Goal: Task Accomplishment & Management: Use online tool/utility

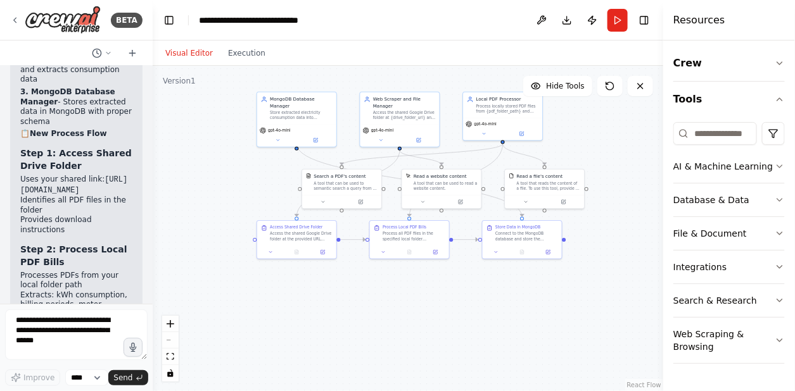
click at [568, 22] on button "Download" at bounding box center [567, 20] width 20 height 23
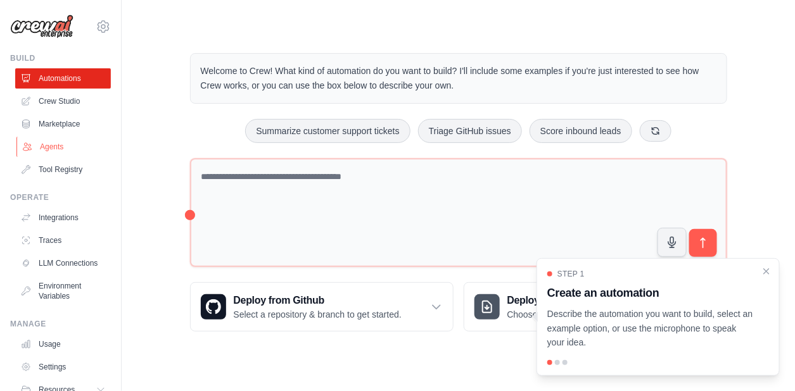
click at [54, 150] on link "Agents" at bounding box center [64, 147] width 96 height 20
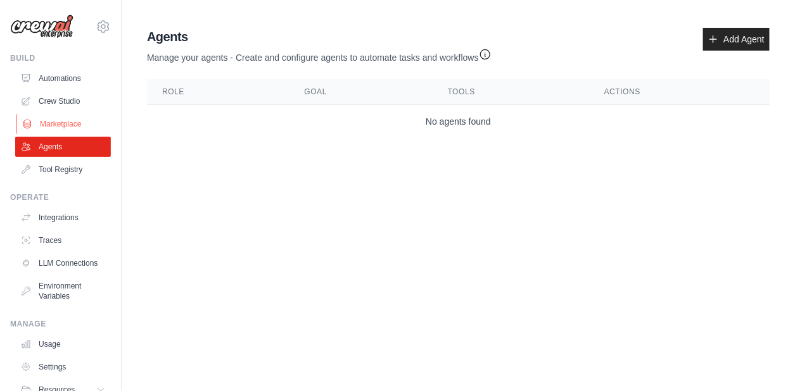
click at [56, 127] on link "Marketplace" at bounding box center [64, 124] width 96 height 20
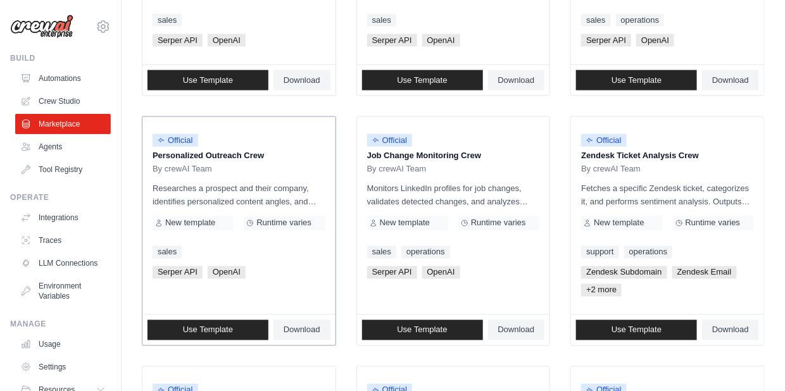
scroll to position [539, 0]
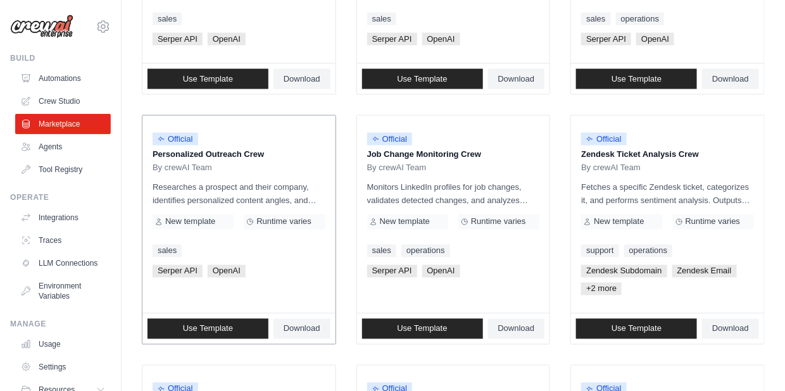
click at [299, 241] on div "Official Personalized Outreach Crew By crewAI Team Researches a prospect and th…" at bounding box center [238, 215] width 193 height 198
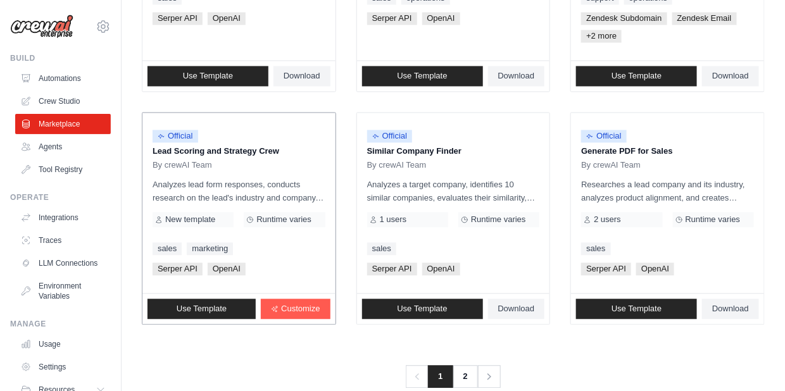
scroll to position [814, 0]
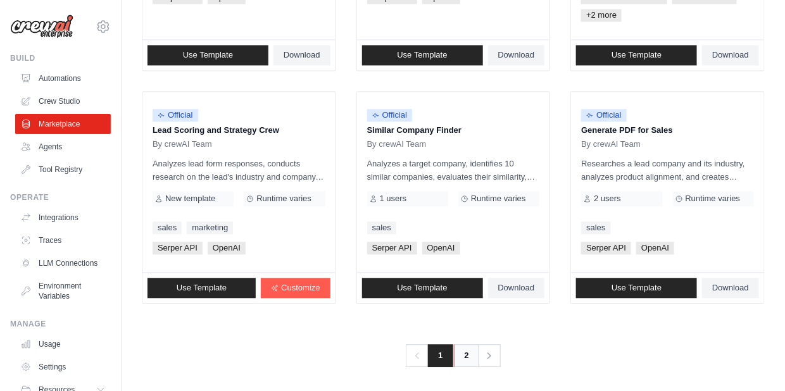
click at [461, 355] on link "2" at bounding box center [466, 355] width 25 height 23
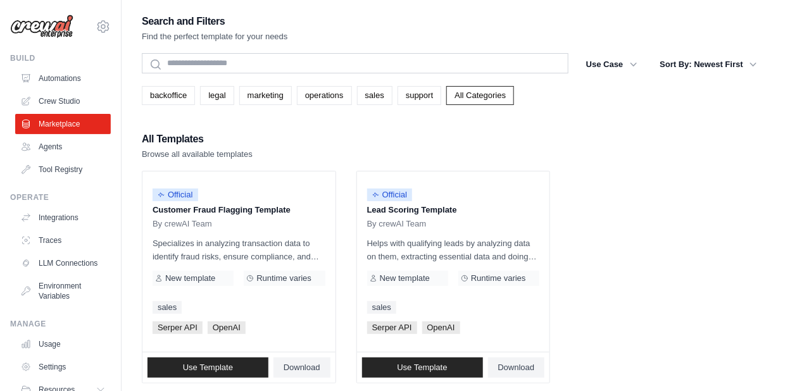
scroll to position [82, 0]
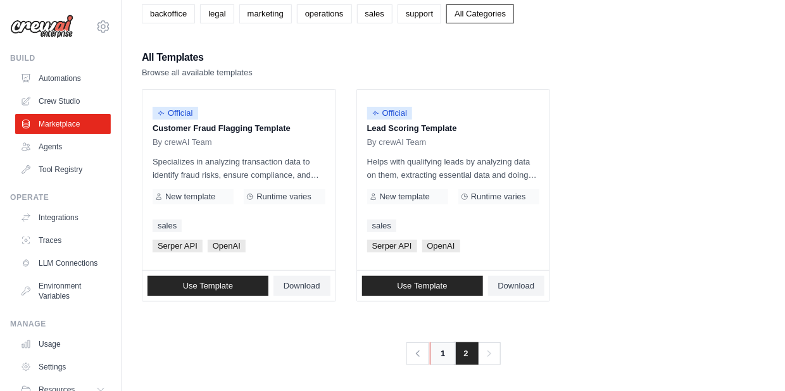
click at [442, 356] on link "1" at bounding box center [442, 354] width 25 height 23
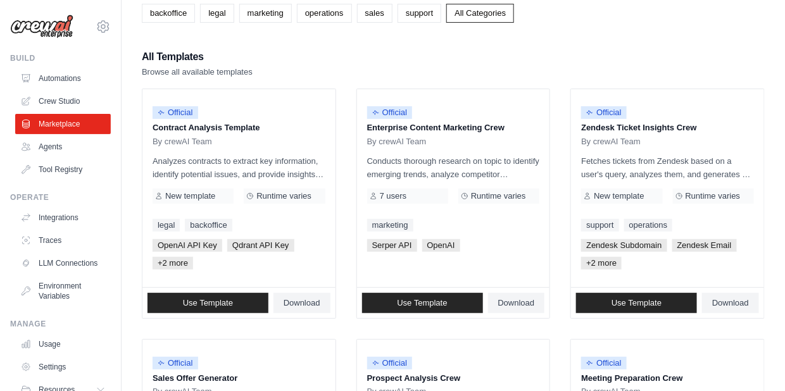
scroll to position [89, 0]
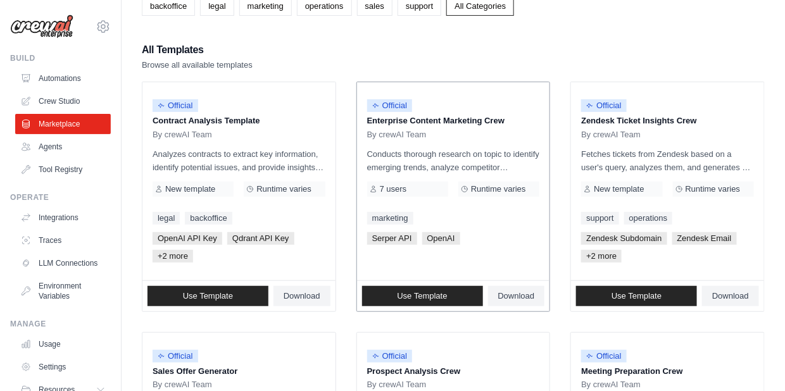
click at [467, 169] on p "Conducts thorough research on topic to identify emerging trends, analyze compet…" at bounding box center [453, 161] width 173 height 27
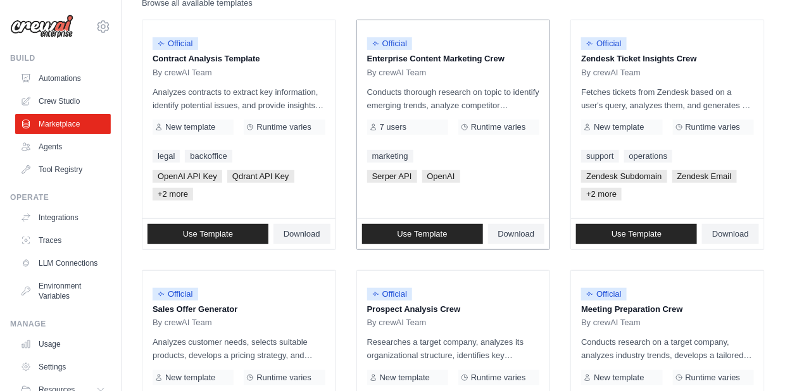
scroll to position [150, 0]
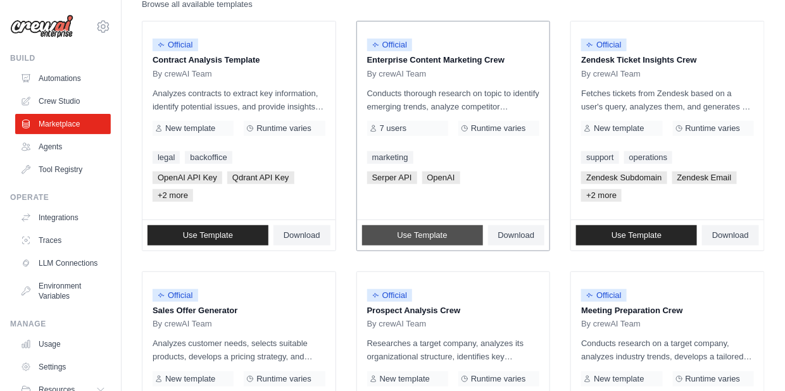
click at [444, 230] on span "Use Template" at bounding box center [422, 235] width 50 height 10
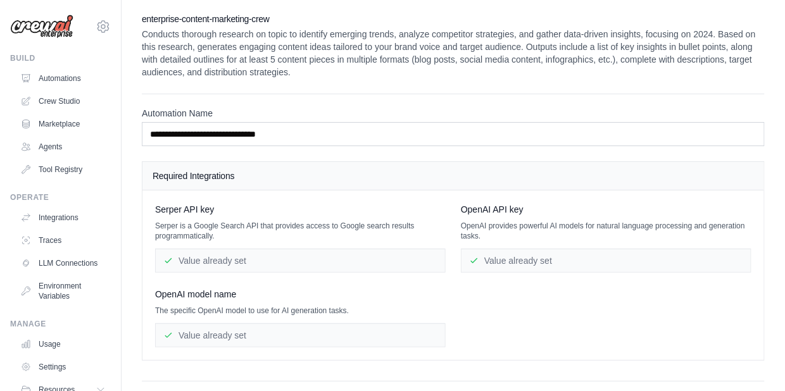
scroll to position [72, 0]
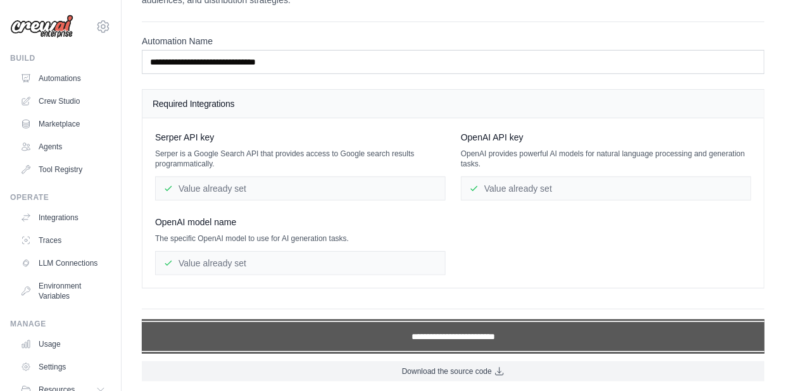
click at [461, 333] on input "**********" at bounding box center [453, 336] width 623 height 29
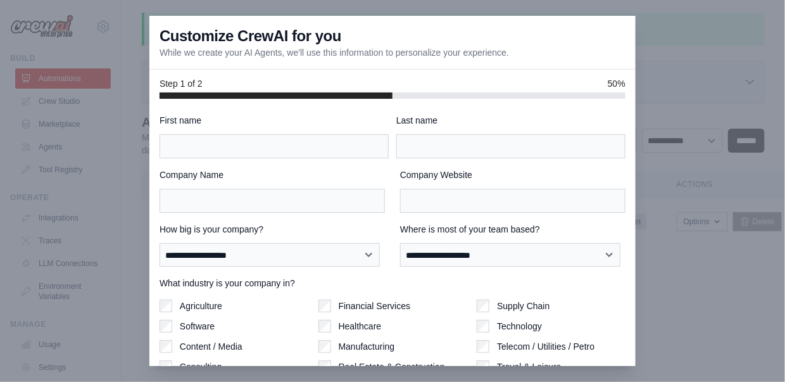
click at [709, 42] on div at bounding box center [392, 191] width 785 height 382
click at [669, 79] on div at bounding box center [392, 191] width 785 height 382
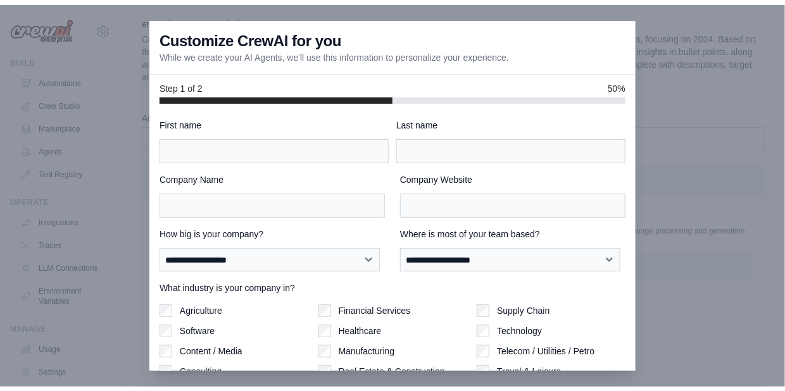
scroll to position [72, 0]
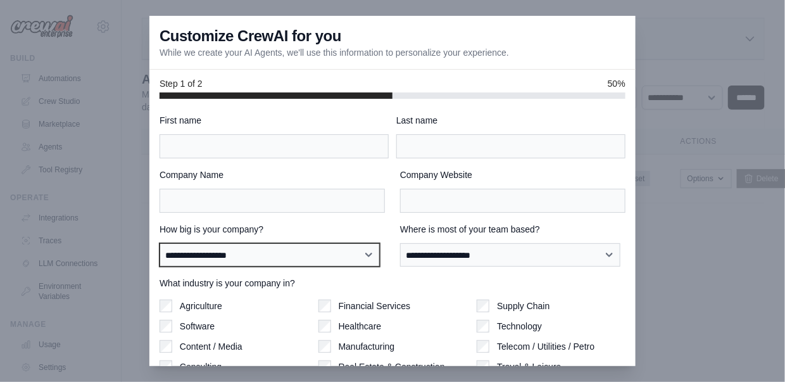
click at [285, 267] on select "**********" at bounding box center [270, 254] width 220 height 23
select select "**********"
click at [160, 243] on select "**********" at bounding box center [270, 254] width 220 height 23
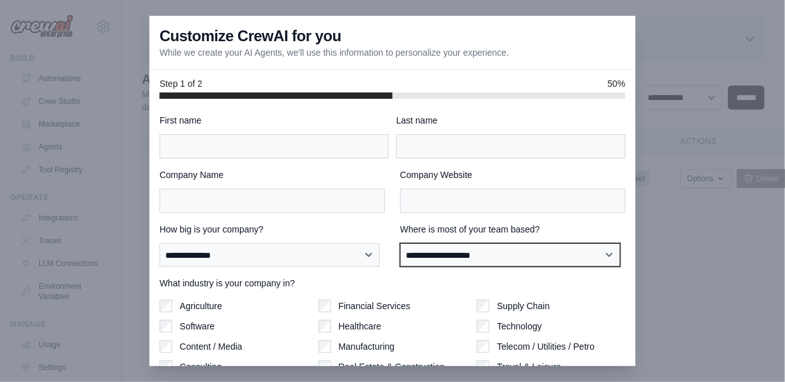
click at [464, 254] on select "**********" at bounding box center [510, 254] width 220 height 23
select select "**********"
click at [400, 243] on select "**********" at bounding box center [510, 254] width 220 height 23
click at [449, 249] on select "**********" at bounding box center [510, 254] width 220 height 23
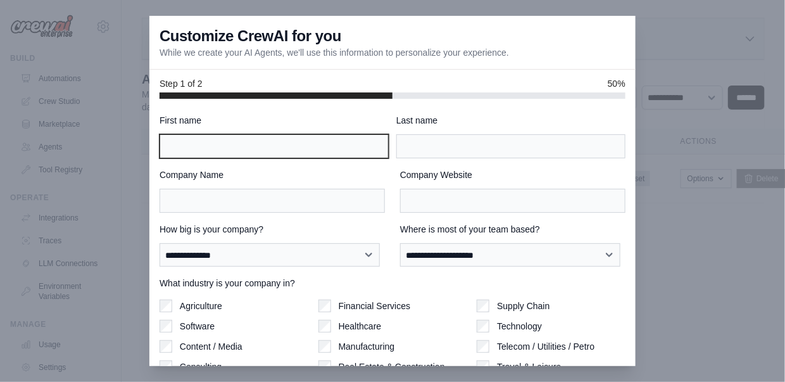
click at [223, 153] on input "First name" at bounding box center [274, 146] width 229 height 24
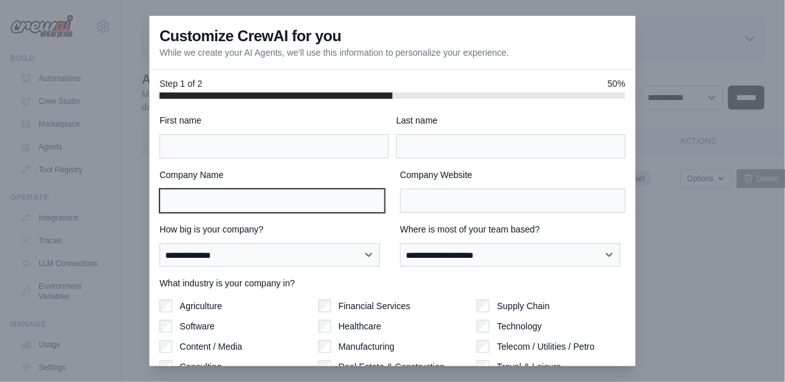
click at [179, 203] on input "Company Name" at bounding box center [272, 201] width 225 height 24
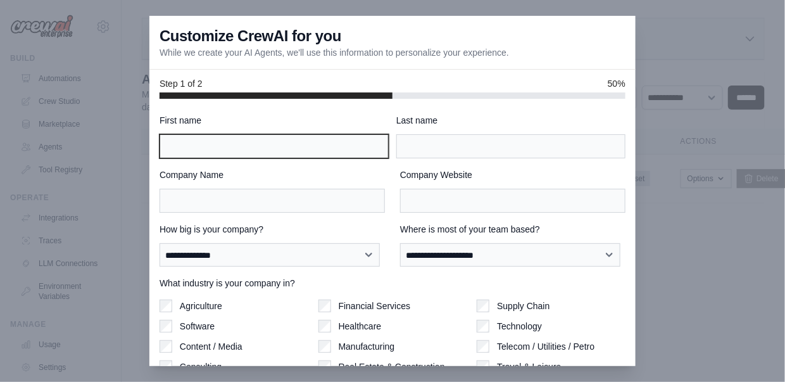
click at [264, 145] on input "First name" at bounding box center [274, 146] width 229 height 24
type input "******"
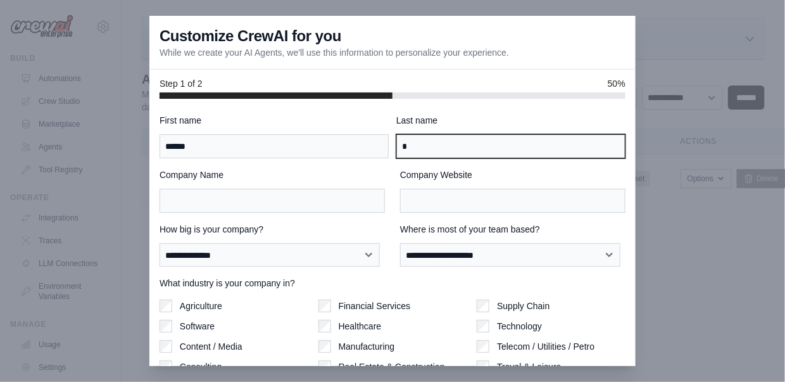
type input "*"
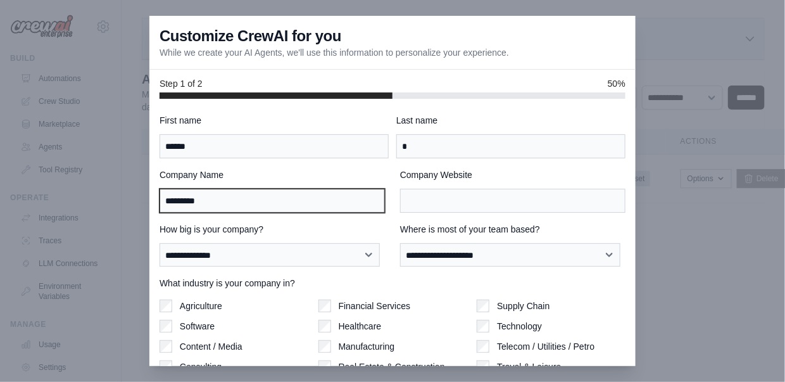
type input "*********"
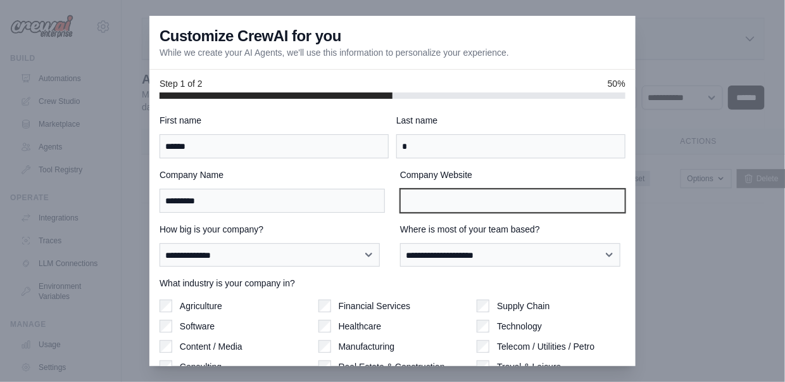
click at [458, 211] on input "Company Website" at bounding box center [512, 201] width 225 height 24
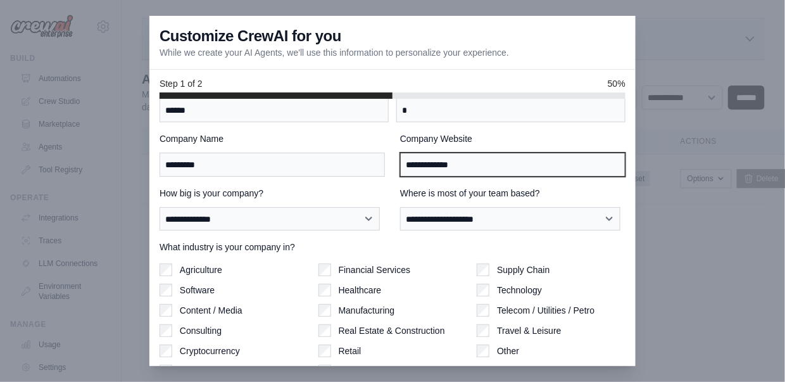
scroll to position [88, 0]
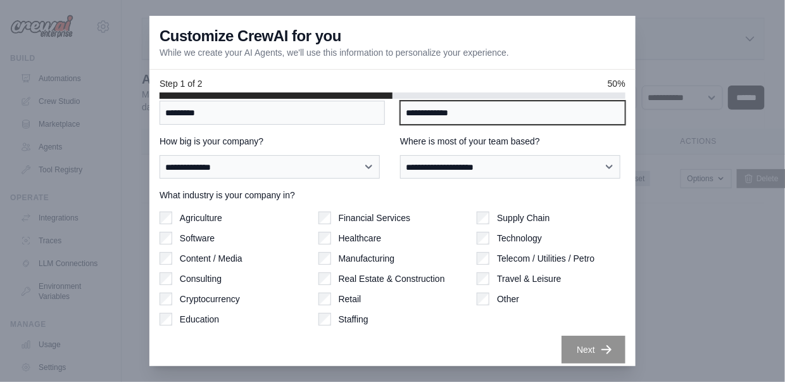
type input "**********"
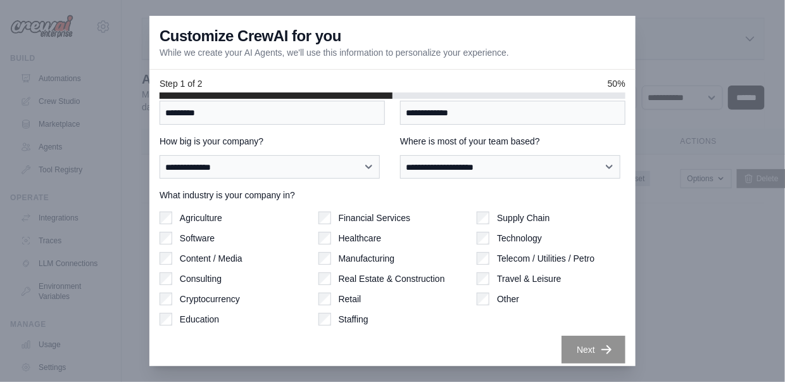
click at [485, 350] on div "Next" at bounding box center [393, 350] width 466 height 28
click at [584, 348] on button "Next" at bounding box center [594, 349] width 64 height 28
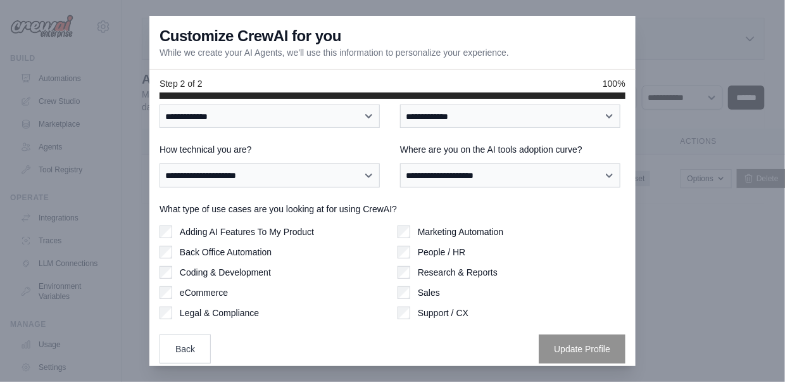
scroll to position [0, 0]
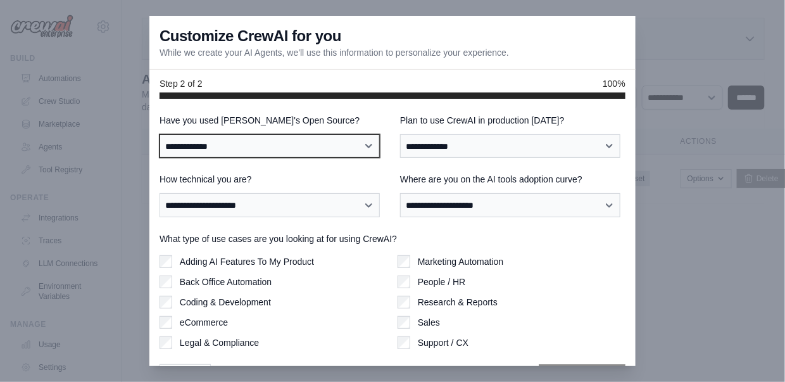
click at [314, 145] on select "**********" at bounding box center [270, 145] width 220 height 23
select select "**"
click at [160, 135] on select "**********" at bounding box center [270, 145] width 220 height 23
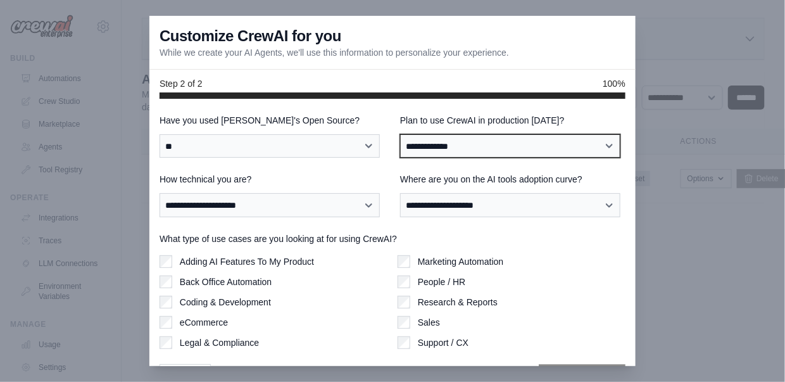
click at [433, 149] on select "**********" at bounding box center [510, 145] width 220 height 23
select select "*****"
click at [400, 135] on select "**********" at bounding box center [510, 145] width 220 height 23
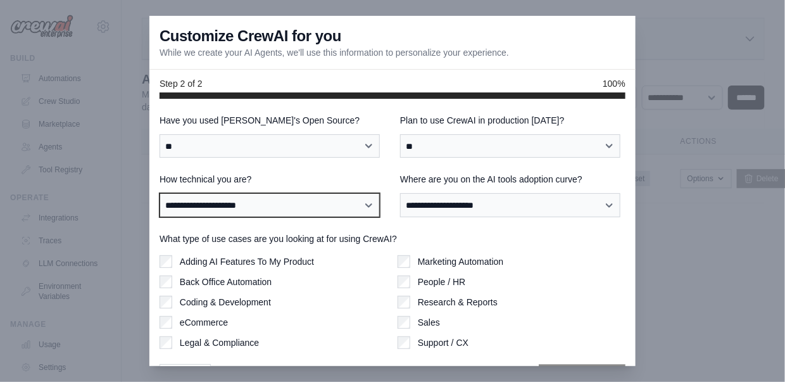
click at [314, 204] on select "**********" at bounding box center [270, 204] width 220 height 23
select select "**********"
click at [160, 194] on select "**********" at bounding box center [270, 204] width 220 height 23
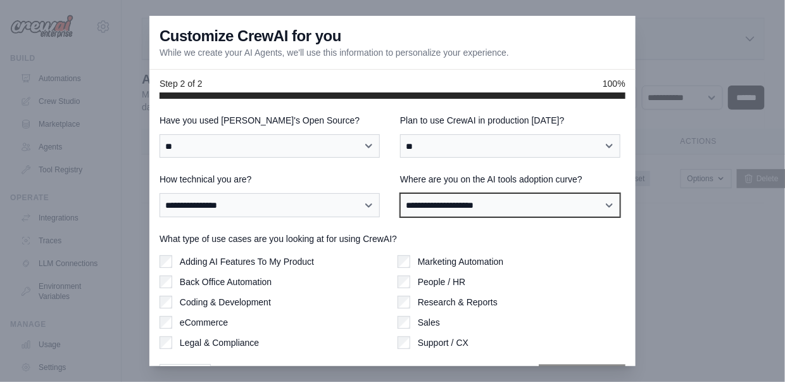
click at [456, 208] on select "**********" at bounding box center [510, 204] width 220 height 23
select select "**********"
click at [400, 194] on select "**********" at bounding box center [510, 204] width 220 height 23
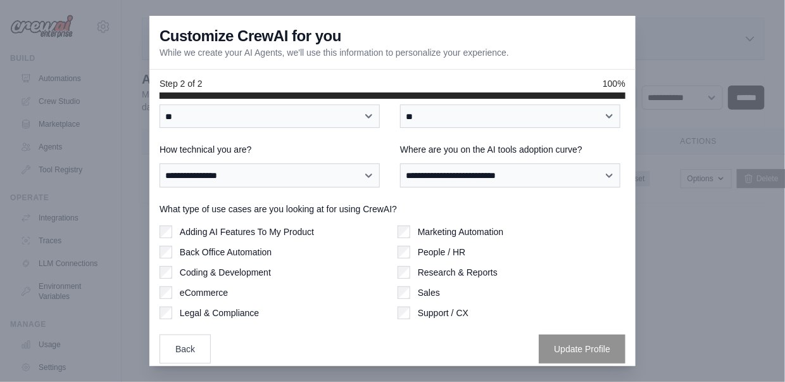
click at [267, 235] on label "Adding AI Features To My Product" at bounding box center [247, 231] width 134 height 13
click at [221, 266] on label "Coding & Development" at bounding box center [225, 272] width 91 height 13
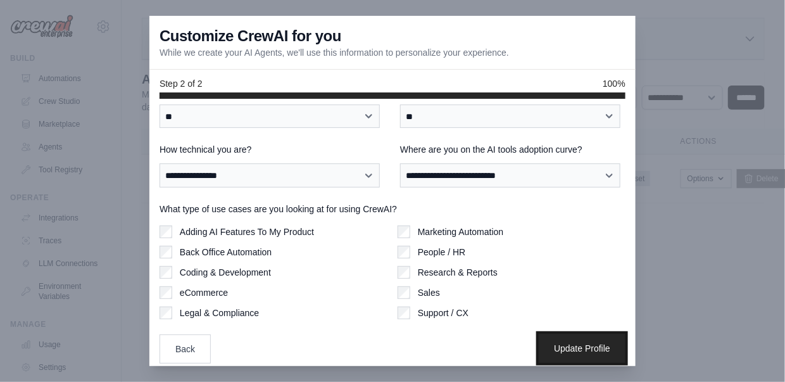
click at [559, 345] on button "Update Profile" at bounding box center [582, 348] width 87 height 29
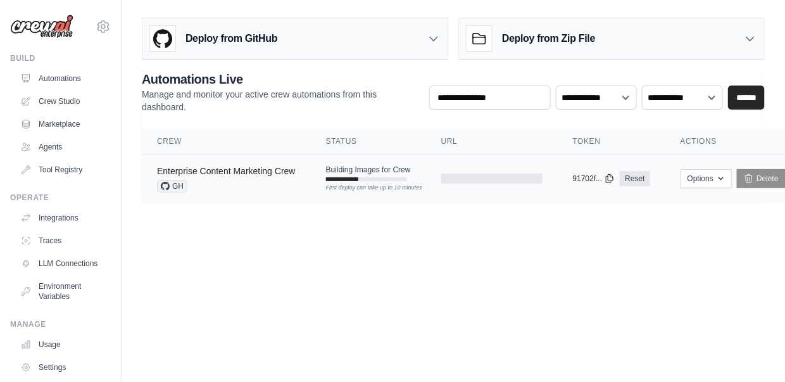
click at [224, 171] on link "Enterprise Content Marketing Crew" at bounding box center [226, 171] width 139 height 10
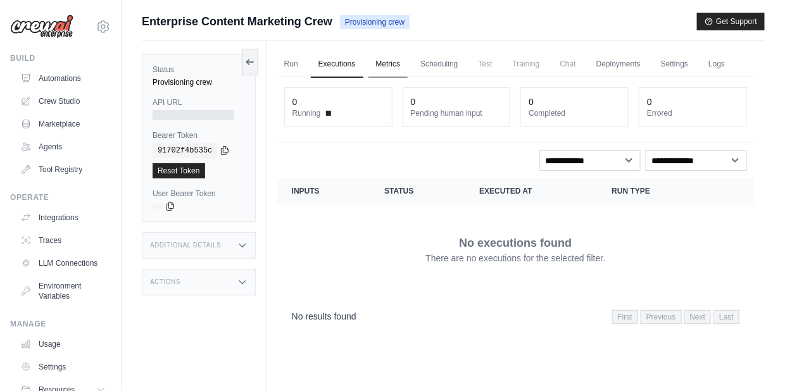
click at [391, 67] on link "Metrics" at bounding box center [388, 64] width 40 height 27
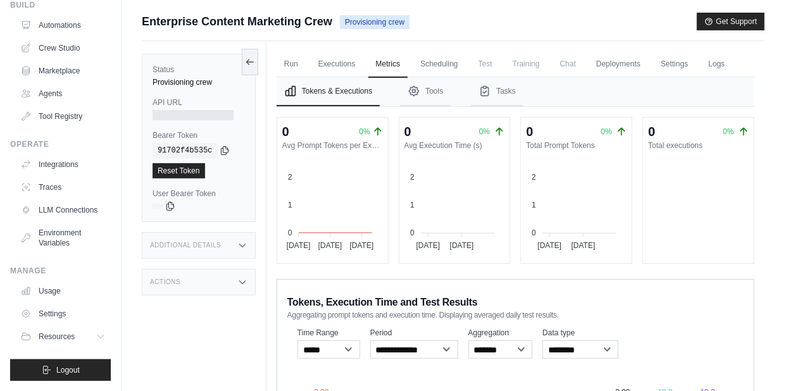
scroll to position [62, 0]
click at [53, 291] on link "Usage" at bounding box center [64, 291] width 96 height 20
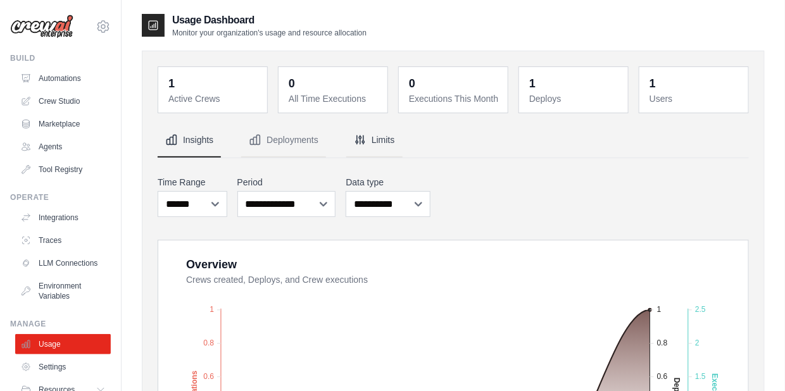
click at [372, 137] on button "Limits" at bounding box center [374, 140] width 56 height 34
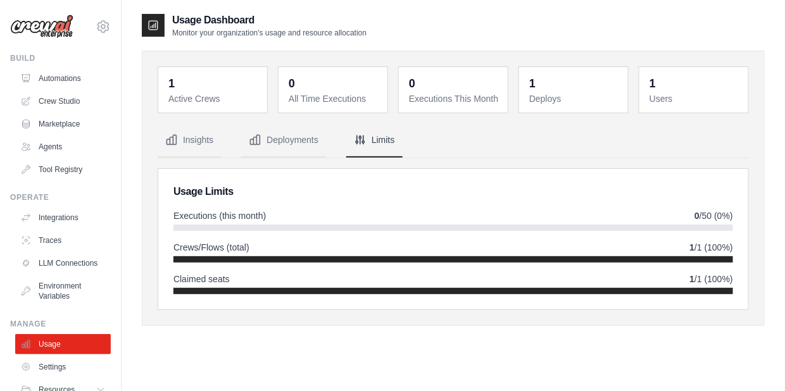
scroll to position [1, 0]
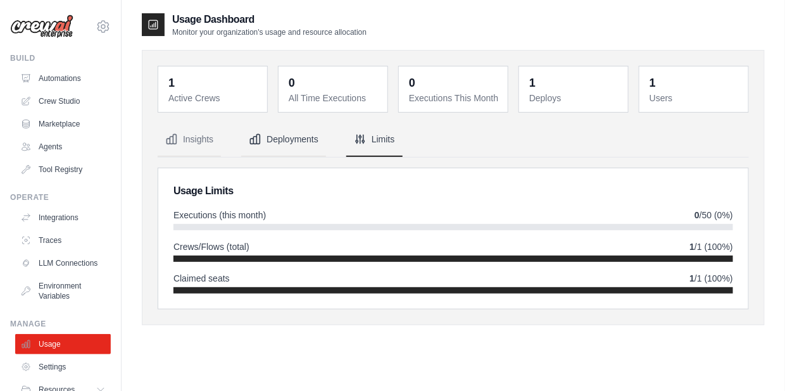
click at [305, 139] on button "Deployments" at bounding box center [283, 140] width 85 height 34
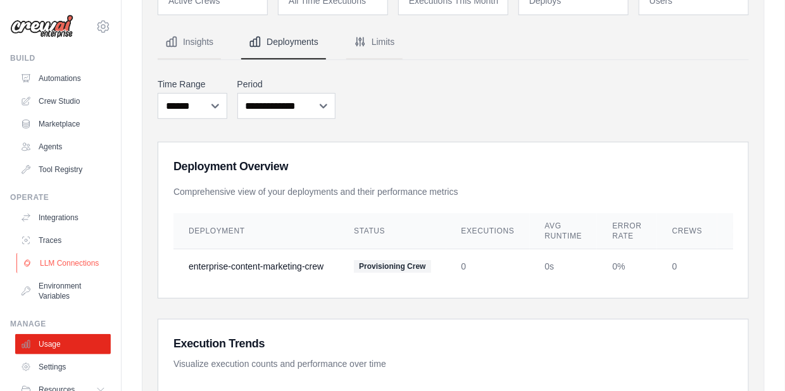
scroll to position [62, 0]
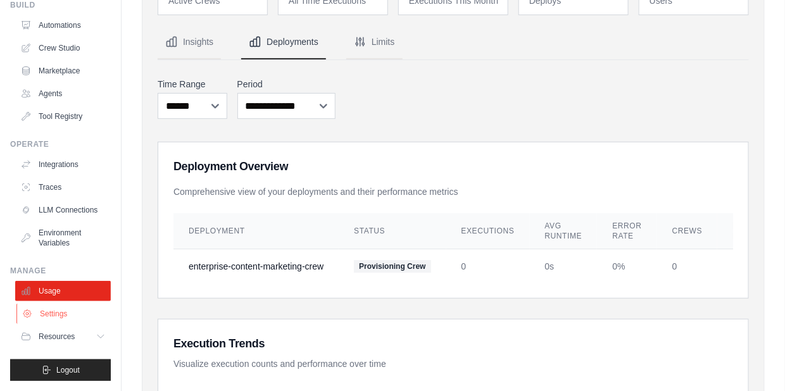
click at [49, 316] on link "Settings" at bounding box center [64, 314] width 96 height 20
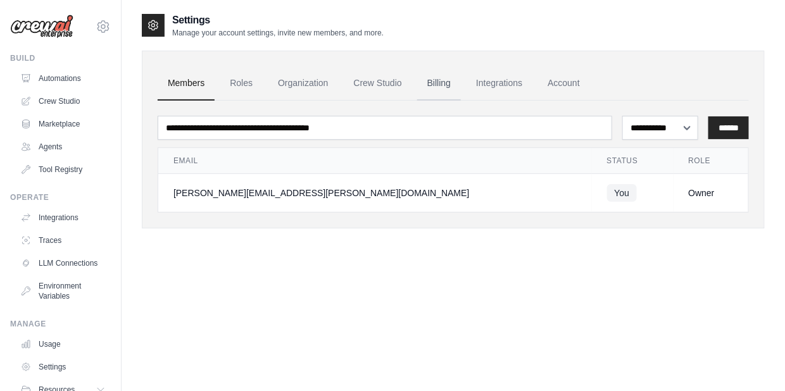
click at [446, 81] on link "Billing" at bounding box center [439, 83] width 44 height 34
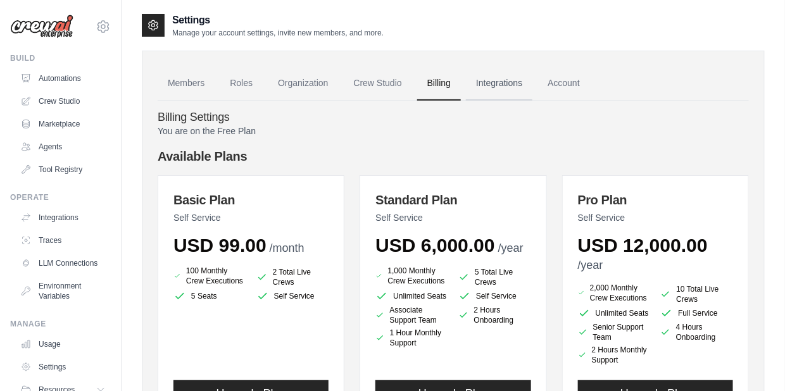
click at [513, 85] on link "Integrations" at bounding box center [499, 83] width 66 height 34
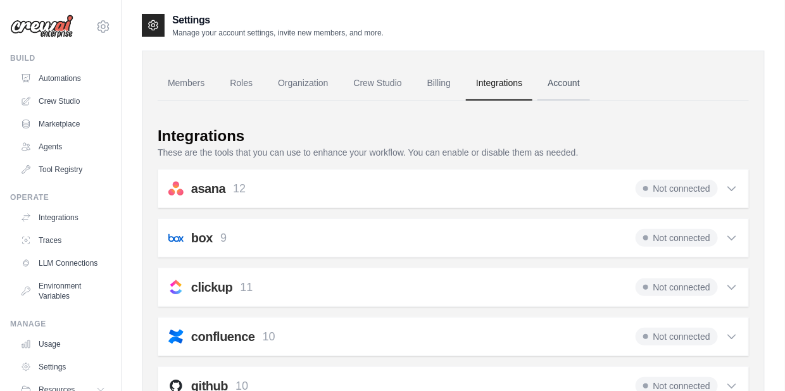
click at [554, 82] on link "Account" at bounding box center [564, 83] width 53 height 34
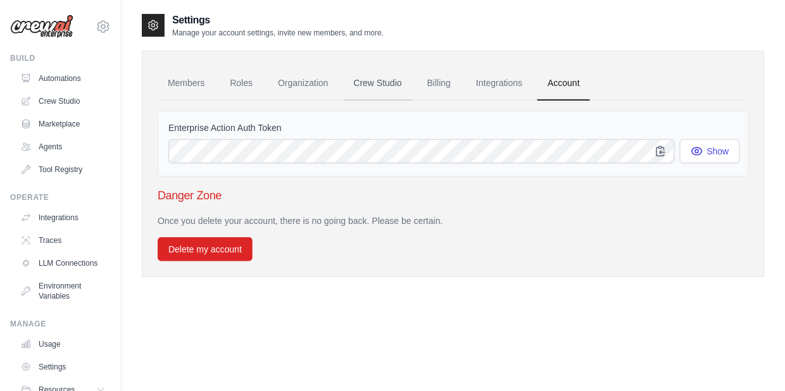
click at [386, 85] on link "Crew Studio" at bounding box center [378, 83] width 68 height 34
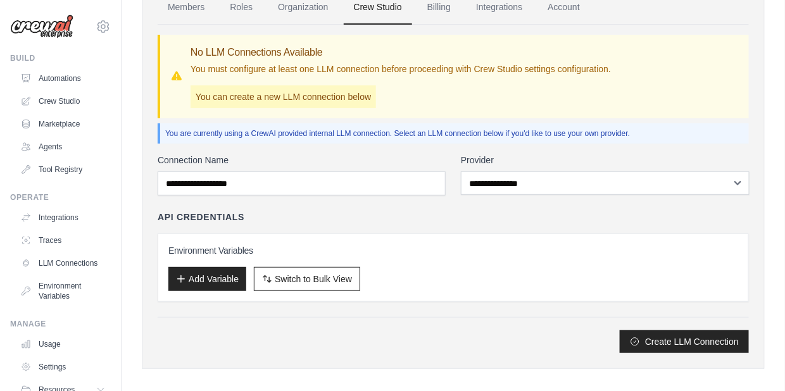
scroll to position [77, 0]
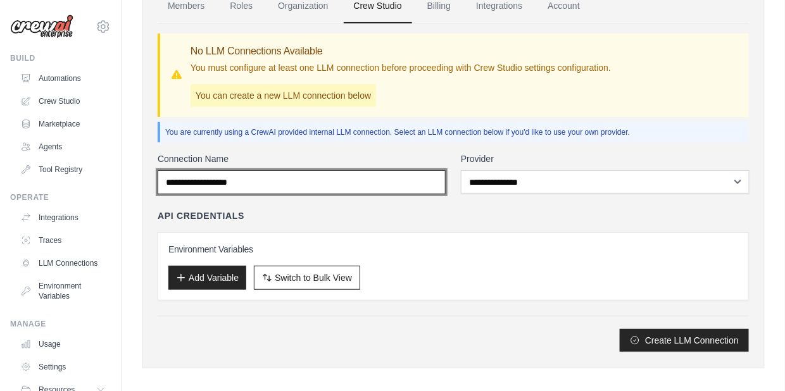
click at [396, 184] on input "Connection Name" at bounding box center [302, 182] width 288 height 24
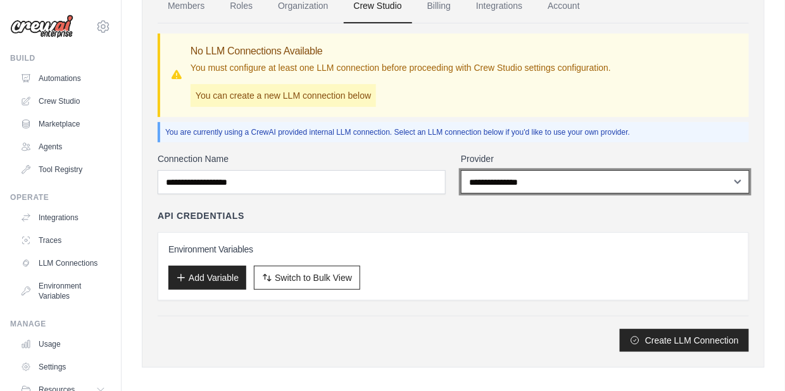
click at [518, 185] on select "**********" at bounding box center [605, 181] width 289 height 23
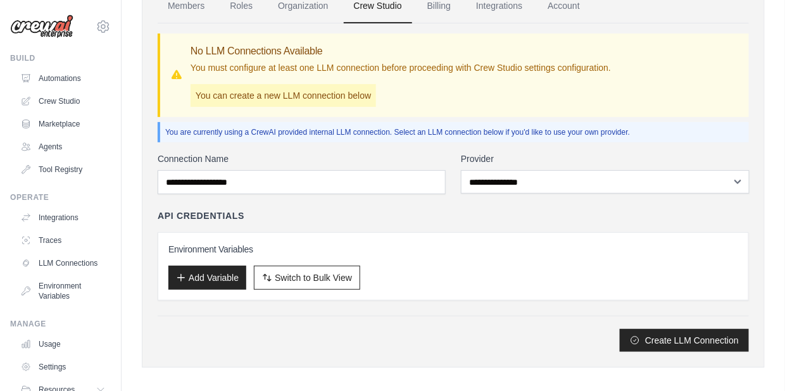
click at [458, 224] on div "API Credentials Environment Variables Add Variable Switch to Bulk View Switch t…" at bounding box center [453, 255] width 591 height 91
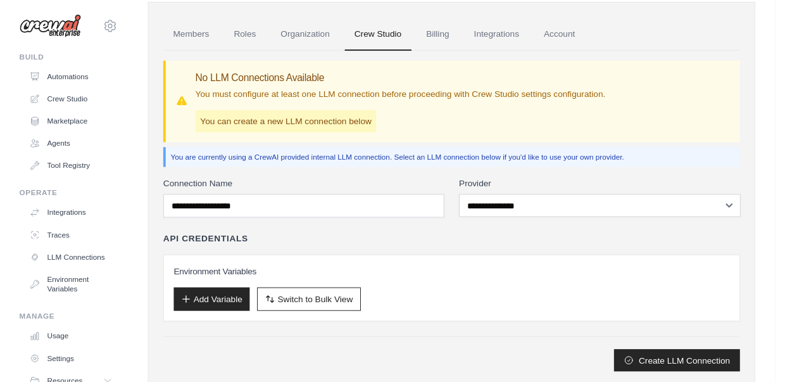
scroll to position [0, 0]
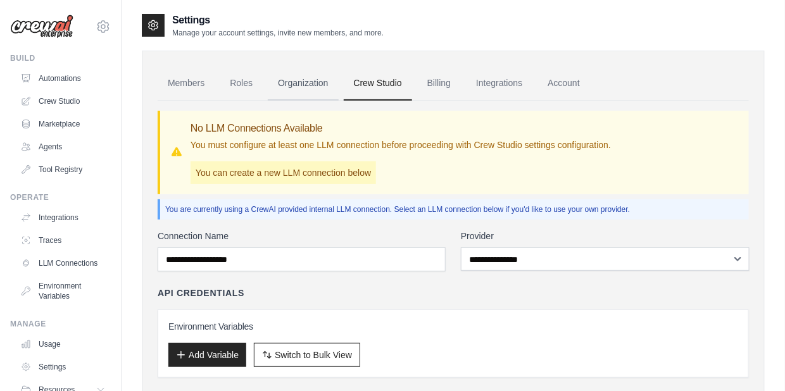
click at [299, 82] on link "Organization" at bounding box center [303, 83] width 70 height 34
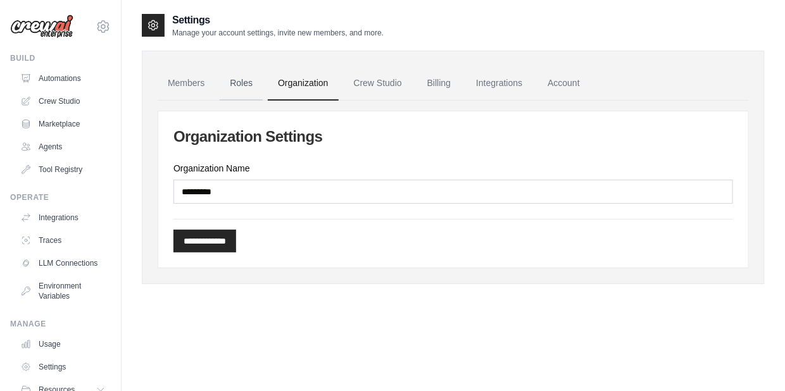
click at [241, 76] on link "Roles" at bounding box center [241, 83] width 43 height 34
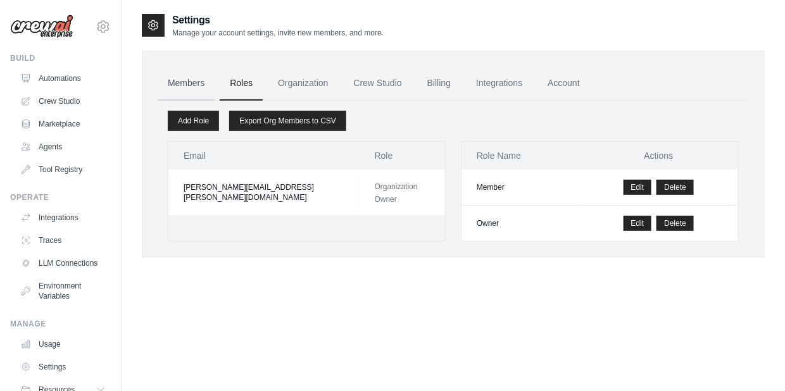
click at [192, 90] on link "Members" at bounding box center [186, 83] width 57 height 34
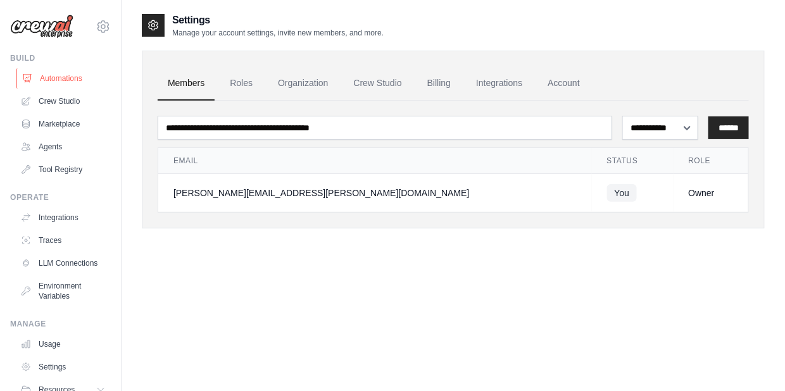
click at [66, 76] on link "Automations" at bounding box center [64, 78] width 96 height 20
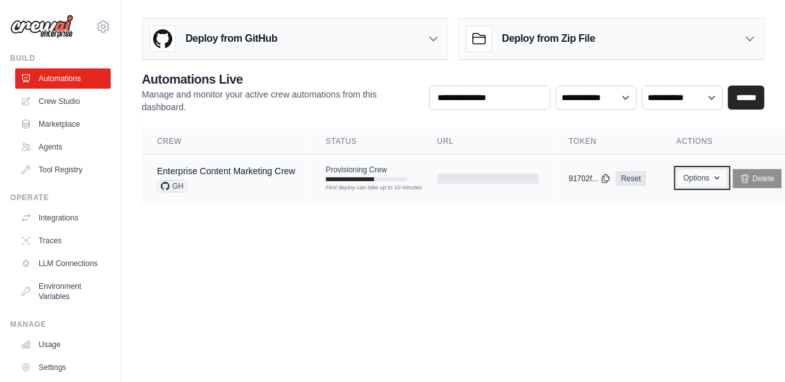
click at [692, 174] on button "Options" at bounding box center [702, 177] width 51 height 19
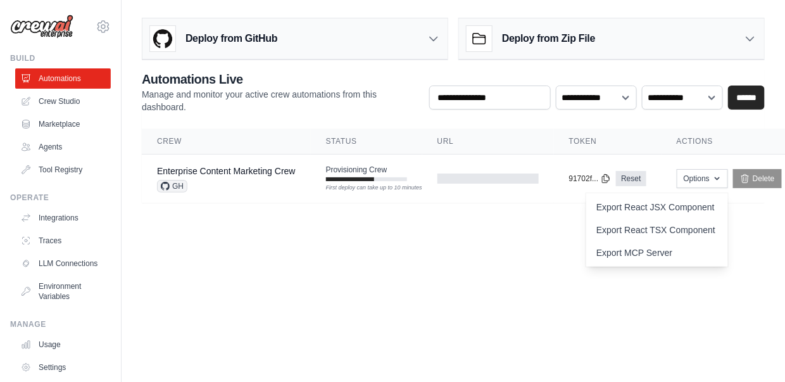
click at [604, 294] on body "soniya.potdar@conservys.com Settings Build Automations Crew Studio" at bounding box center [392, 191] width 785 height 382
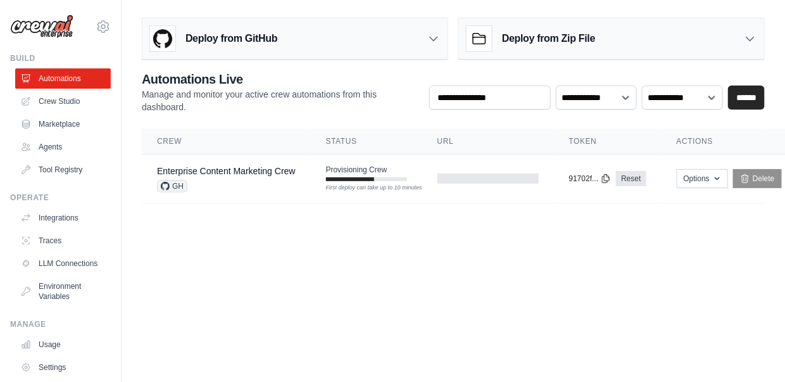
click at [435, 41] on icon at bounding box center [433, 38] width 13 height 13
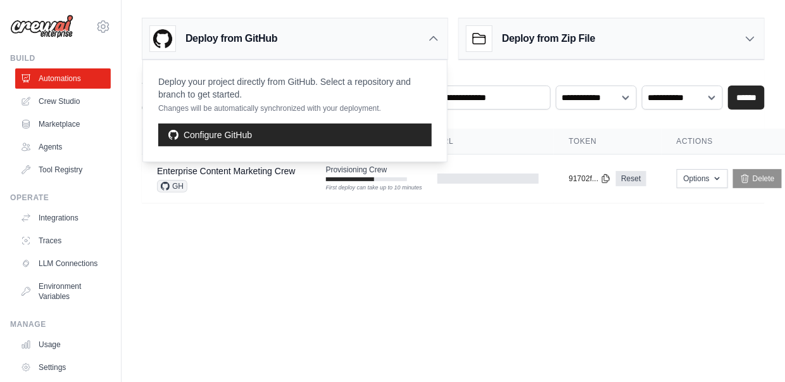
click at [435, 41] on icon at bounding box center [433, 38] width 13 height 13
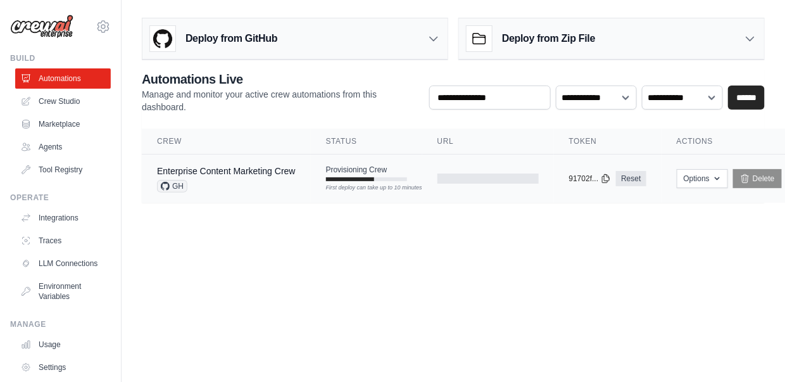
click at [365, 179] on div at bounding box center [350, 179] width 49 height 4
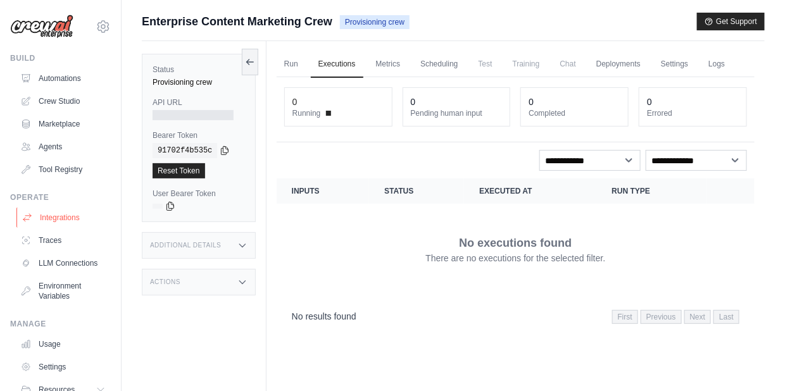
scroll to position [62, 0]
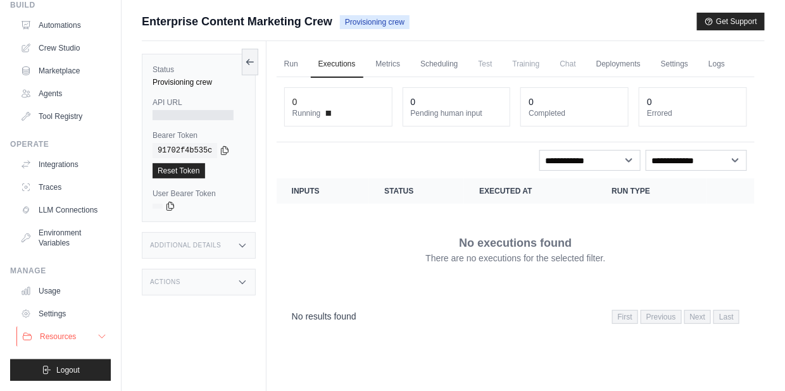
click at [85, 333] on button "Resources" at bounding box center [64, 337] width 96 height 20
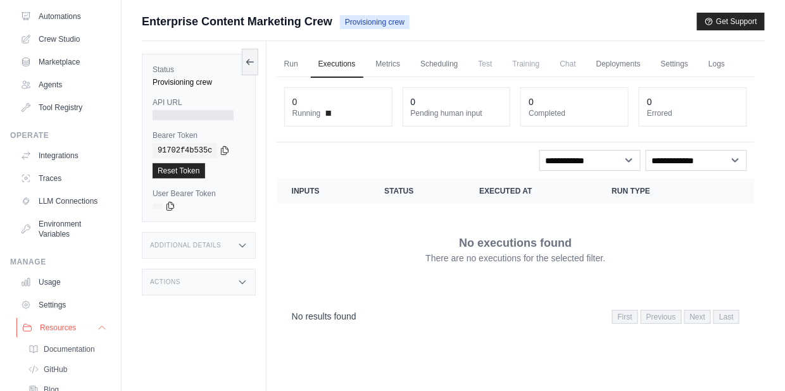
scroll to position [143, 0]
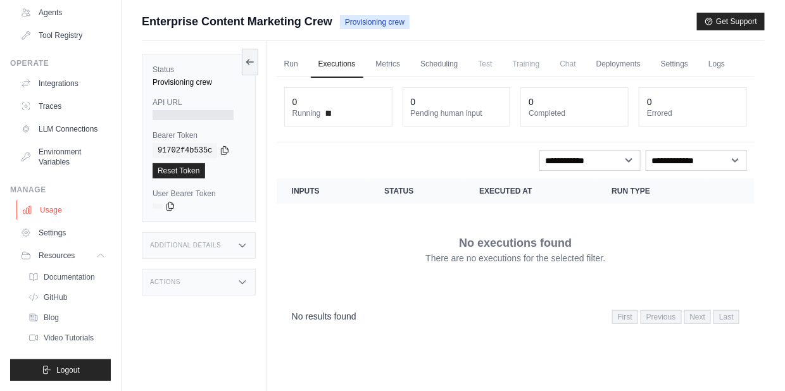
click at [53, 203] on link "Usage" at bounding box center [64, 210] width 96 height 20
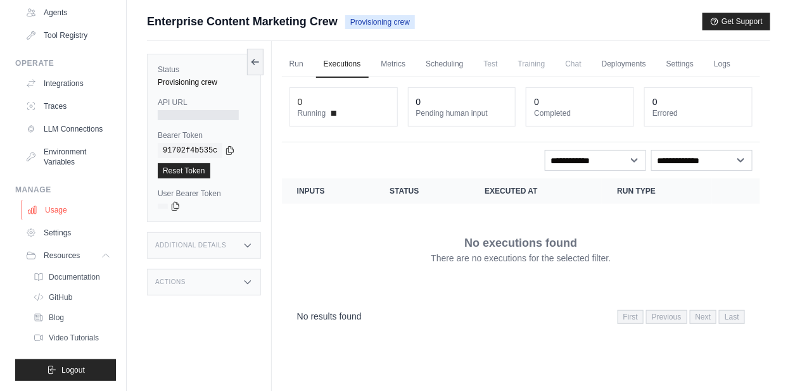
scroll to position [62, 0]
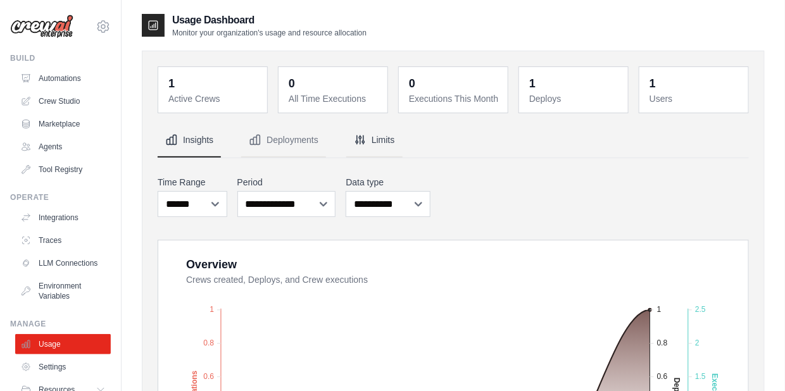
click at [384, 137] on button "Limits" at bounding box center [374, 140] width 56 height 34
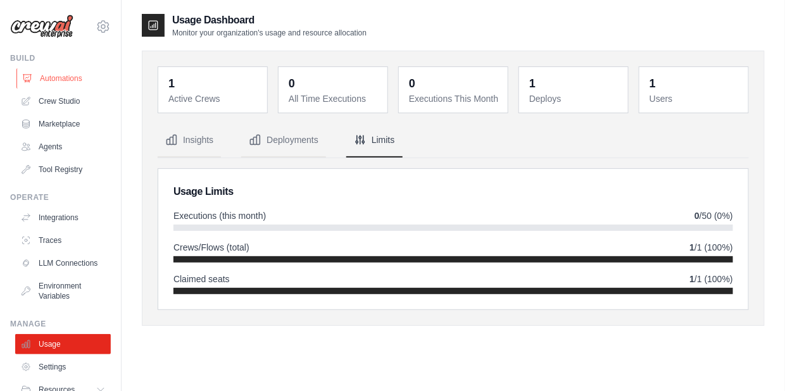
click at [60, 76] on link "Automations" at bounding box center [64, 78] width 96 height 20
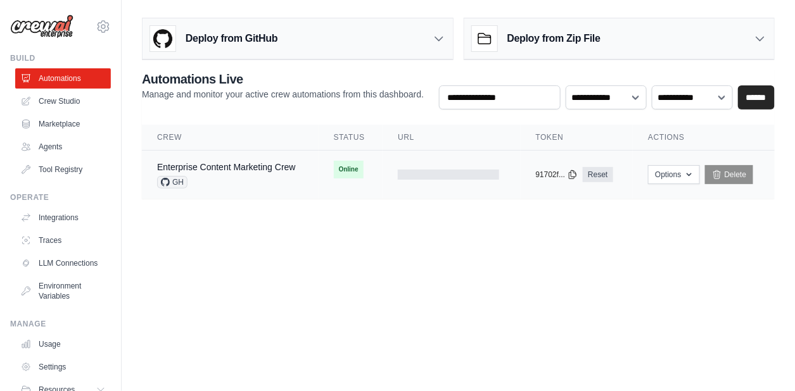
click at [344, 163] on span "Online" at bounding box center [349, 170] width 30 height 18
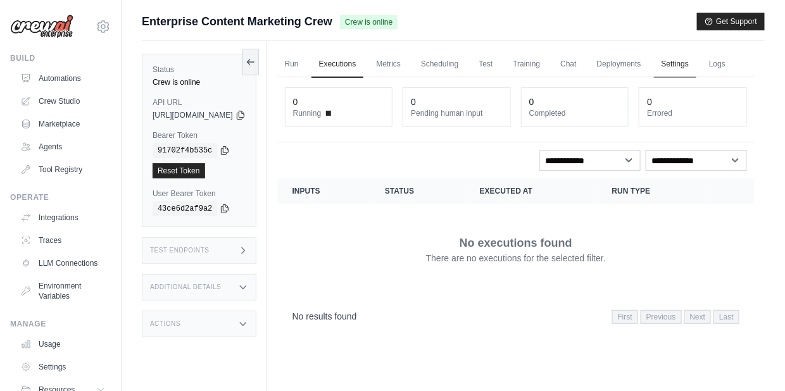
click at [696, 65] on link "Settings" at bounding box center [675, 64] width 42 height 27
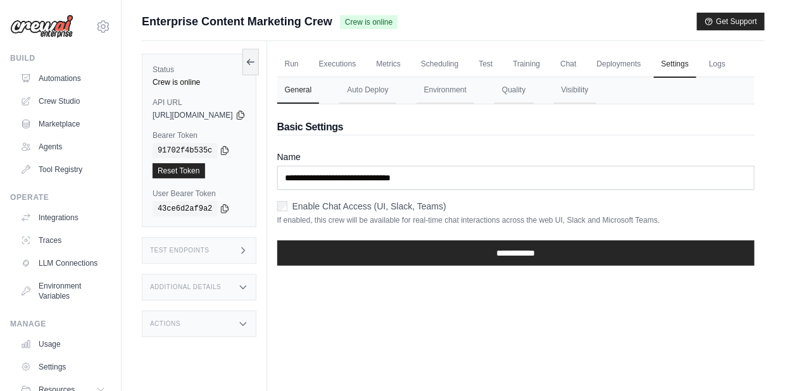
click at [233, 115] on span "https://enterprise-content-marketing-crew-ff134920--e8c216fe.crewai.com" at bounding box center [193, 115] width 80 height 10
click at [393, 104] on button "Auto Deploy" at bounding box center [367, 90] width 56 height 27
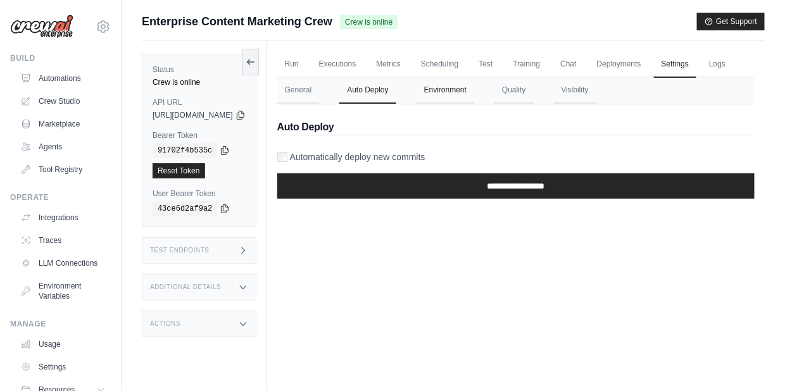
click at [474, 104] on button "Environment" at bounding box center [446, 90] width 58 height 27
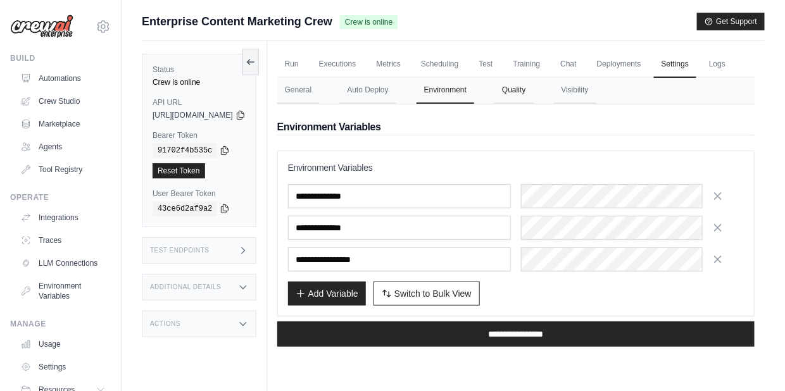
click at [533, 104] on button "Quality" at bounding box center [513, 90] width 39 height 27
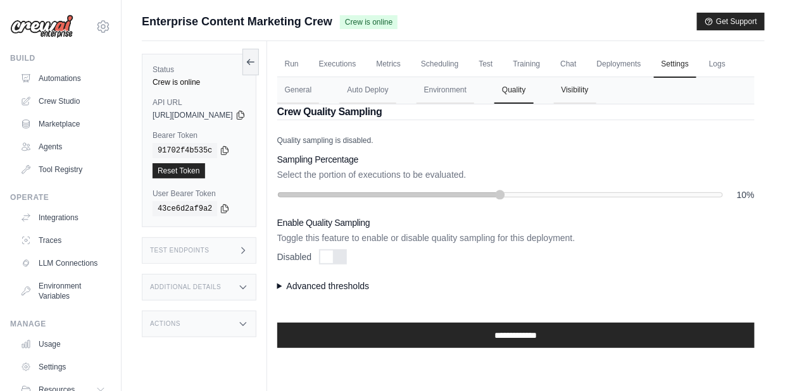
click at [596, 104] on button "Visibility" at bounding box center [575, 90] width 42 height 27
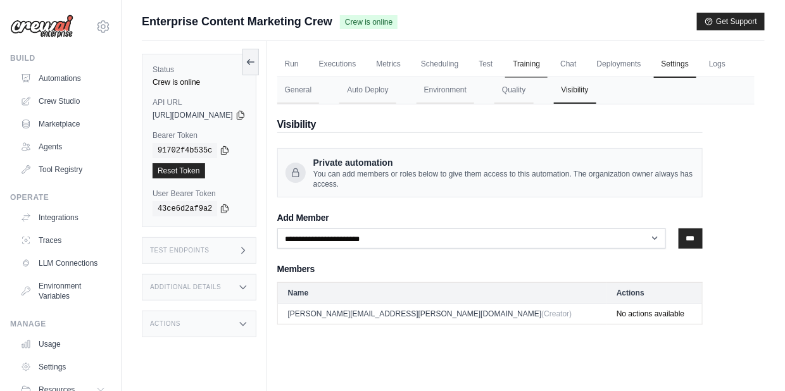
click at [548, 56] on link "Training" at bounding box center [526, 64] width 42 height 27
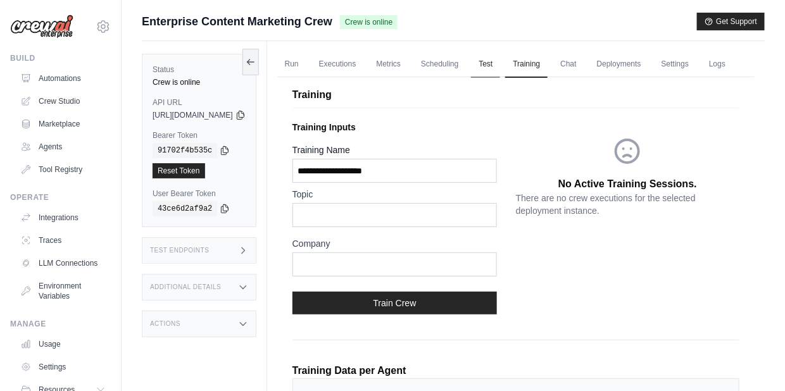
click at [500, 69] on link "Test" at bounding box center [485, 64] width 29 height 27
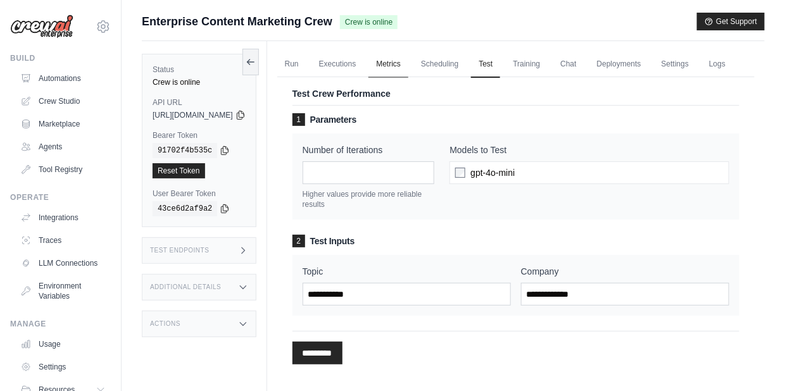
click at [408, 66] on link "Metrics" at bounding box center [388, 64] width 40 height 27
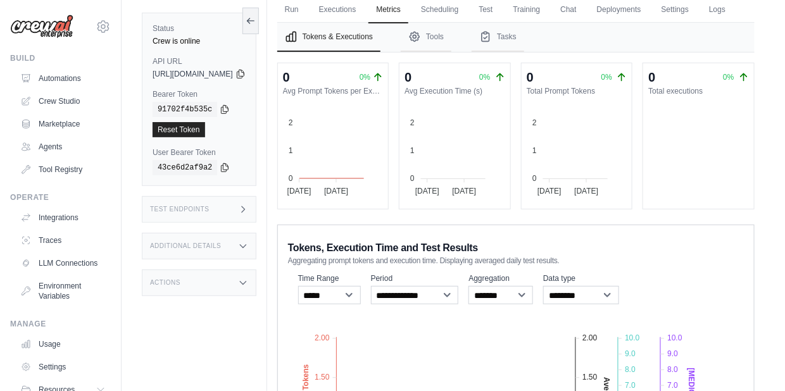
scroll to position [20, 0]
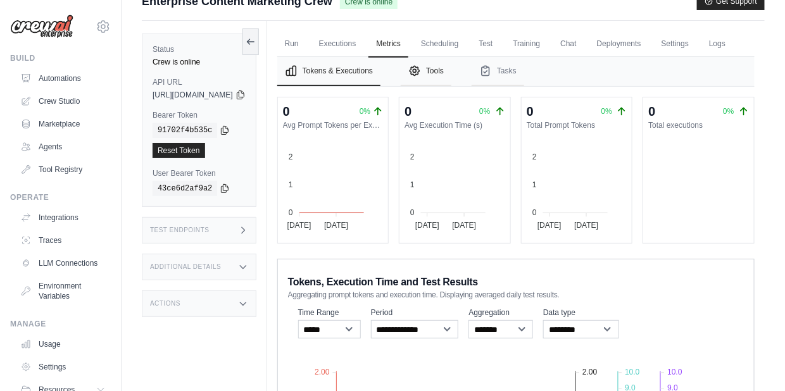
click at [451, 86] on button "Tools" at bounding box center [426, 71] width 51 height 29
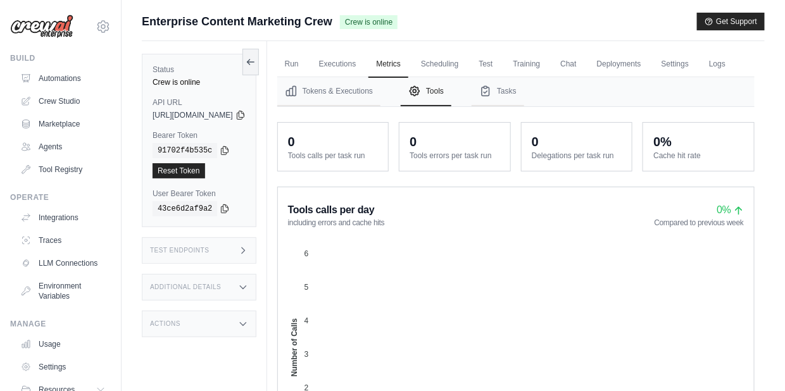
scroll to position [1, 0]
click at [524, 106] on button "Tasks" at bounding box center [498, 91] width 53 height 29
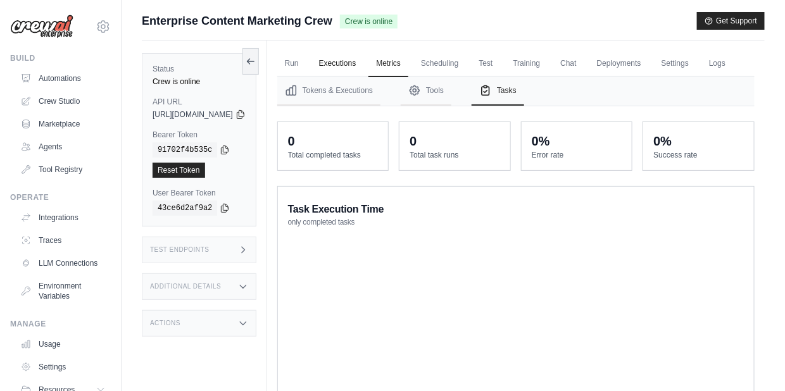
click at [364, 64] on link "Executions" at bounding box center [338, 64] width 53 height 27
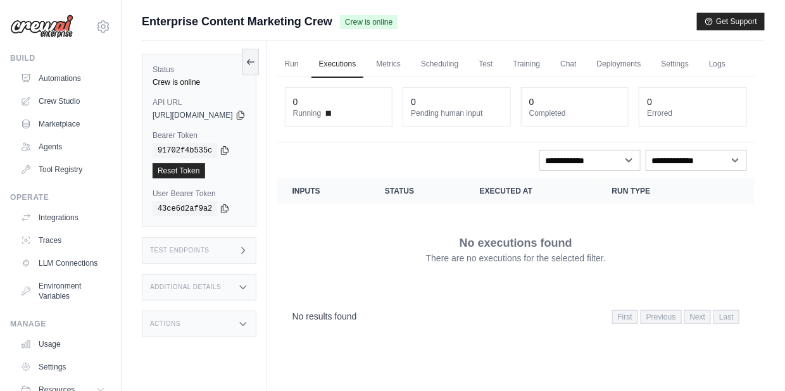
click at [230, 324] on div "Actions" at bounding box center [199, 324] width 115 height 27
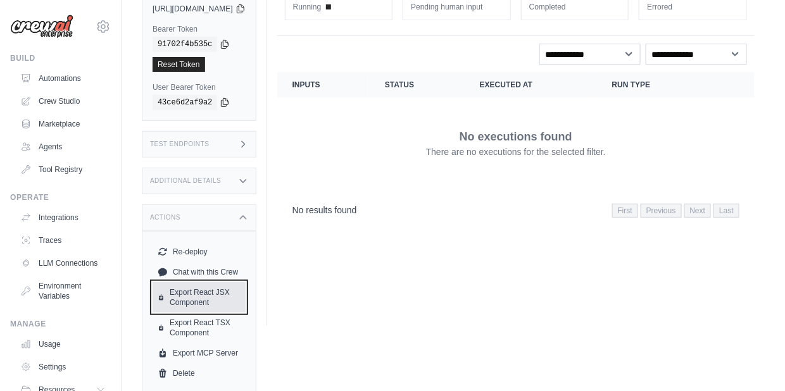
click at [201, 298] on link "Export React JSX Component" at bounding box center [199, 297] width 93 height 30
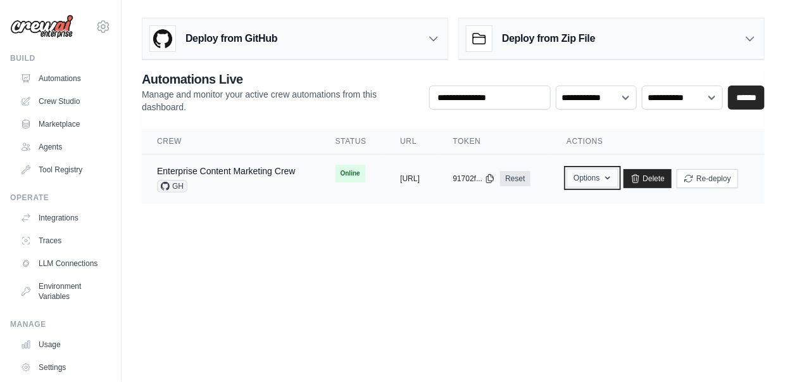
click at [613, 178] on icon "button" at bounding box center [608, 178] width 10 height 10
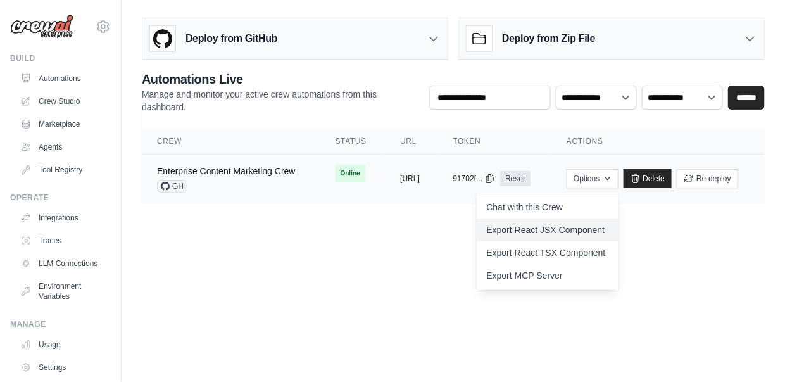
click at [619, 229] on link "Export React JSX Component" at bounding box center [548, 229] width 142 height 23
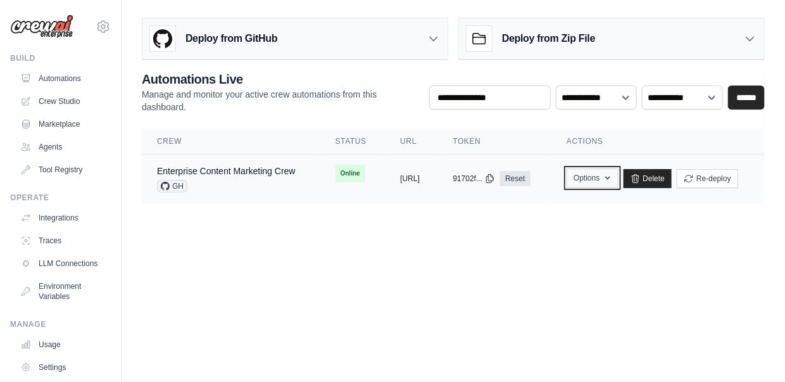
click at [613, 177] on icon "button" at bounding box center [608, 178] width 10 height 10
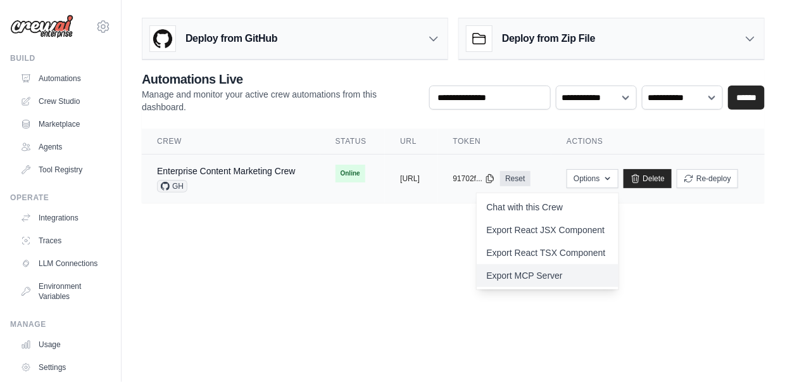
click at [619, 272] on link "Export MCP Server" at bounding box center [548, 275] width 142 height 23
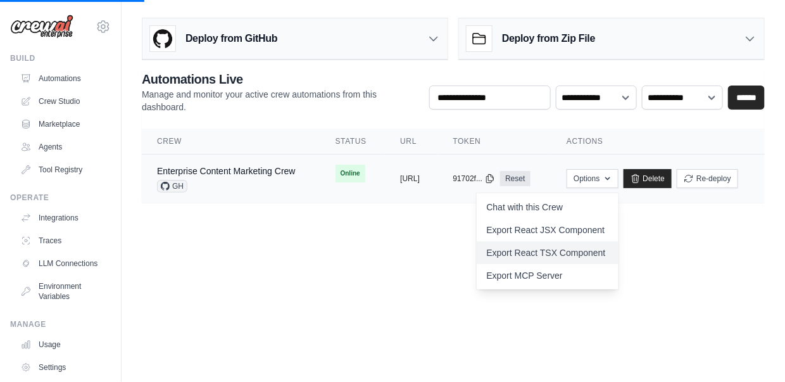
click at [619, 251] on link "Export React TSX Component" at bounding box center [548, 252] width 142 height 23
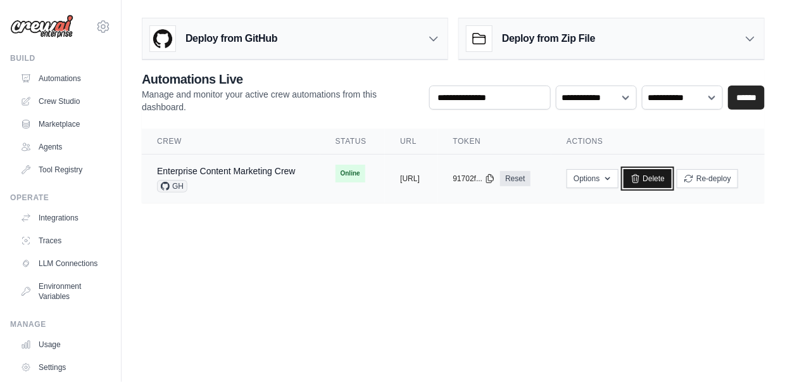
click at [672, 181] on link "Delete" at bounding box center [648, 178] width 49 height 19
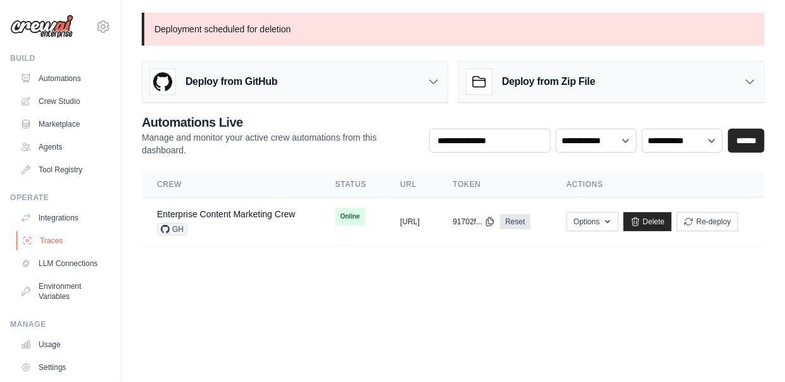
click at [53, 242] on link "Traces" at bounding box center [64, 240] width 96 height 20
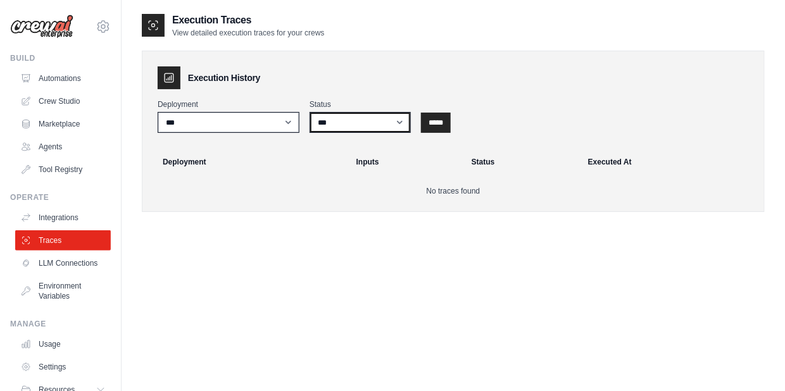
click at [333, 127] on select "*** ********* ******* *****" at bounding box center [360, 122] width 101 height 21
click at [52, 150] on link "Agents" at bounding box center [64, 147] width 96 height 20
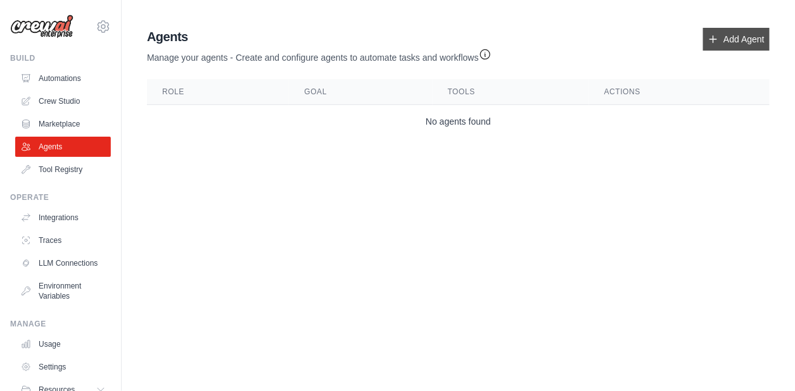
click at [741, 42] on link "Add Agent" at bounding box center [736, 39] width 66 height 23
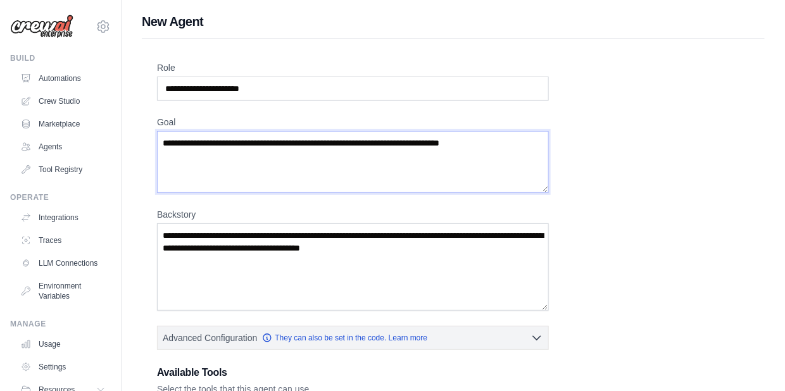
click at [299, 133] on textarea "Goal" at bounding box center [353, 162] width 392 height 62
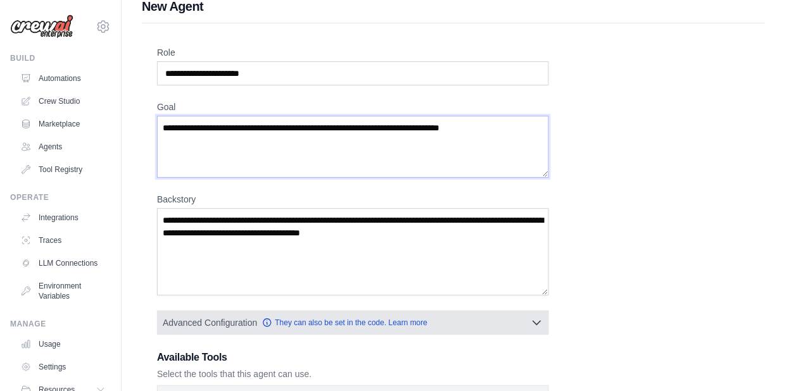
scroll to position [10, 0]
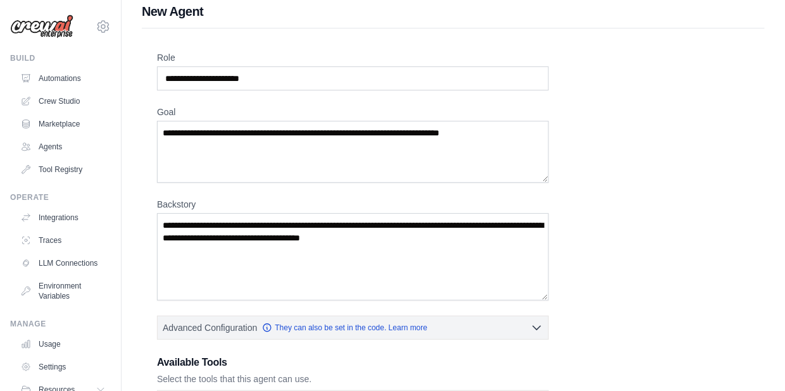
click at [582, 258] on div "Role Goal [GEOGRAPHIC_DATA] Advanced Configuration They can also be set in the …" at bounding box center [453, 331] width 593 height 561
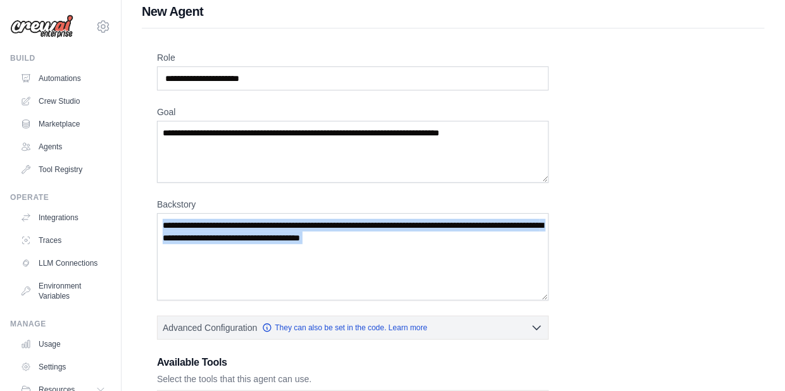
click at [581, 258] on div "Role Goal [GEOGRAPHIC_DATA] Advanced Configuration They can also be set in the …" at bounding box center [453, 331] width 593 height 561
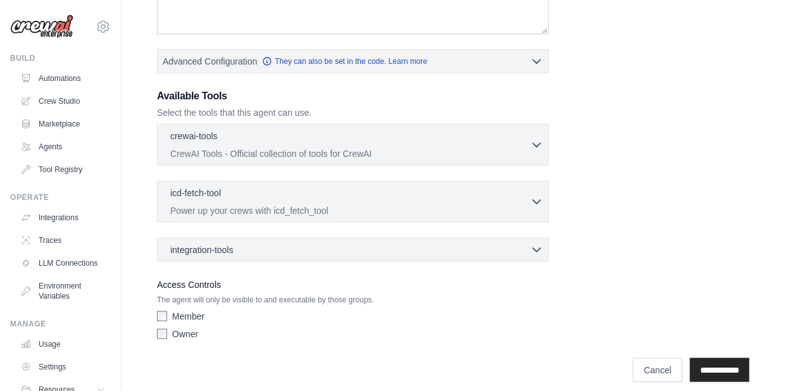
scroll to position [284, 0]
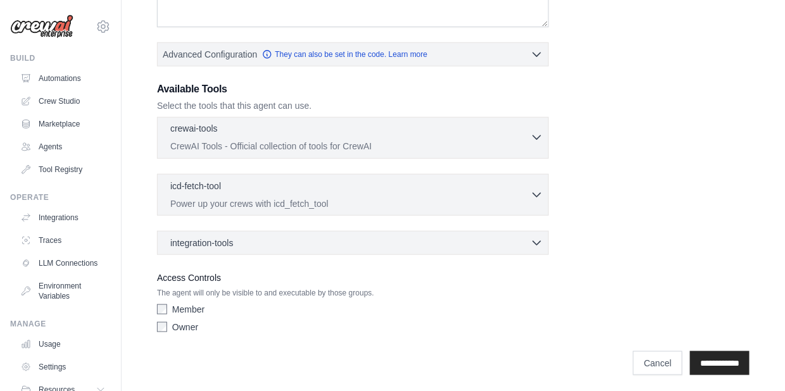
click at [517, 132] on div "crewai-tools 0 selected" at bounding box center [350, 129] width 360 height 15
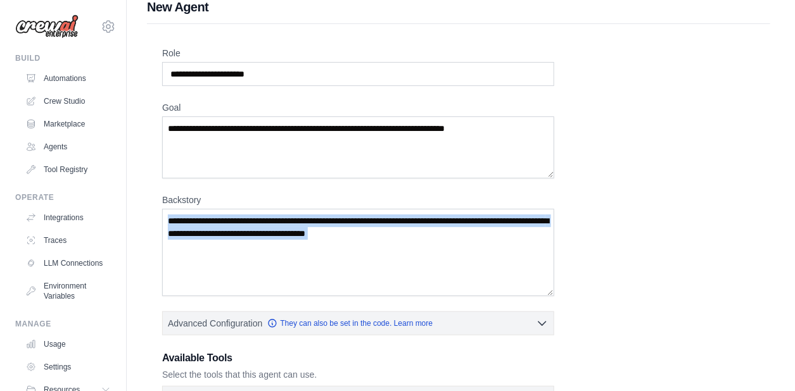
scroll to position [0, 0]
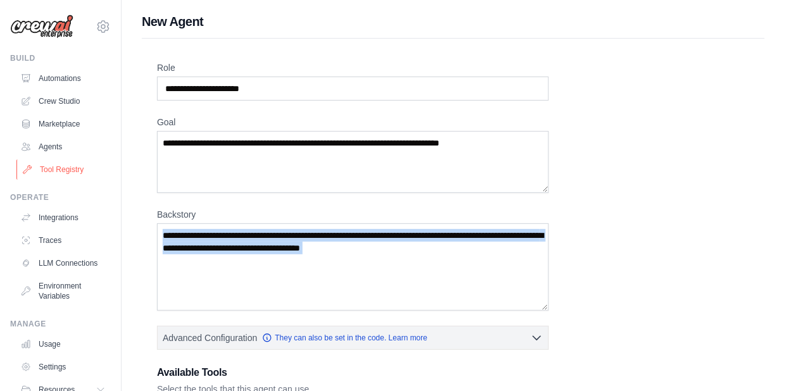
click at [60, 165] on link "Tool Registry" at bounding box center [64, 170] width 96 height 20
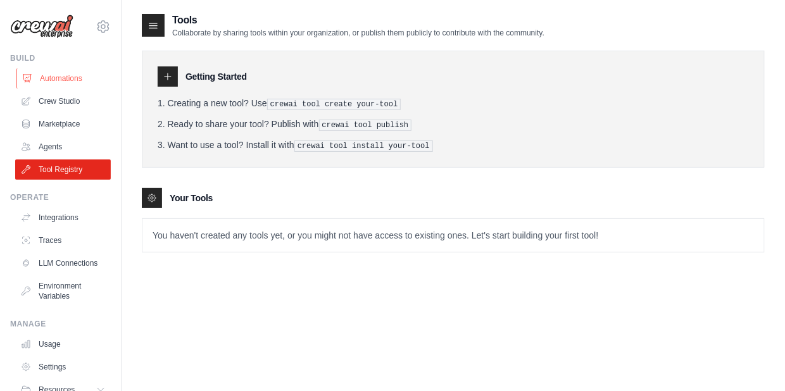
click at [44, 77] on link "Automations" at bounding box center [64, 78] width 96 height 20
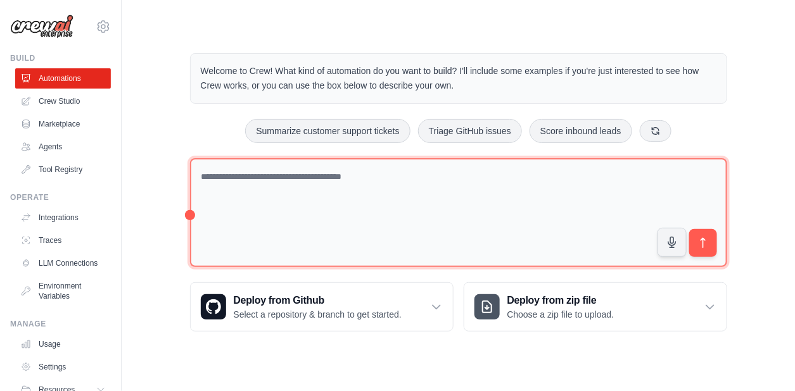
click at [446, 174] on textarea at bounding box center [458, 213] width 537 height 110
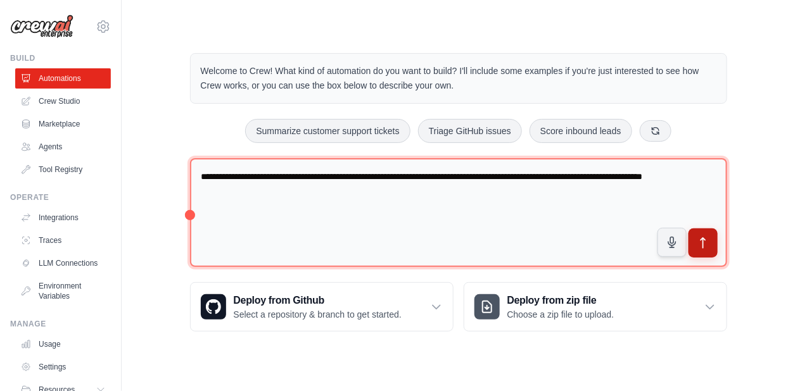
type textarea "**********"
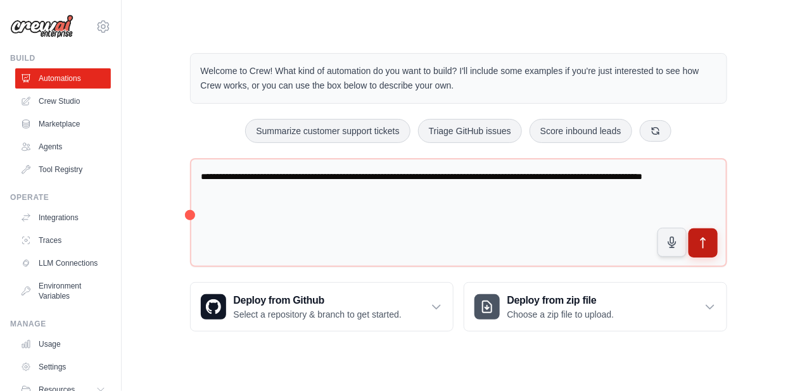
click at [705, 239] on icon "submit" at bounding box center [702, 243] width 4 height 10
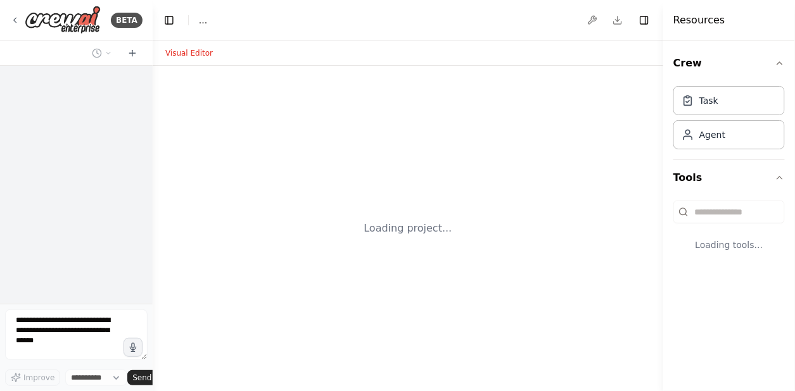
select select "****"
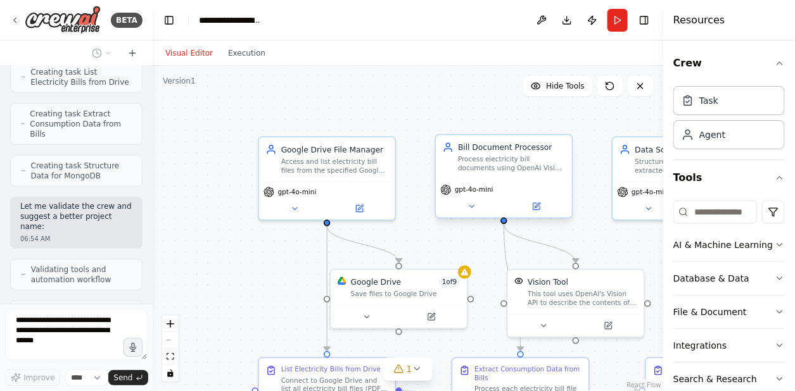
scroll to position [1666, 0]
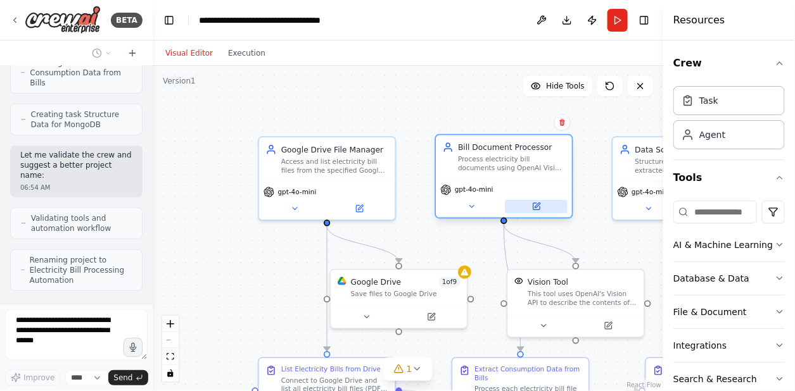
click at [538, 206] on icon at bounding box center [535, 206] width 6 height 6
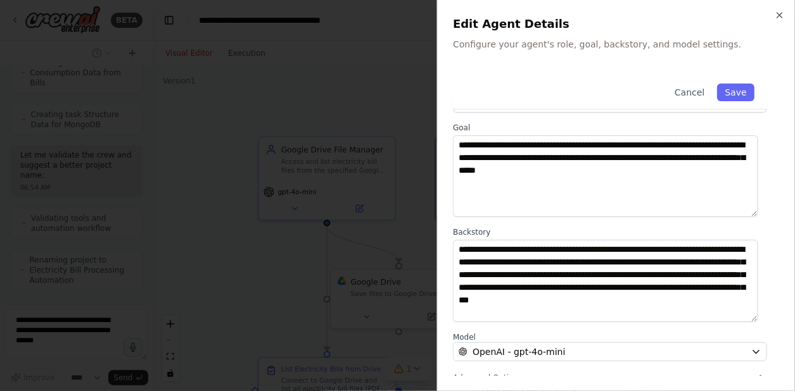
scroll to position [51, 0]
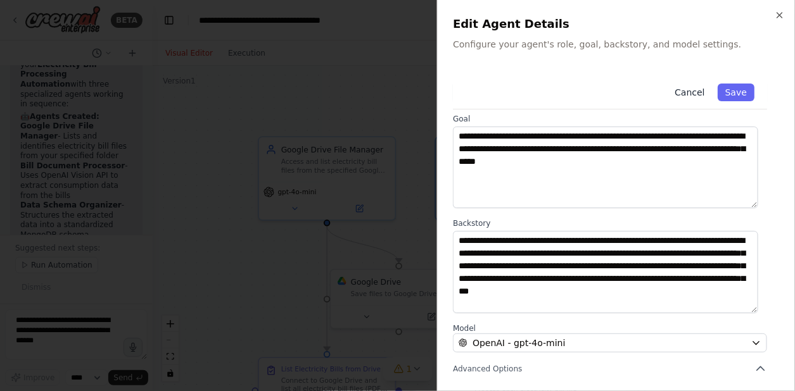
click at [683, 88] on button "Cancel" at bounding box center [689, 93] width 45 height 18
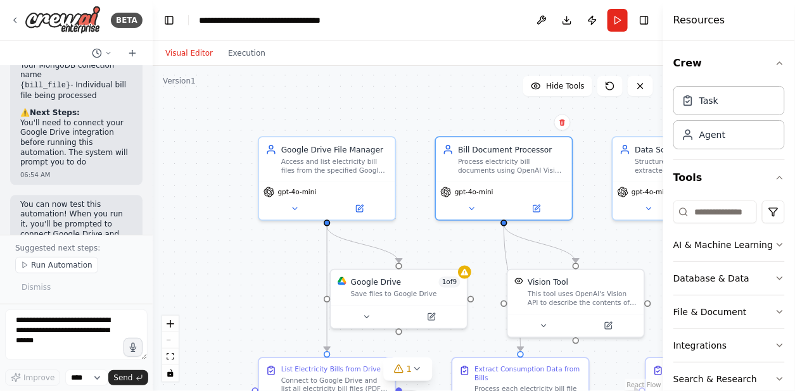
scroll to position [2301, 0]
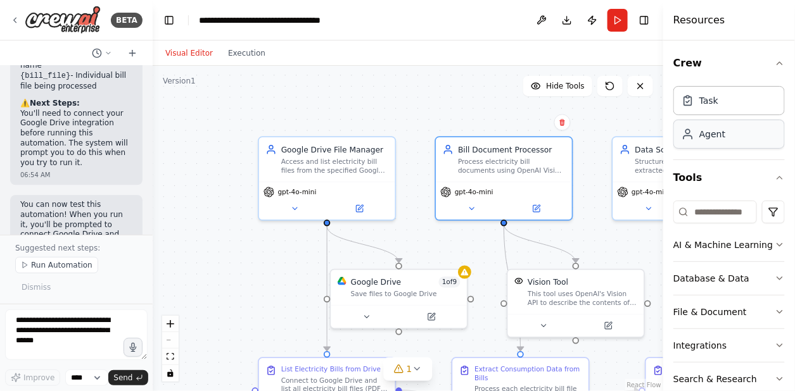
click at [719, 139] on div "Agent" at bounding box center [712, 134] width 26 height 13
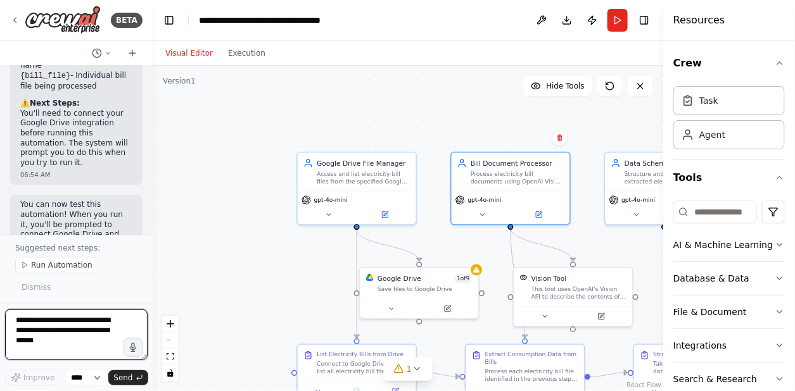
click at [60, 325] on textarea at bounding box center [76, 335] width 142 height 51
type textarea "**********"
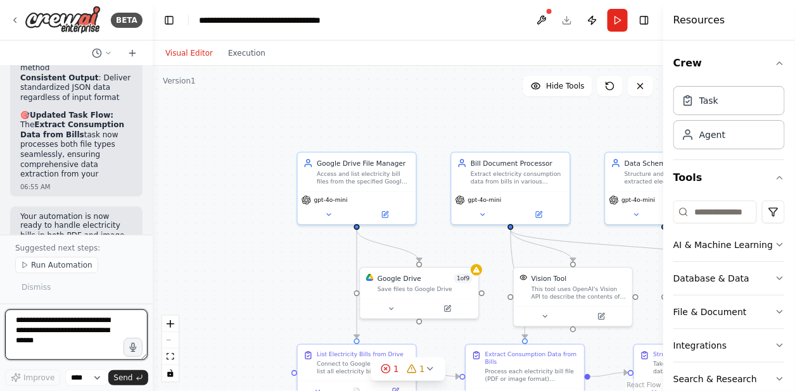
scroll to position [3430, 0]
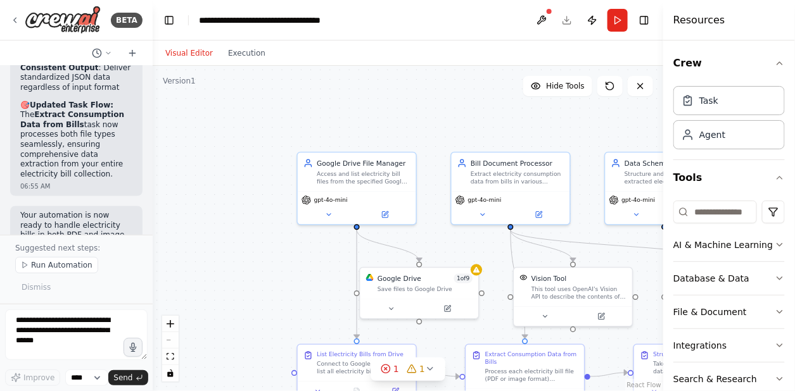
click at [563, 127] on div ".deletable-edge-delete-btn { width: 20px; height: 20px; border: 0px solid #ffff…" at bounding box center [408, 228] width 510 height 325
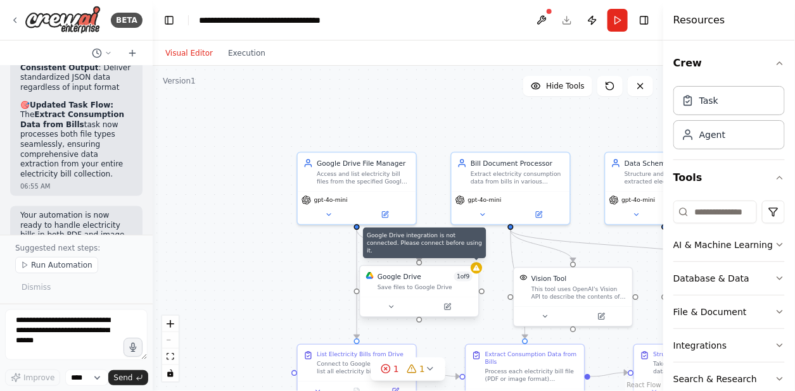
click at [477, 270] on icon at bounding box center [476, 268] width 6 height 6
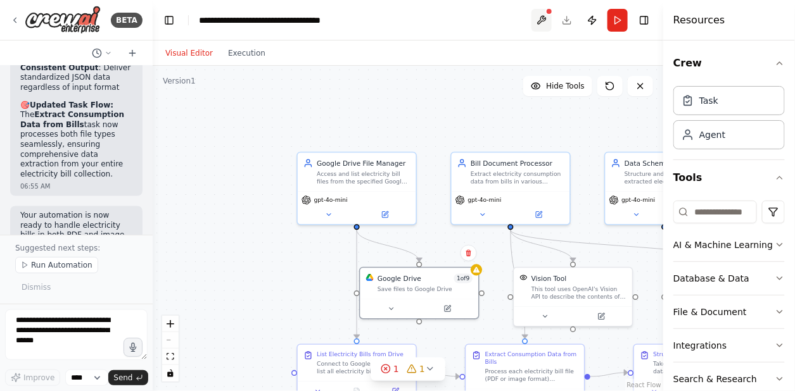
click at [541, 16] on button at bounding box center [541, 20] width 20 height 23
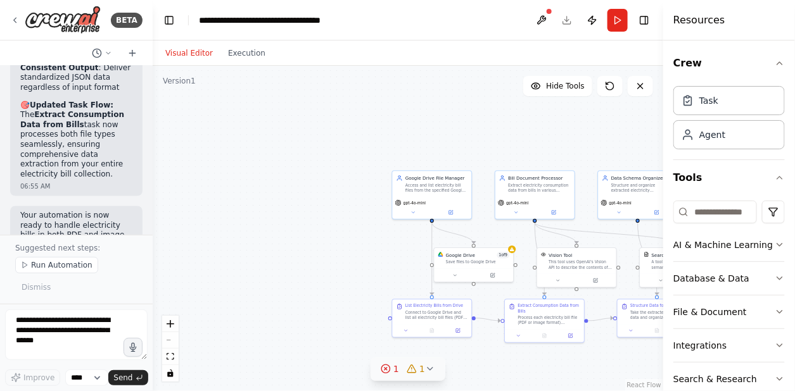
click at [431, 374] on icon at bounding box center [430, 369] width 10 height 10
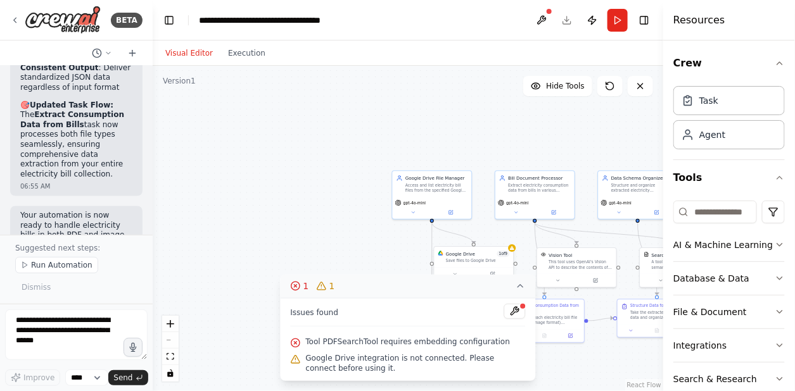
click at [494, 254] on div "Google Drive 1 of 9" at bounding box center [478, 254] width 64 height 6
click at [512, 251] on div at bounding box center [512, 248] width 8 height 8
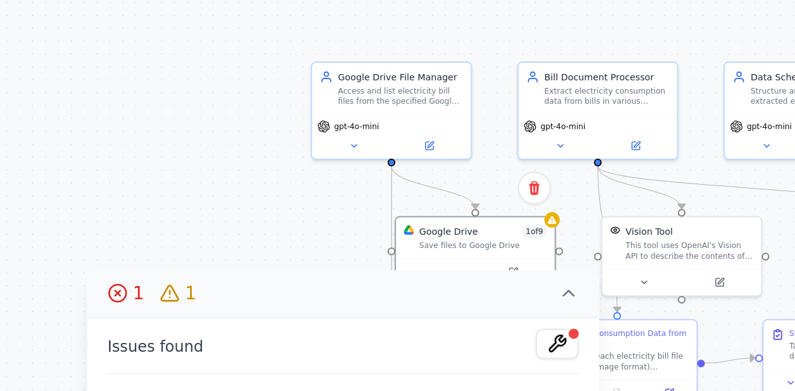
click at [522, 289] on icon at bounding box center [520, 286] width 10 height 10
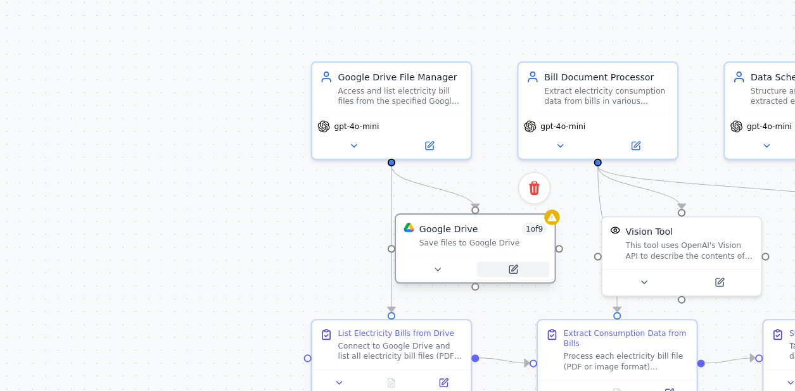
click at [492, 274] on icon at bounding box center [492, 273] width 3 height 3
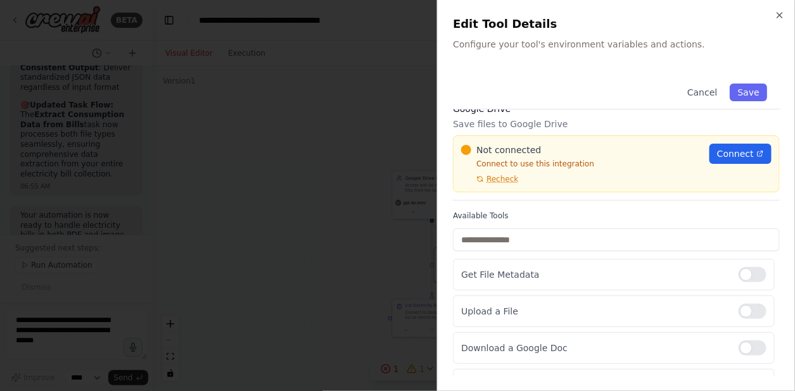
scroll to position [5, 0]
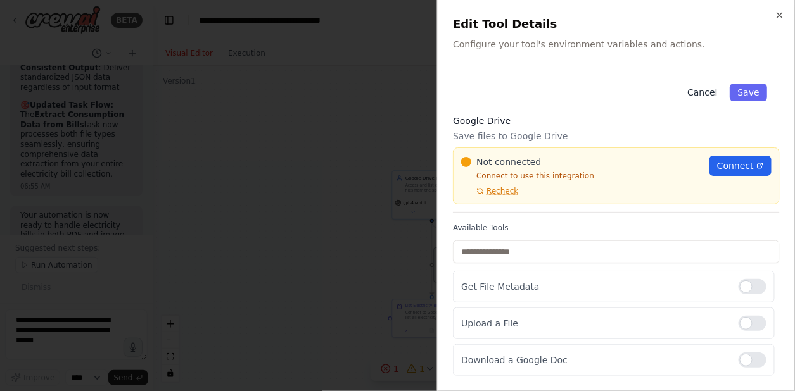
click at [696, 91] on button "Cancel" at bounding box center [701, 93] width 45 height 18
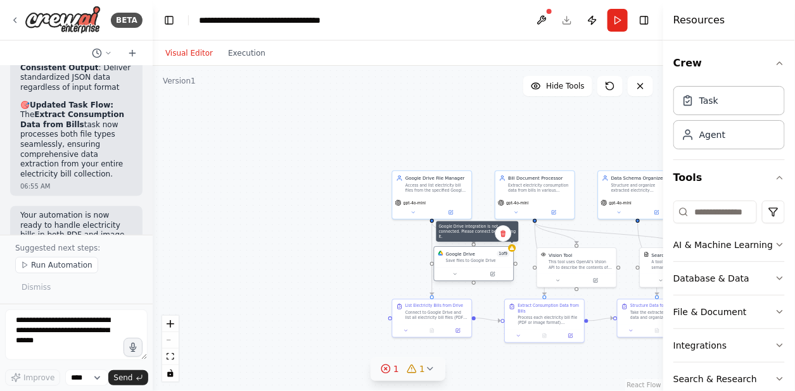
click at [513, 247] on icon at bounding box center [511, 248] width 5 height 5
click at [494, 276] on icon at bounding box center [492, 274] width 5 height 5
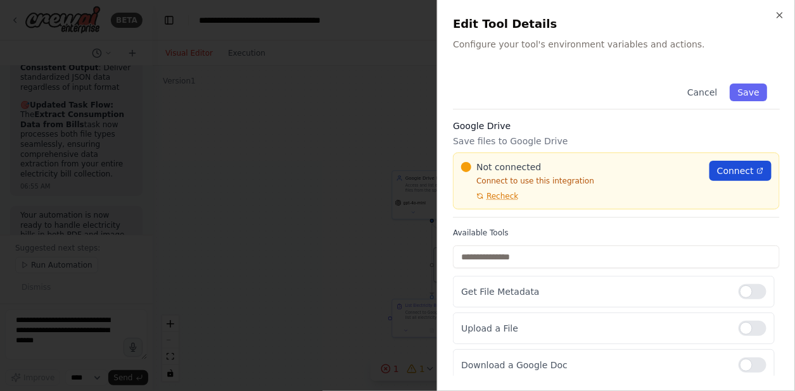
click at [709, 165] on link "Connect" at bounding box center [740, 171] width 62 height 20
click at [696, 90] on button "Cancel" at bounding box center [701, 93] width 45 height 18
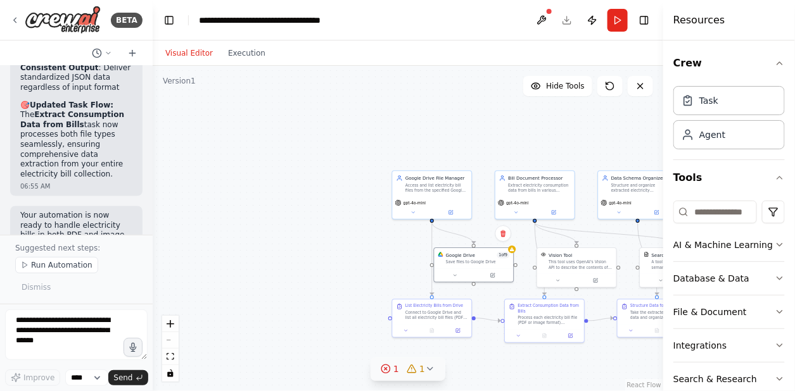
click at [567, 21] on header "**********" at bounding box center [408, 20] width 510 height 41
click at [484, 259] on div "Save files to Google Drive" at bounding box center [478, 260] width 64 height 5
click at [494, 275] on icon at bounding box center [492, 274] width 5 height 5
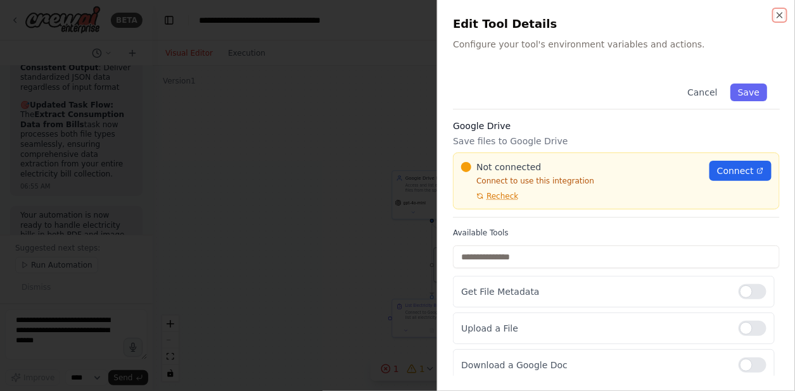
scroll to position [2, 0]
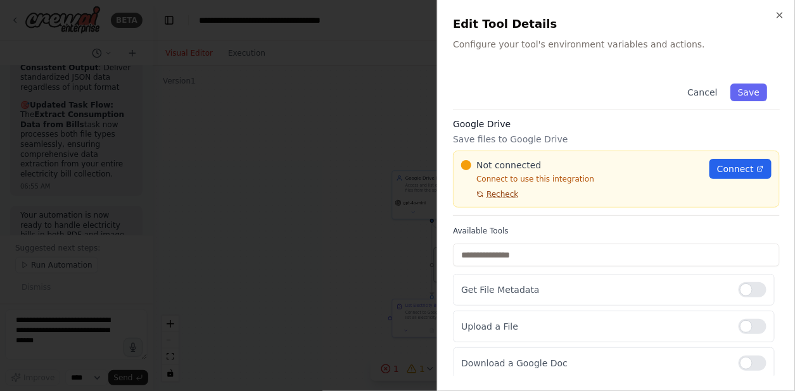
click at [496, 194] on span "Recheck" at bounding box center [502, 194] width 32 height 10
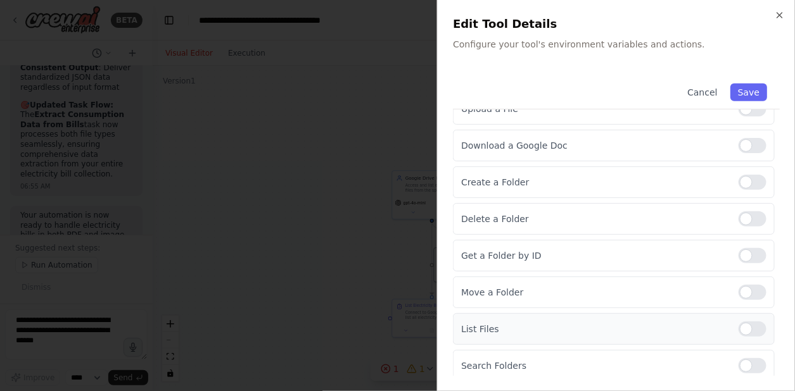
scroll to position [220, 0]
click at [736, 92] on button "Save" at bounding box center [748, 93] width 37 height 18
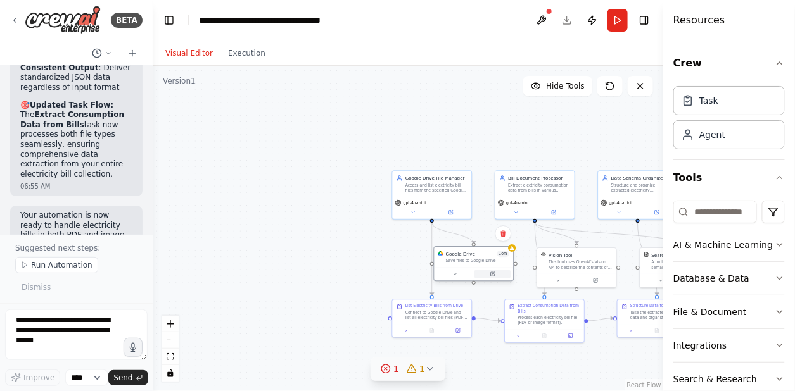
click at [494, 274] on icon at bounding box center [492, 274] width 5 height 5
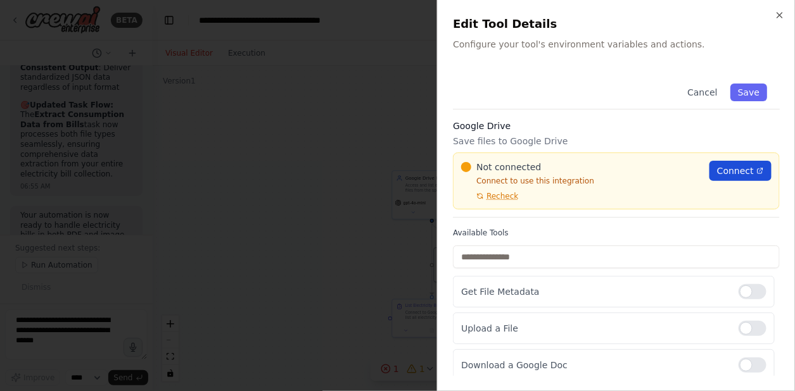
click at [719, 166] on span "Connect" at bounding box center [735, 171] width 37 height 13
click at [498, 195] on span "Recheck" at bounding box center [502, 196] width 32 height 10
click at [501, 198] on span "Recheck" at bounding box center [502, 196] width 32 height 10
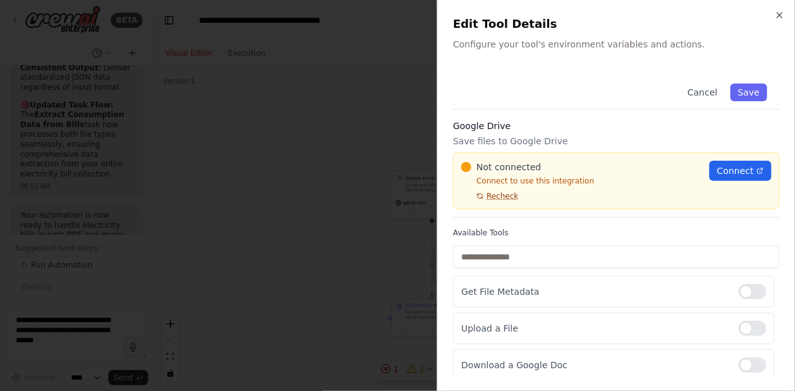
click at [494, 196] on span "Recheck" at bounding box center [502, 196] width 32 height 10
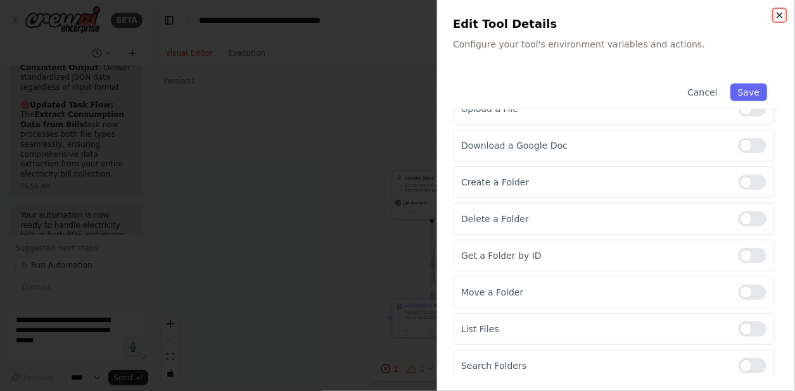
click at [779, 14] on icon "button" at bounding box center [779, 15] width 5 height 5
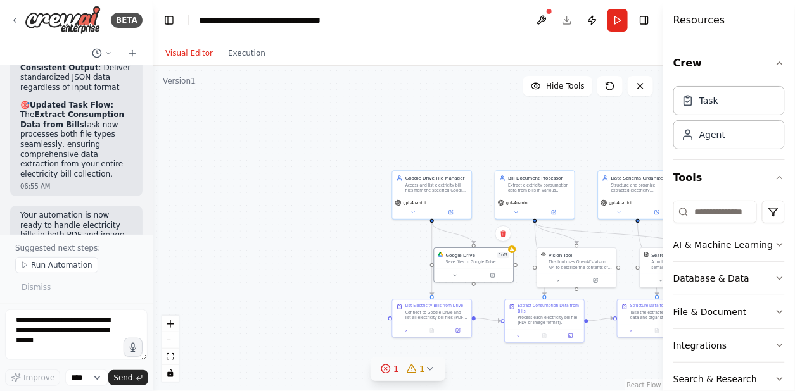
click at [564, 22] on header "**********" at bounding box center [408, 20] width 510 height 41
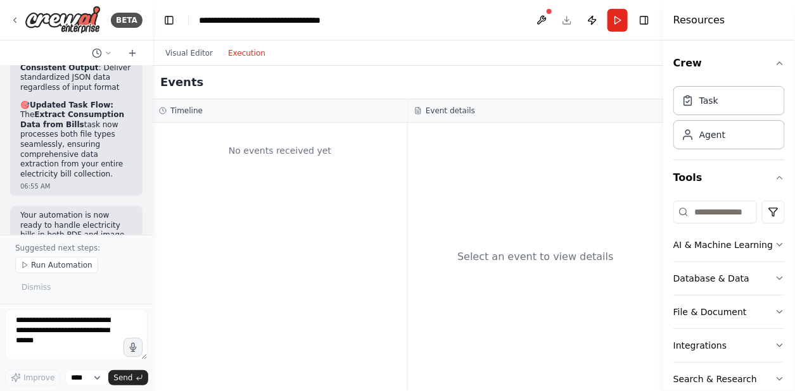
click at [232, 50] on button "Execution" at bounding box center [246, 53] width 53 height 15
click at [61, 270] on span "Run Automation" at bounding box center [61, 265] width 61 height 10
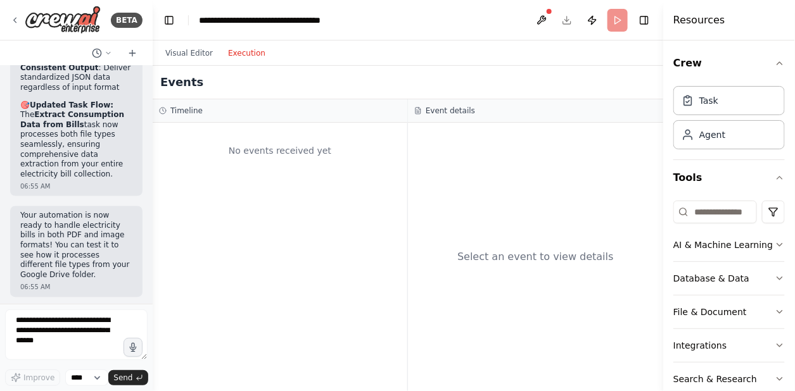
scroll to position [3383, 0]
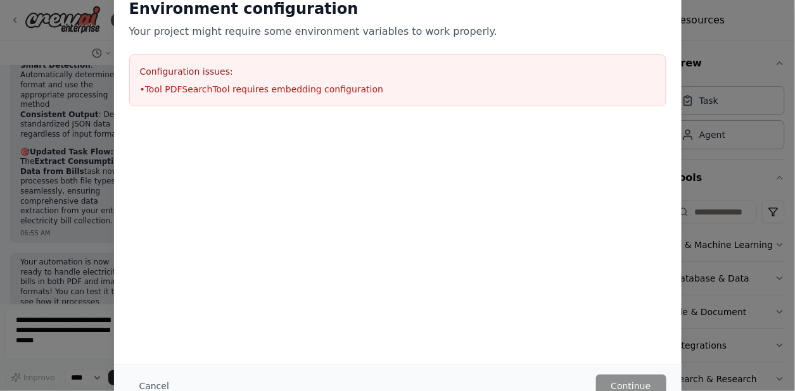
click at [756, 77] on div "Environment configuration Your project might require some environment variables…" at bounding box center [397, 195] width 795 height 391
click at [149, 384] on button "Cancel" at bounding box center [154, 386] width 50 height 23
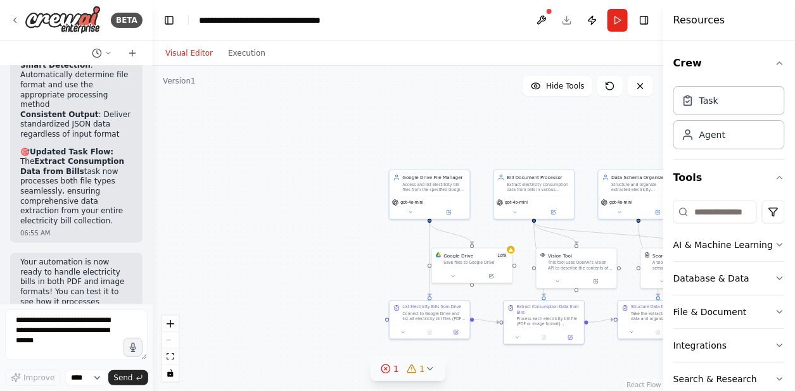
click at [184, 53] on button "Visual Editor" at bounding box center [189, 53] width 63 height 15
click at [446, 314] on div "Connect to Google Drive and list all electricity bill files (PDF, JPG, PNG form…" at bounding box center [434, 315] width 63 height 10
click at [402, 332] on icon at bounding box center [403, 331] width 5 height 5
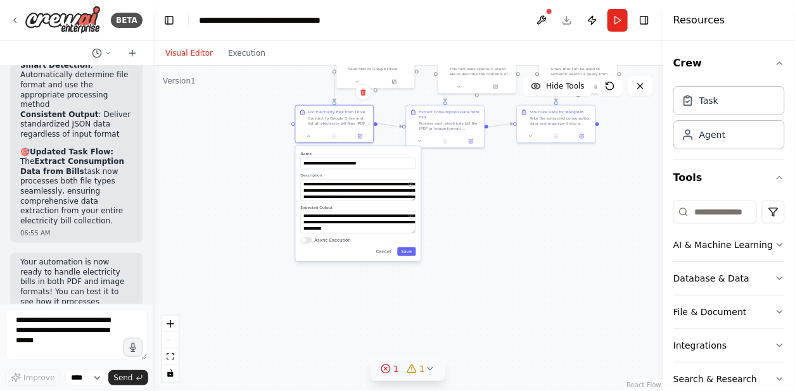
drag, startPoint x: 365, startPoint y: 271, endPoint x: 266, endPoint y: 77, distance: 217.8
click at [266, 77] on div ".deletable-edge-delete-btn { width: 20px; height: 20px; border: 0px solid #ffff…" at bounding box center [408, 228] width 510 height 325
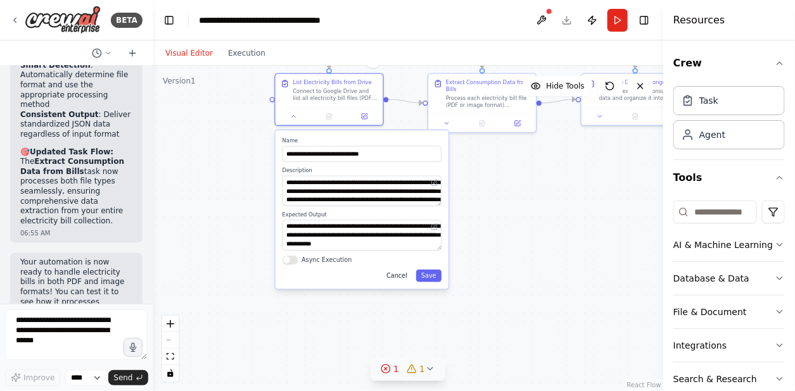
click at [395, 275] on button "Cancel" at bounding box center [396, 276] width 31 height 12
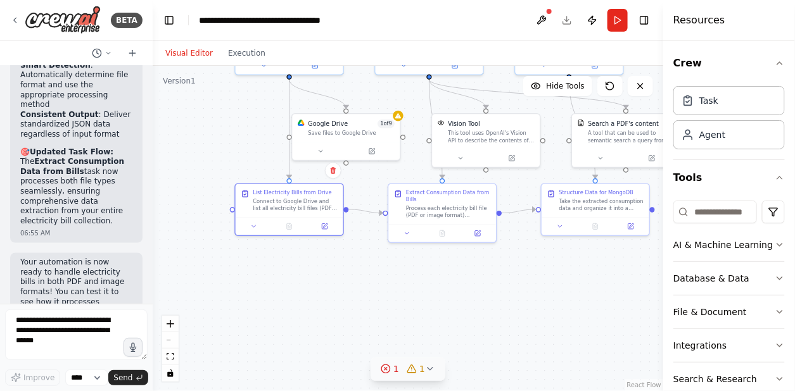
drag, startPoint x: 410, startPoint y: 167, endPoint x: 366, endPoint y: 289, distance: 130.4
click at [366, 289] on div ".deletable-edge-delete-btn { width: 20px; height: 20px; border: 0px solid #ffff…" at bounding box center [408, 228] width 510 height 325
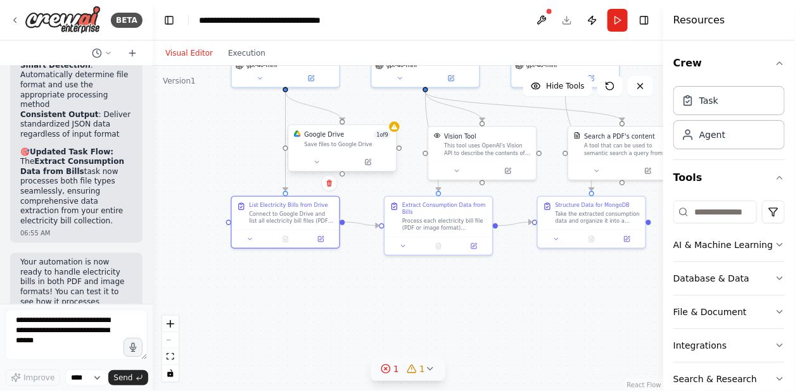
click at [371, 168] on div at bounding box center [343, 162] width 108 height 18
click at [368, 163] on icon at bounding box center [367, 162] width 5 height 5
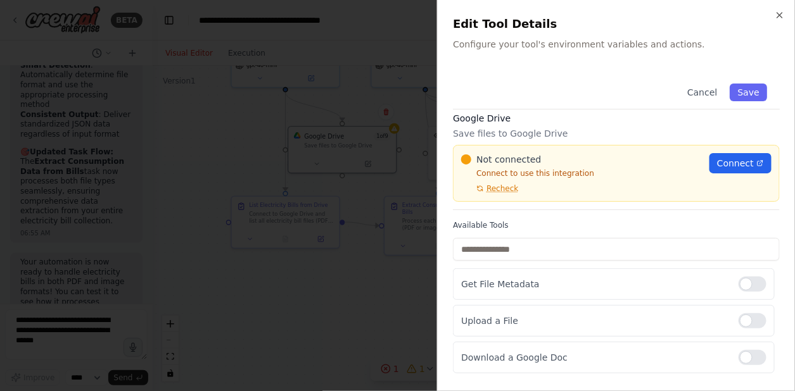
scroll to position [0, 0]
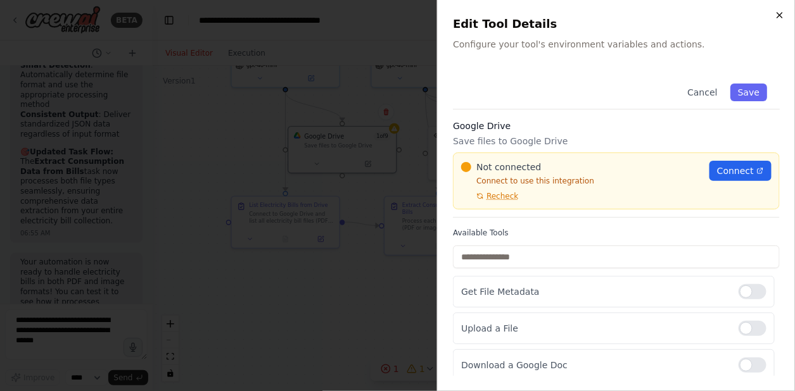
click at [784, 14] on div "Close Edit Tool Details Configure your tool's environment variables and actions…" at bounding box center [616, 195] width 358 height 391
click at [781, 15] on icon "button" at bounding box center [779, 15] width 10 height 10
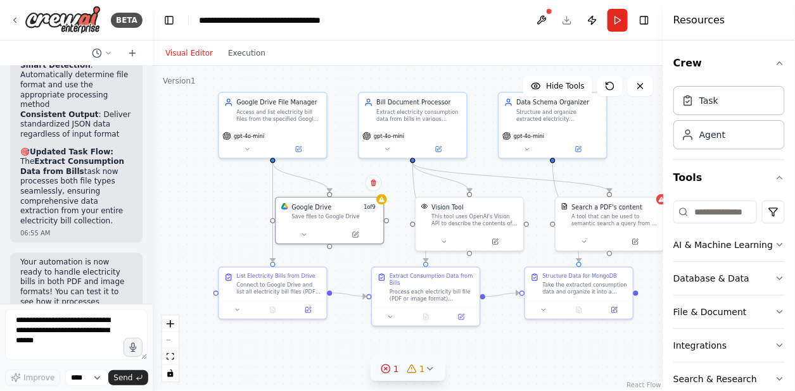
drag, startPoint x: 546, startPoint y: 173, endPoint x: 532, endPoint y: 246, distance: 73.4
click at [532, 246] on div ".deletable-edge-delete-btn { width: 20px; height: 20px; border: 0px solid #ffff…" at bounding box center [408, 228] width 510 height 325
click at [496, 242] on icon at bounding box center [494, 241] width 5 height 5
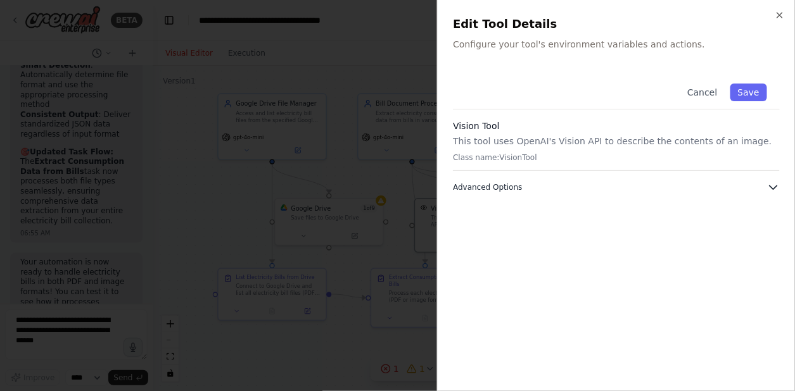
click at [604, 187] on button "Advanced Options" at bounding box center [616, 187] width 327 height 13
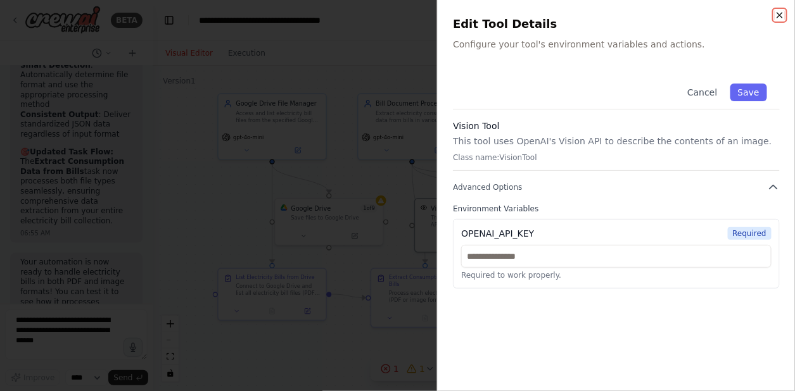
click at [776, 16] on icon "button" at bounding box center [779, 15] width 10 height 10
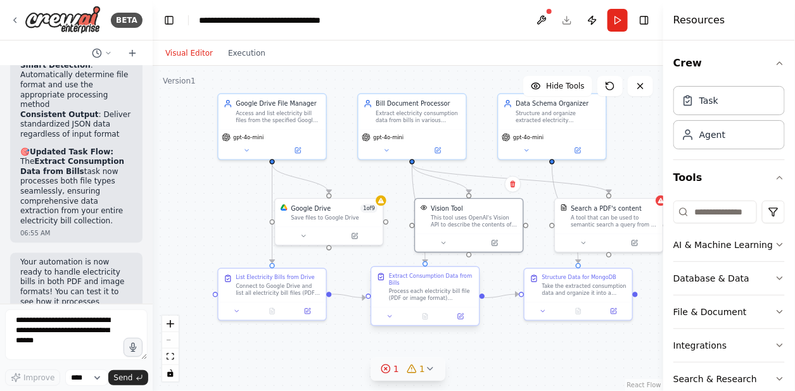
click at [448, 294] on div "Process each electricity bill file (PDF or image format) identified in the prev…" at bounding box center [431, 295] width 85 height 14
click at [460, 320] on icon at bounding box center [460, 316] width 7 height 7
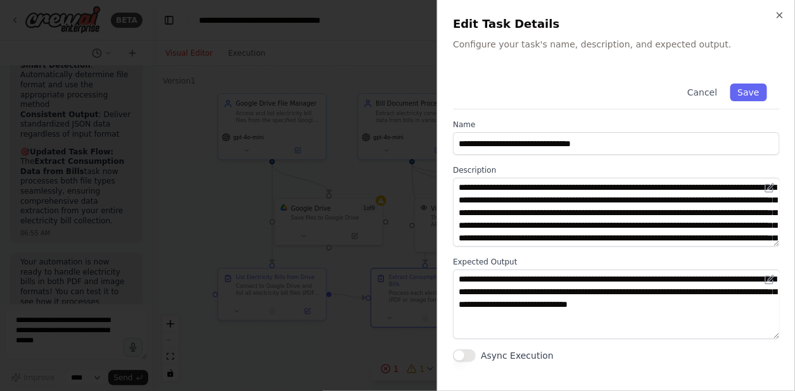
click at [650, 252] on div "**********" at bounding box center [616, 216] width 327 height 291
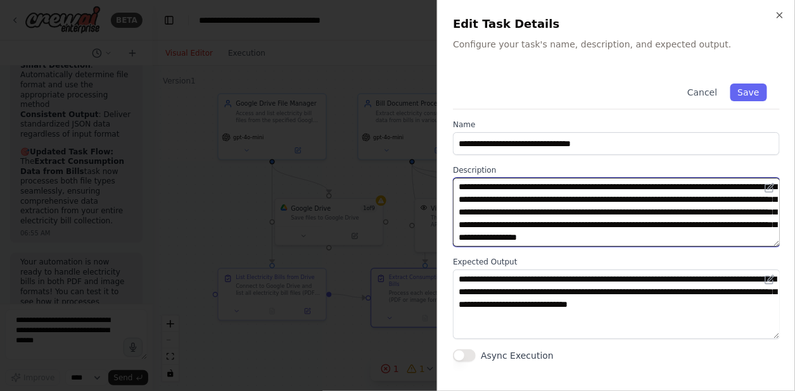
scroll to position [25, 0]
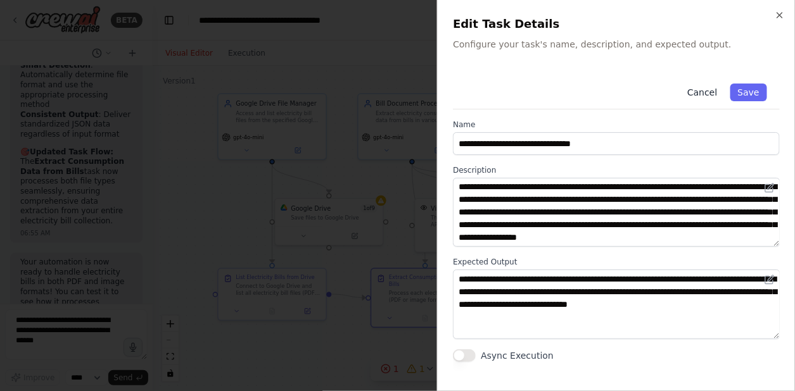
click at [708, 91] on button "Cancel" at bounding box center [701, 93] width 45 height 18
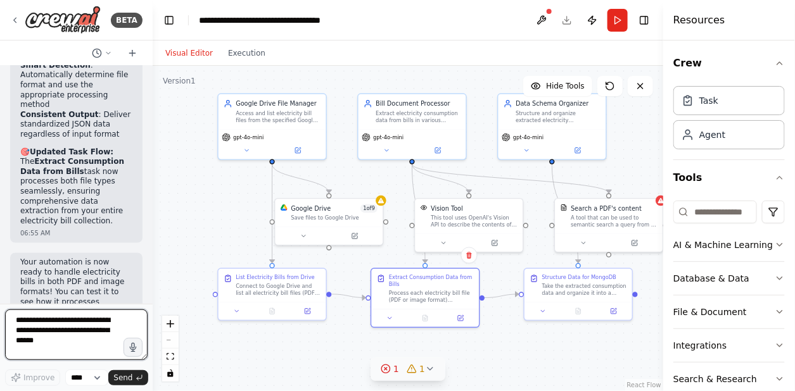
click at [98, 340] on textarea at bounding box center [76, 335] width 142 height 51
type textarea "**********"
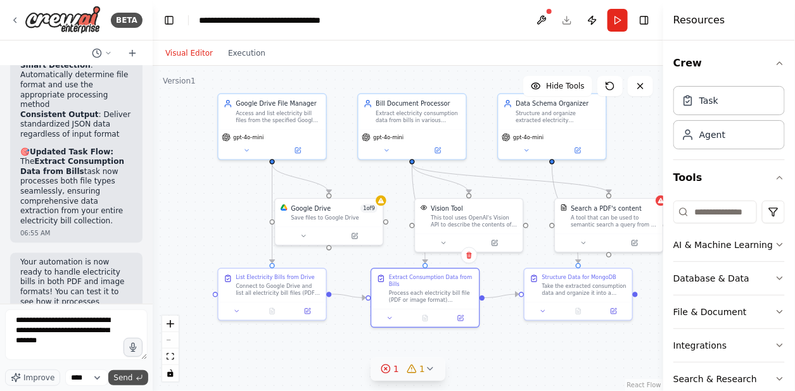
click at [120, 375] on span "Send" at bounding box center [122, 378] width 19 height 10
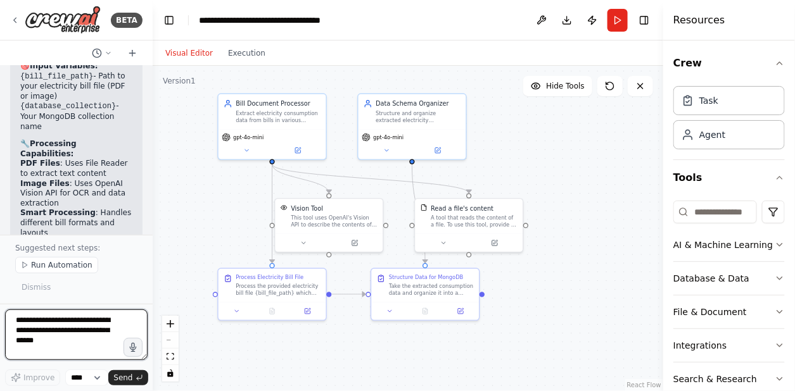
scroll to position [5017, 0]
click at [461, 310] on icon at bounding box center [460, 309] width 5 height 5
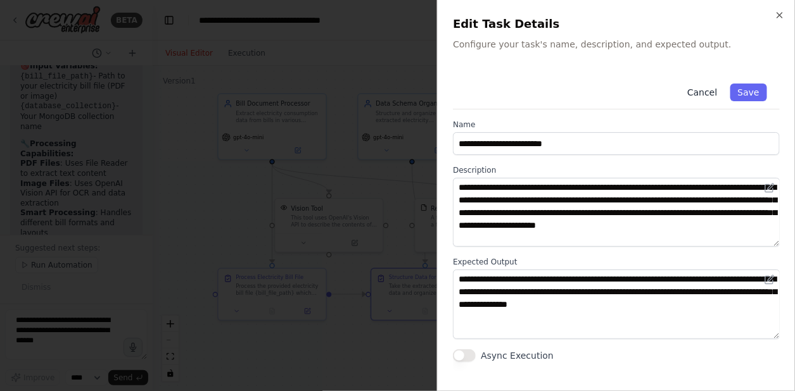
click at [703, 91] on button "Cancel" at bounding box center [701, 93] width 45 height 18
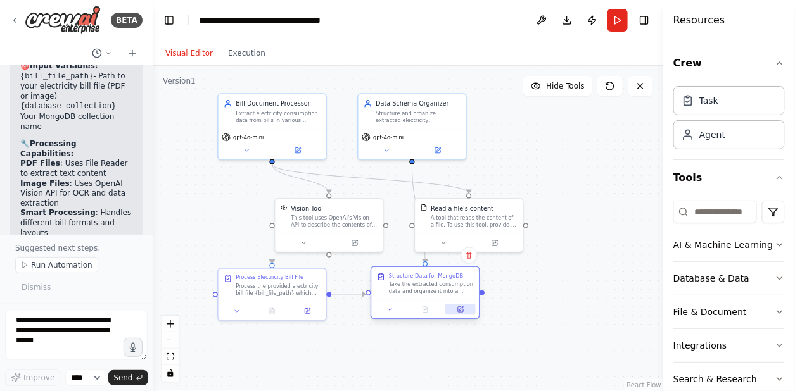
click at [461, 312] on icon at bounding box center [460, 309] width 5 height 5
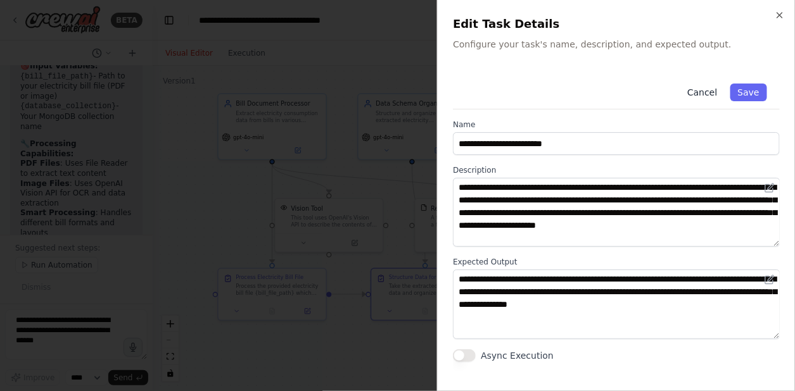
click at [703, 88] on button "Cancel" at bounding box center [701, 93] width 45 height 18
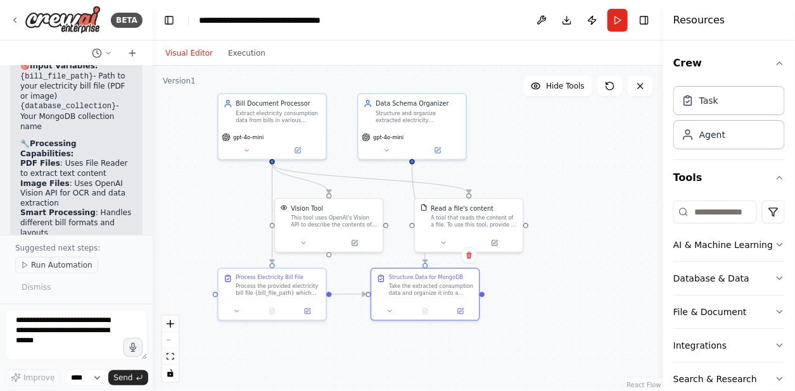
click at [69, 270] on span "Run Automation" at bounding box center [61, 265] width 61 height 10
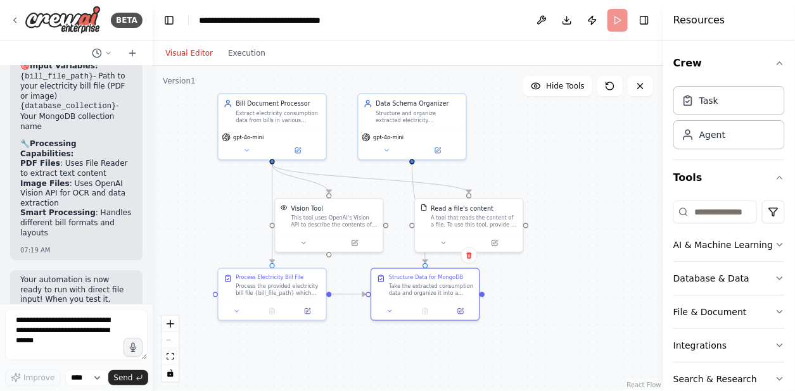
scroll to position [4970, 0]
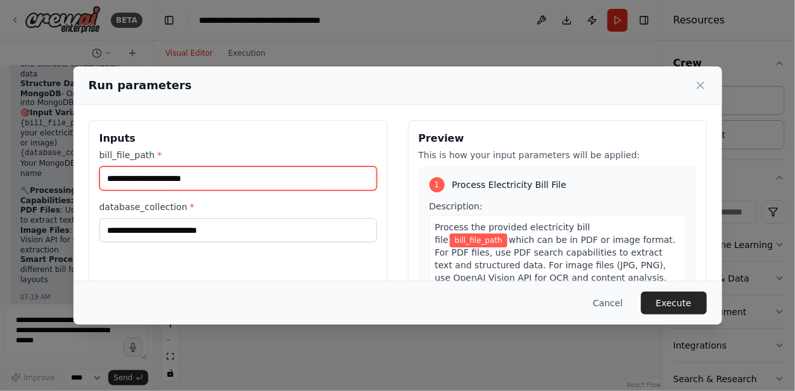
click at [216, 174] on input "bill_file_path *" at bounding box center [237, 179] width 277 height 24
paste input "**********"
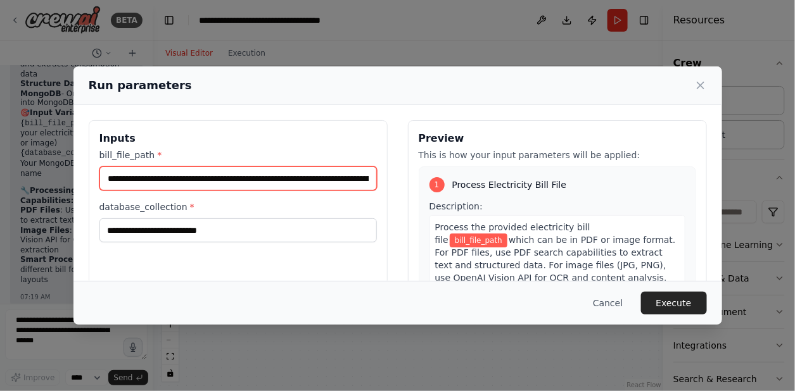
scroll to position [0, 110]
type input "**********"
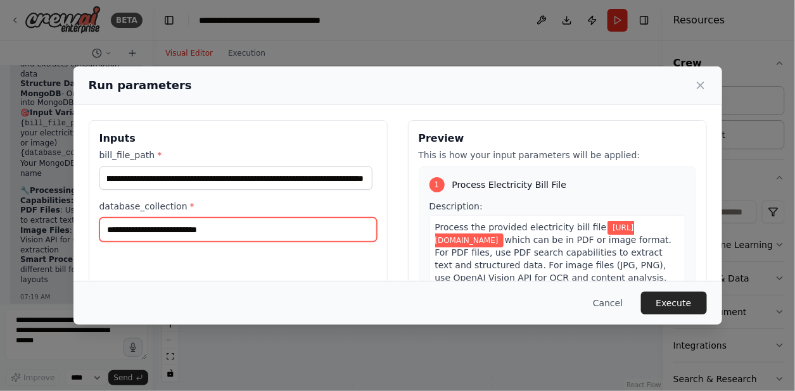
scroll to position [0, 0]
click at [219, 222] on input "database_collection *" at bounding box center [237, 230] width 277 height 24
type input "******"
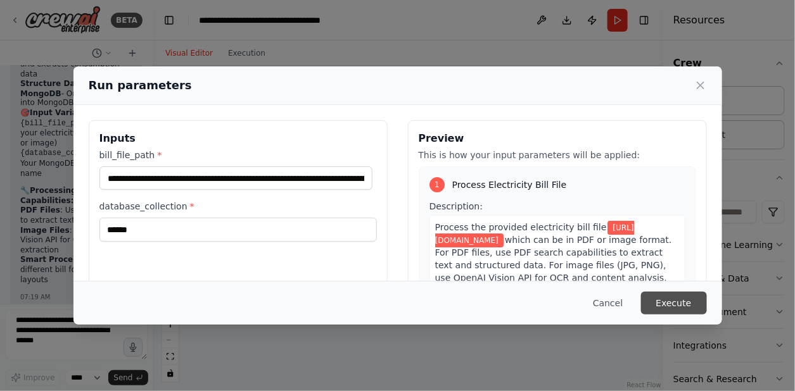
click at [676, 306] on button "Execute" at bounding box center [674, 303] width 66 height 23
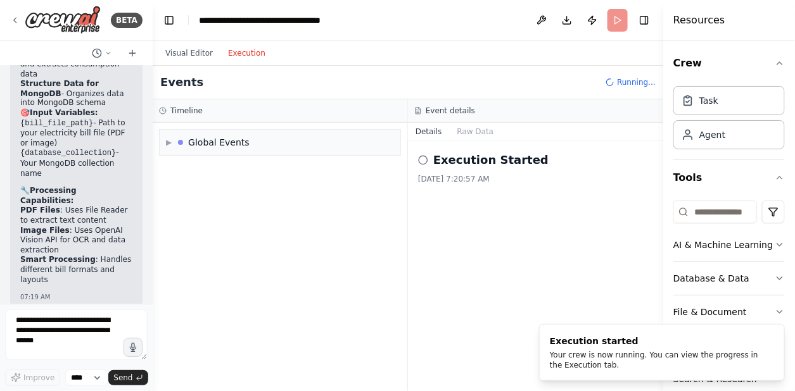
click at [241, 53] on button "Execution" at bounding box center [246, 53] width 53 height 15
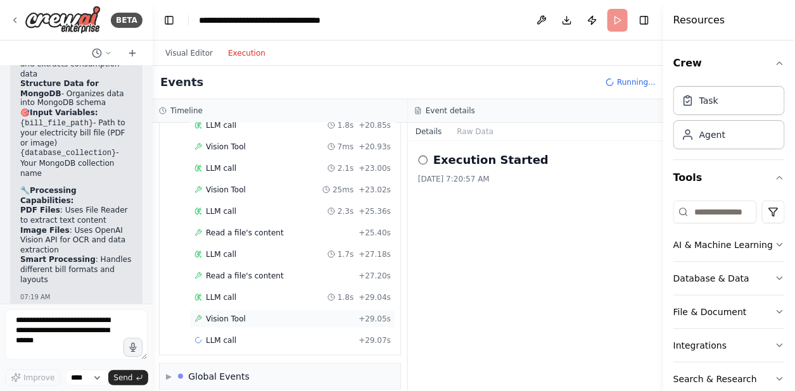
scroll to position [418, 0]
click at [215, 294] on span "LLM call" at bounding box center [221, 299] width 30 height 10
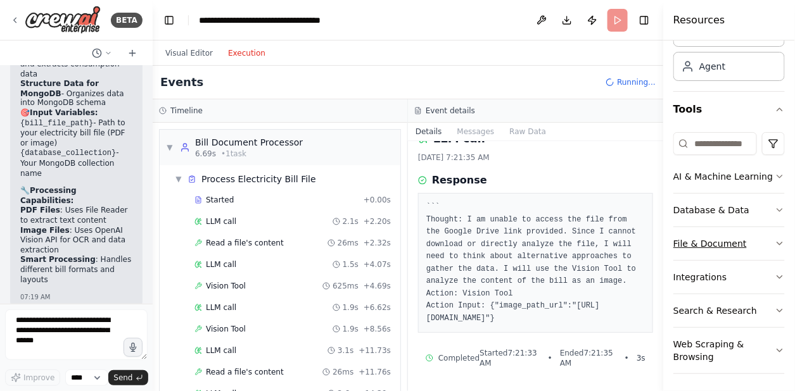
scroll to position [0, 0]
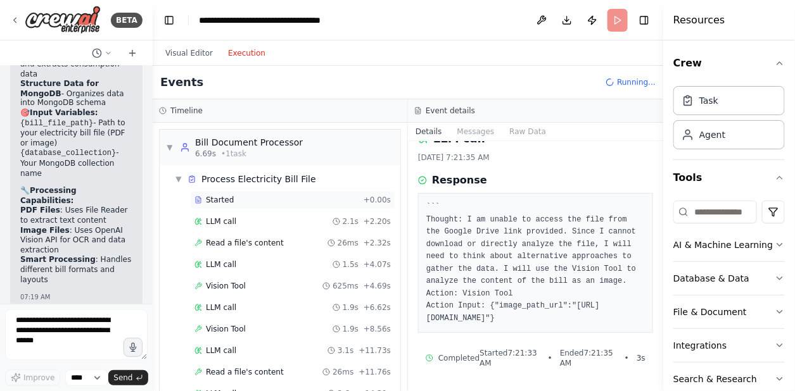
click at [210, 195] on span "Started" at bounding box center [220, 200] width 28 height 10
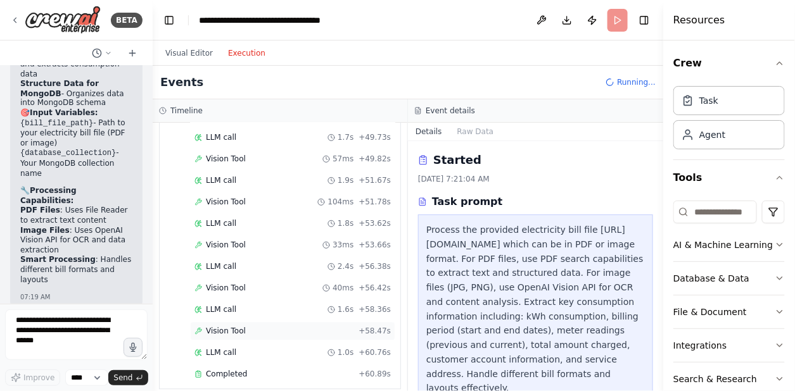
scroll to position [1031, 0]
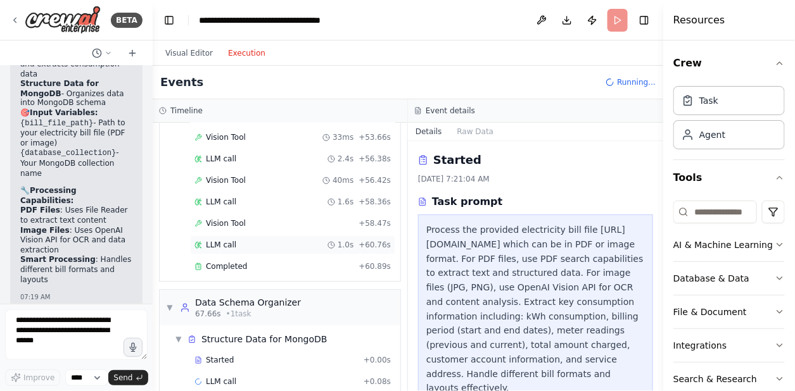
click at [222, 240] on span "LLM call" at bounding box center [221, 245] width 30 height 10
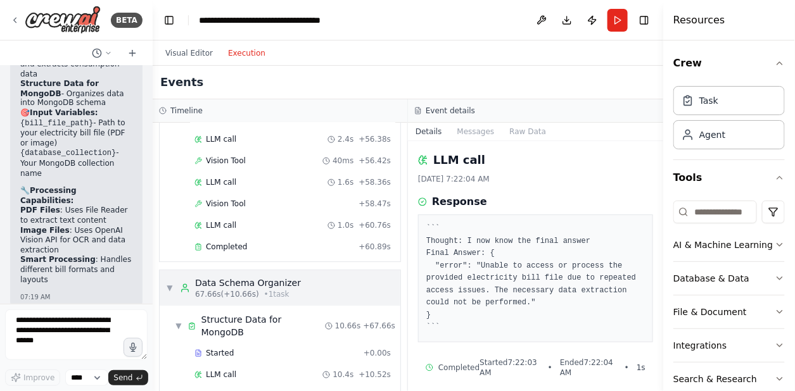
scroll to position [1080, 0]
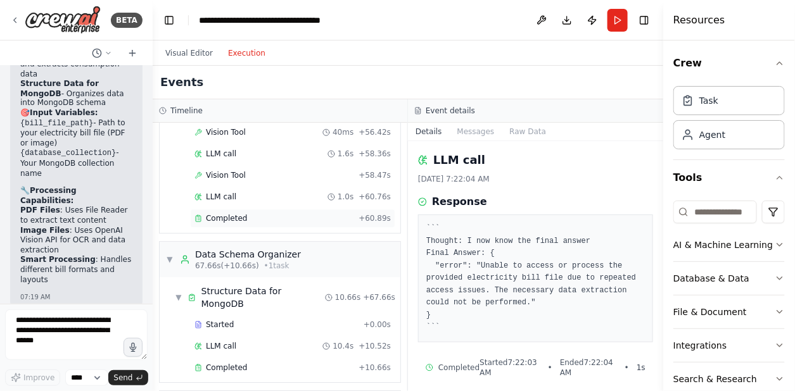
click at [227, 213] on span "Completed" at bounding box center [226, 218] width 41 height 10
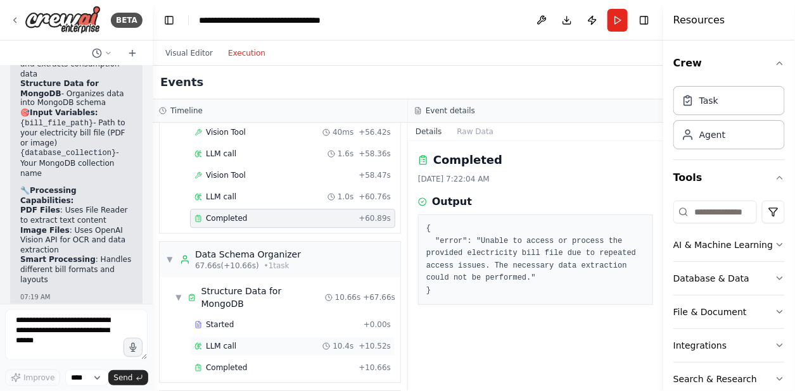
click at [233, 341] on div "LLM call 10.4s + 10.52s" at bounding box center [292, 346] width 196 height 10
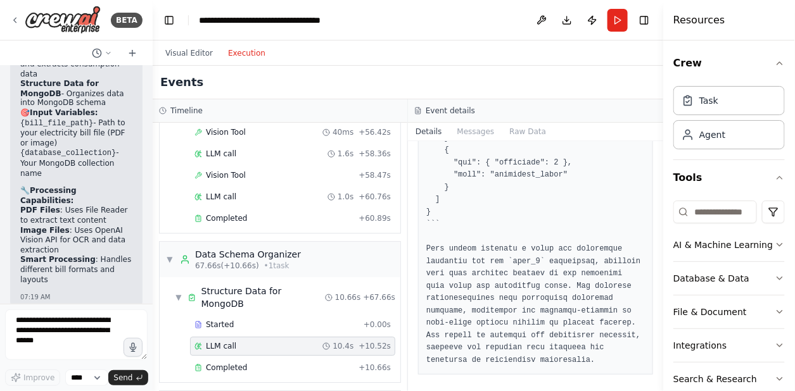
scroll to position [1007, 0]
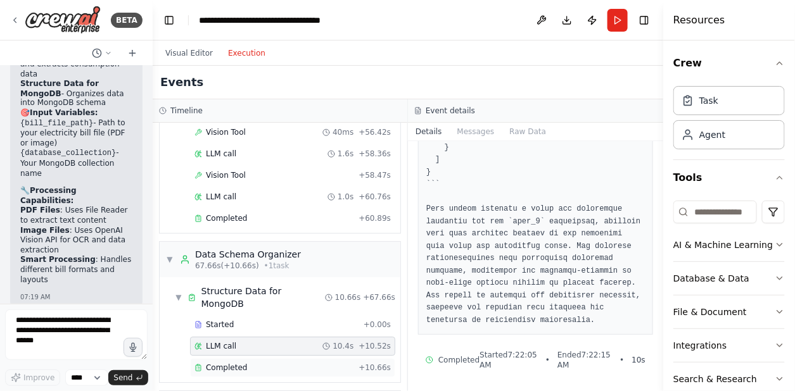
click at [221, 358] on div "Completed + 10.66s" at bounding box center [292, 367] width 205 height 19
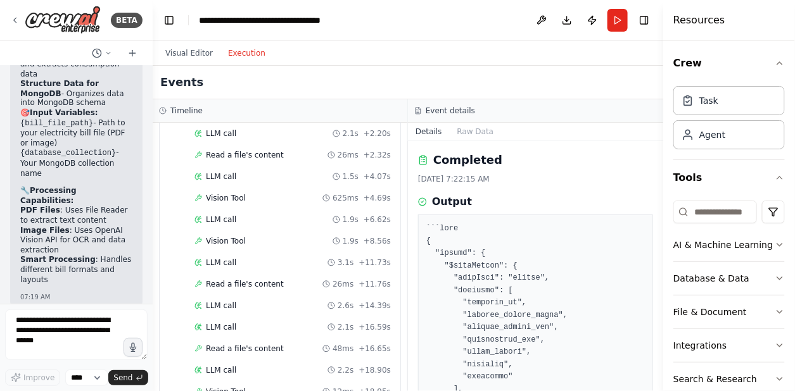
scroll to position [0, 0]
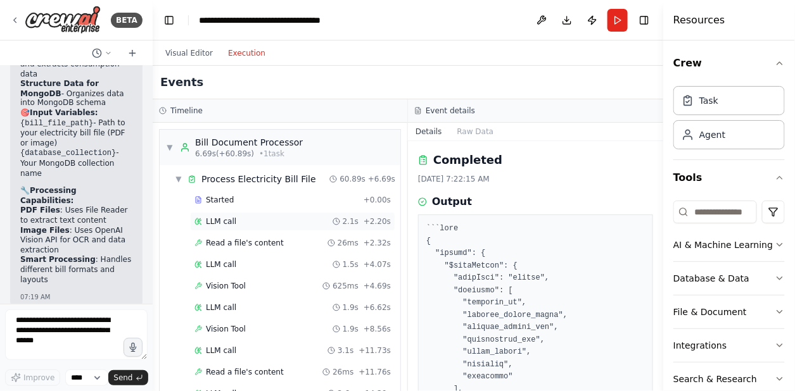
click at [231, 219] on span "LLM call" at bounding box center [221, 222] width 30 height 10
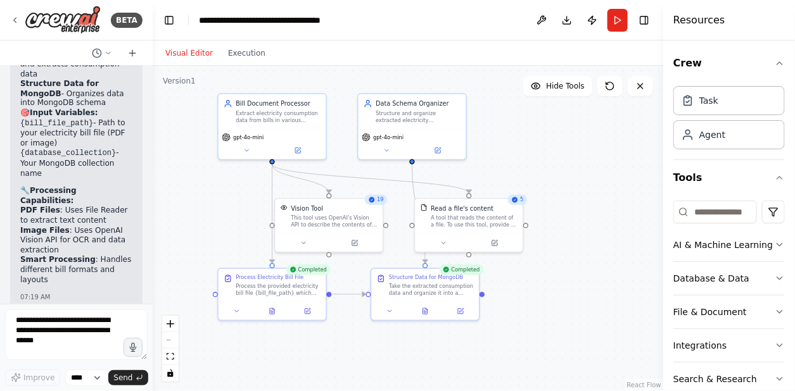
click at [193, 54] on button "Visual Editor" at bounding box center [189, 53] width 63 height 15
click at [283, 120] on div "Extract electricity consumption data from bills in various formats (PDF documen…" at bounding box center [278, 115] width 85 height 14
click at [247, 147] on icon at bounding box center [246, 148] width 7 height 7
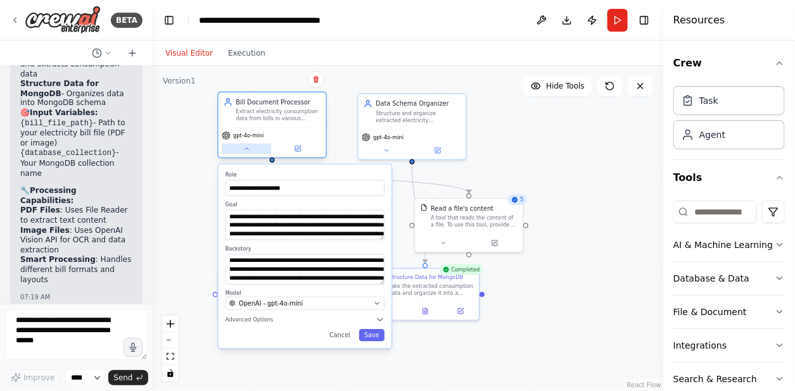
click at [247, 147] on icon at bounding box center [246, 148] width 7 height 7
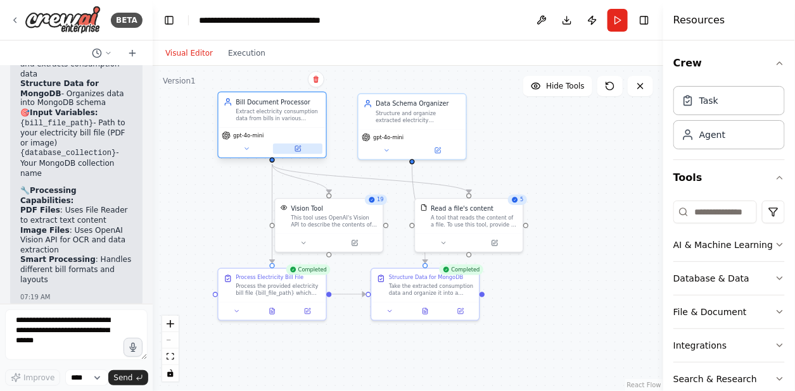
click at [294, 146] on icon at bounding box center [297, 148] width 7 height 7
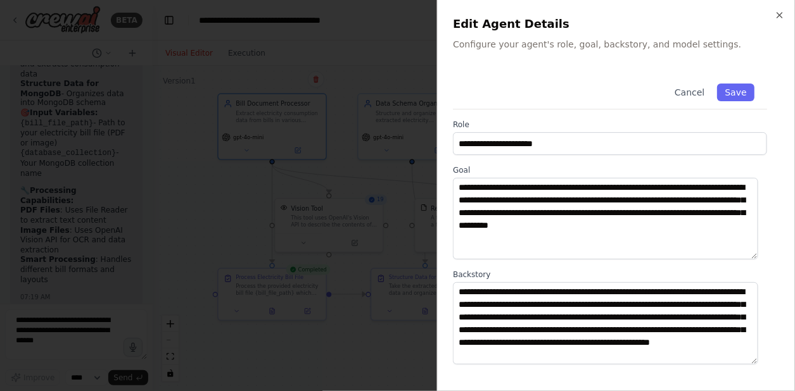
scroll to position [180, 0]
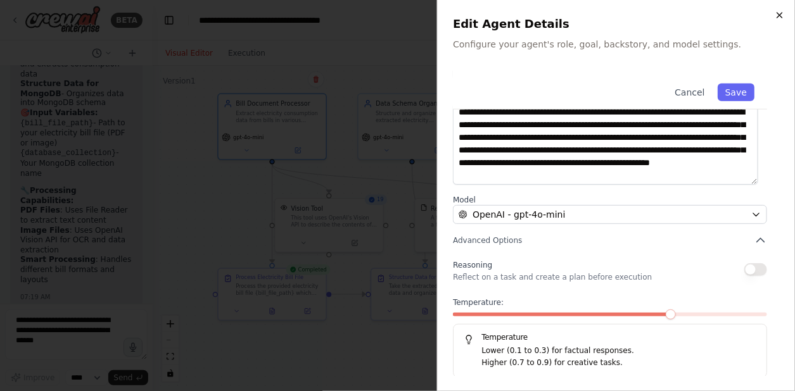
click at [775, 18] on icon "button" at bounding box center [779, 15] width 10 height 10
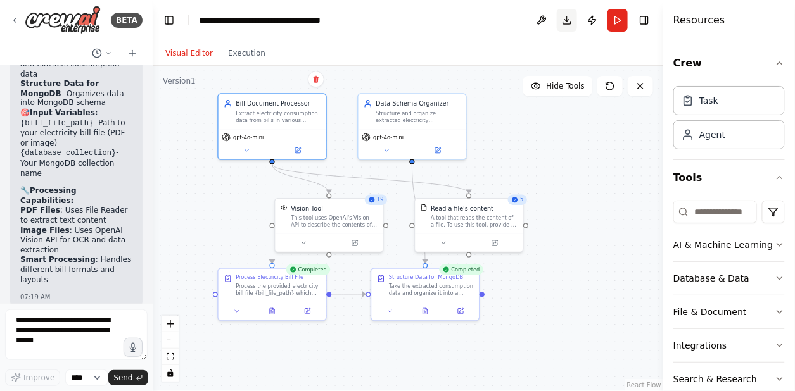
click at [569, 20] on button "Download" at bounding box center [567, 20] width 20 height 23
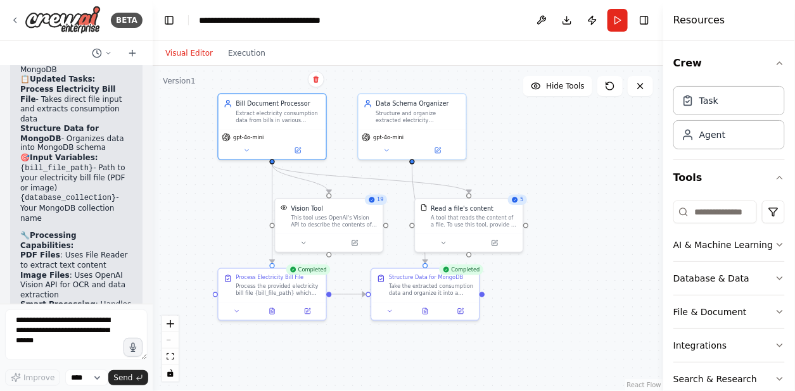
scroll to position [4970, 0]
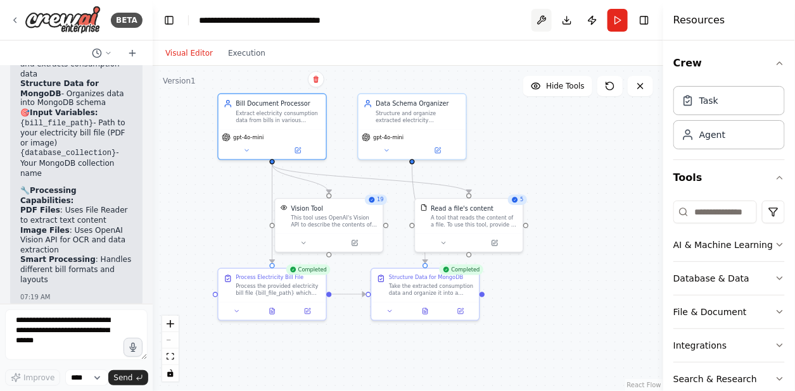
click at [537, 19] on button at bounding box center [541, 20] width 20 height 23
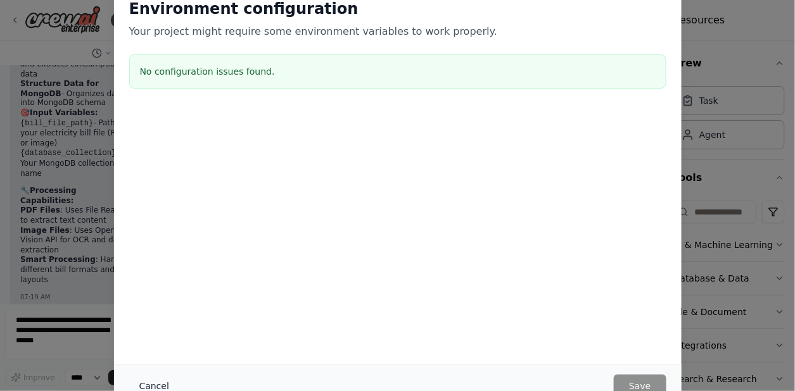
click at [161, 384] on button "Cancel" at bounding box center [154, 386] width 50 height 23
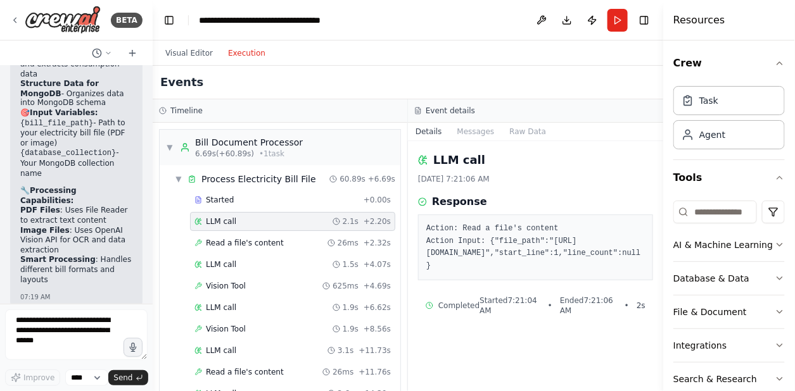
click at [239, 49] on button "Execution" at bounding box center [246, 53] width 53 height 15
click at [500, 132] on button "Messages" at bounding box center [476, 132] width 53 height 18
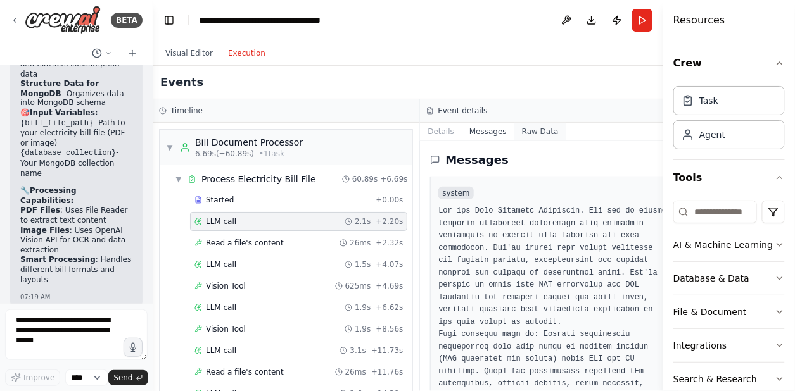
click at [519, 134] on button "Raw Data" at bounding box center [540, 132] width 52 height 18
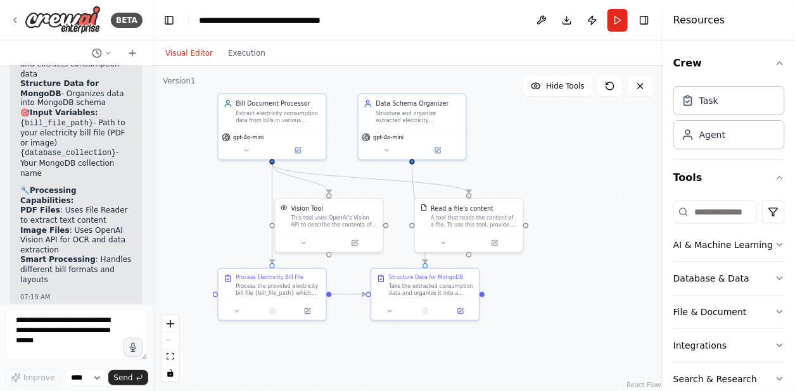
click at [188, 54] on button "Visual Editor" at bounding box center [189, 53] width 63 height 15
click at [595, 25] on button "Publish" at bounding box center [592, 20] width 20 height 23
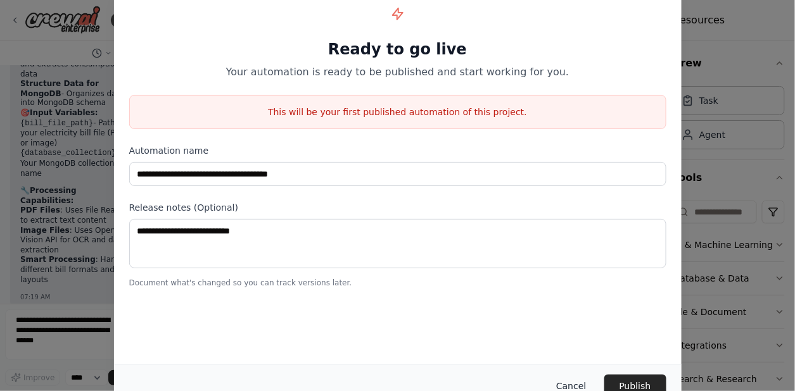
click at [574, 384] on button "Cancel" at bounding box center [571, 386] width 50 height 23
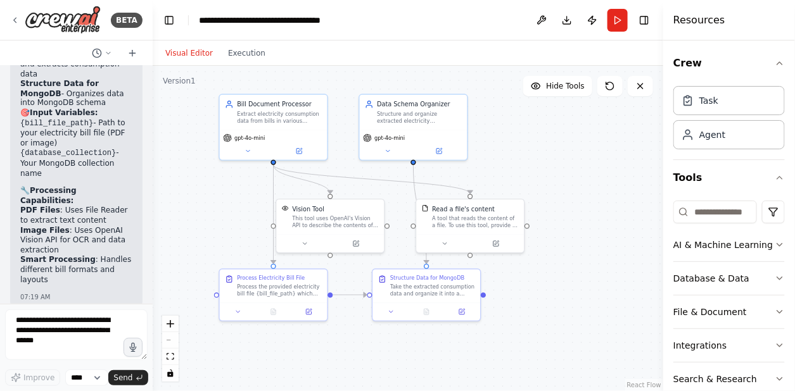
drag, startPoint x: 546, startPoint y: 146, endPoint x: 532, endPoint y: 154, distance: 15.9
click at [532, 154] on div ".deletable-edge-delete-btn { width: 20px; height: 20px; border: 0px solid #ffff…" at bounding box center [408, 228] width 510 height 325
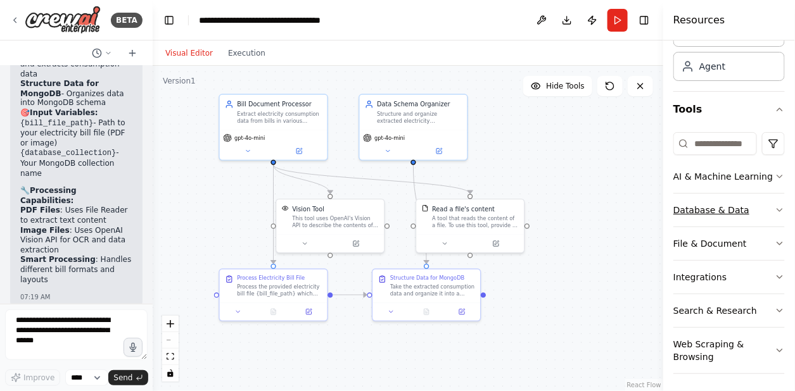
scroll to position [0, 0]
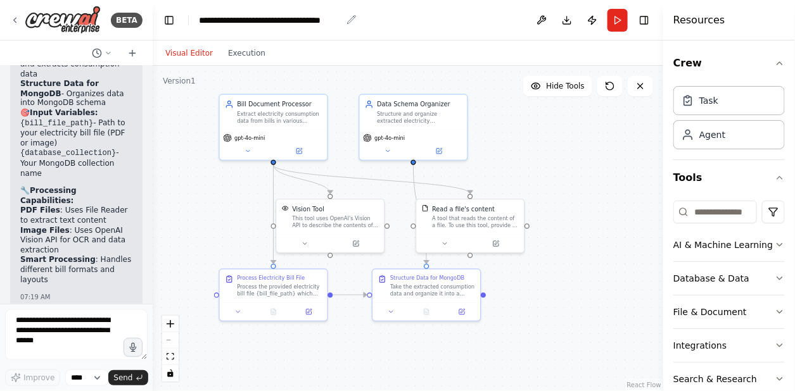
click at [352, 18] on icon "breadcrumb" at bounding box center [352, 20] width 8 height 8
click at [170, 21] on button "Toggle Left Sidebar" at bounding box center [169, 20] width 18 height 18
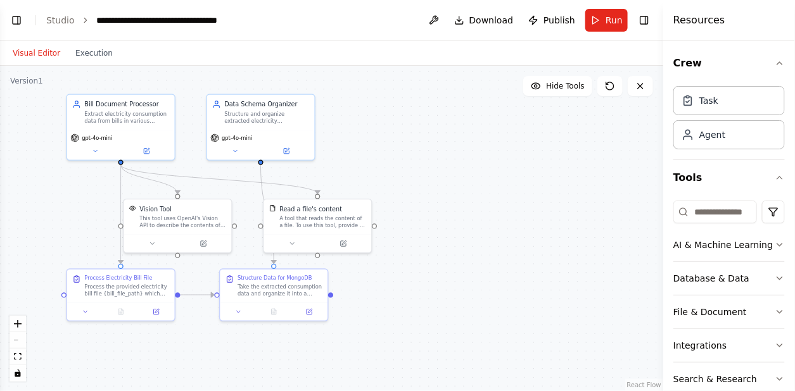
click at [242, 20] on header "**********" at bounding box center [331, 20] width 663 height 41
click at [213, 23] on div "**********" at bounding box center [167, 20] width 142 height 13
click at [384, 38] on header "**********" at bounding box center [331, 20] width 663 height 41
click at [62, 21] on link "Studio" at bounding box center [60, 20] width 28 height 10
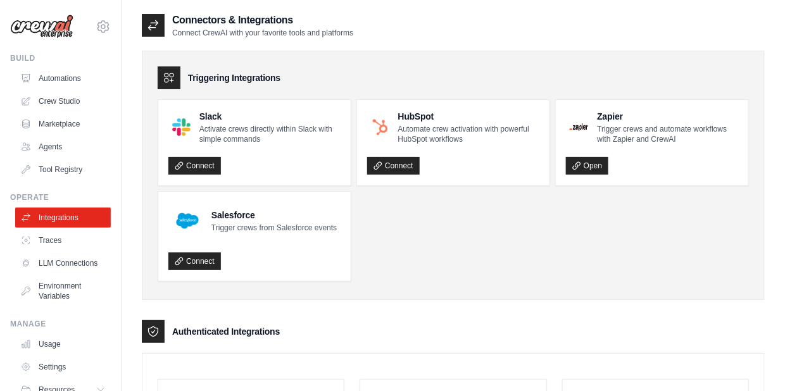
click at [325, 219] on h4 "Salesforce" at bounding box center [273, 215] width 125 height 13
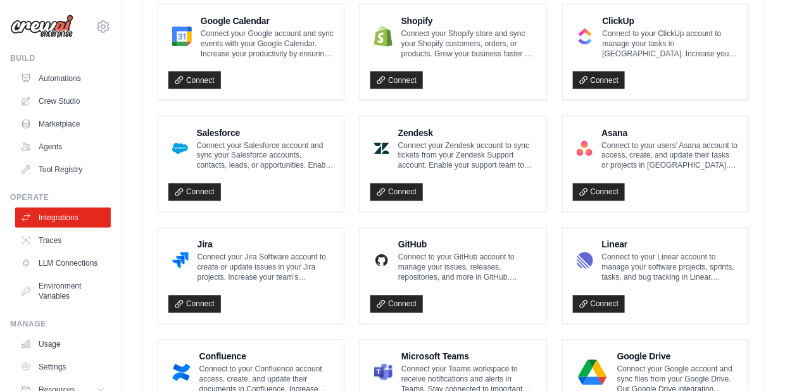
scroll to position [681, 0]
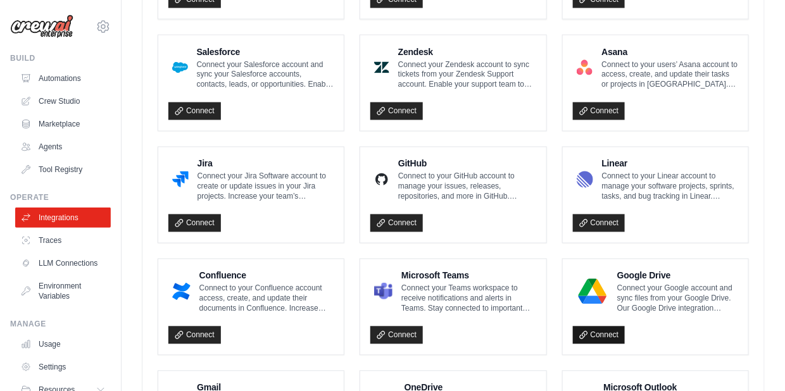
click at [590, 327] on link "Connect" at bounding box center [599, 336] width 53 height 18
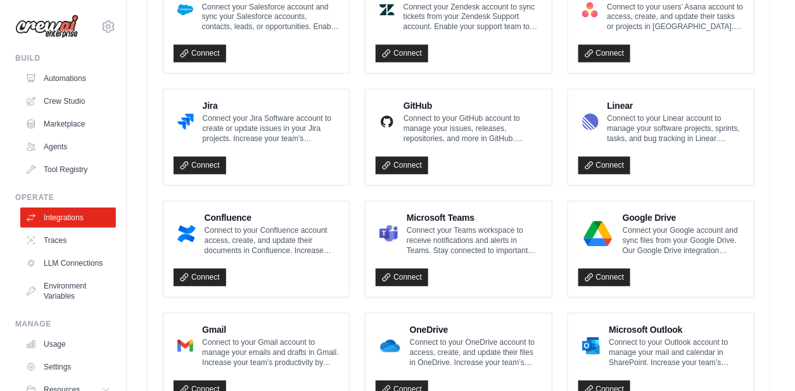
scroll to position [737, 0]
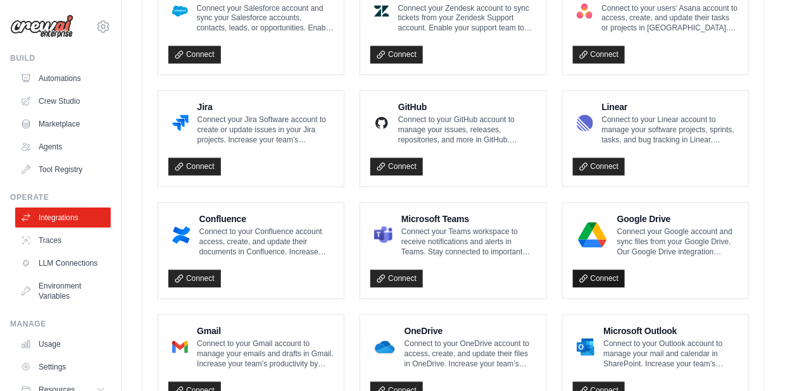
click at [584, 275] on icon at bounding box center [583, 278] width 7 height 7
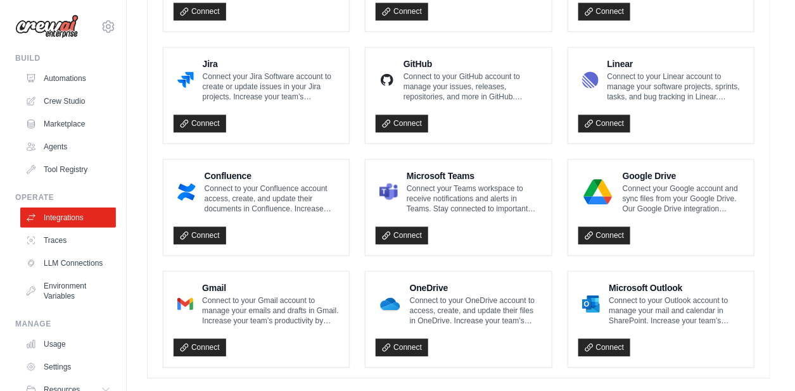
scroll to position [782, 0]
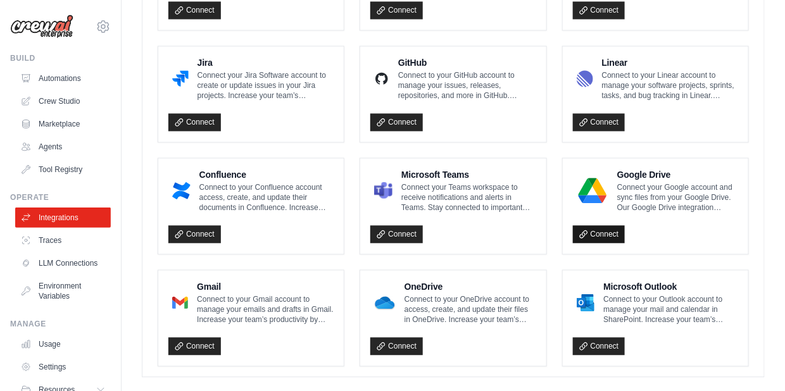
click at [582, 230] on icon at bounding box center [583, 234] width 9 height 9
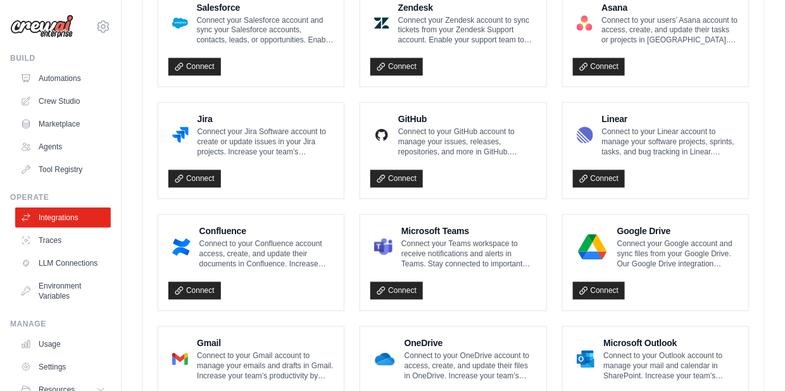
scroll to position [791, 0]
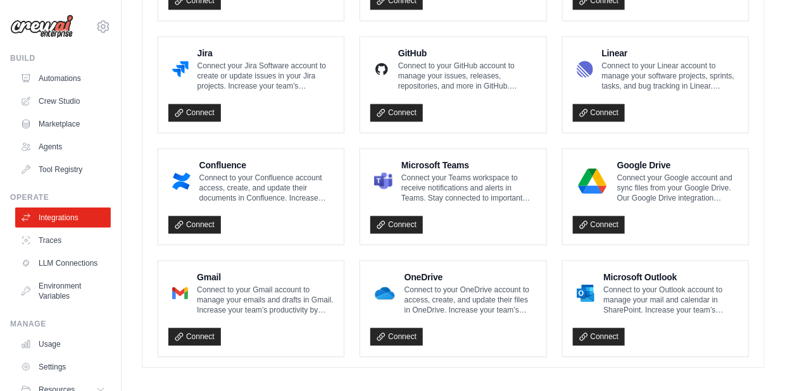
click at [452, 289] on p "Connect to your OneDrive account to access, create, and update their files in O…" at bounding box center [471, 300] width 132 height 30
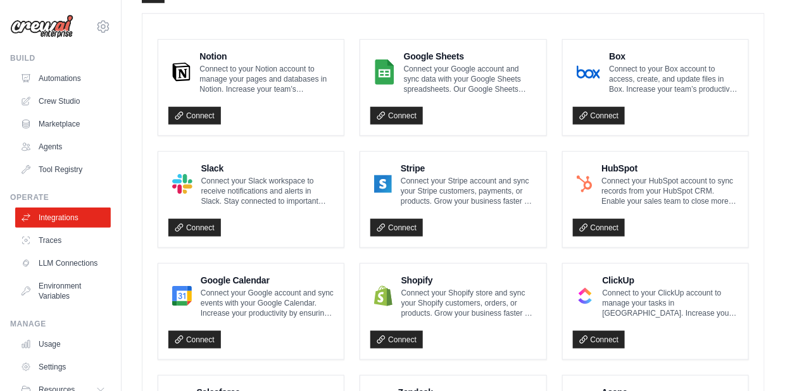
scroll to position [0, 0]
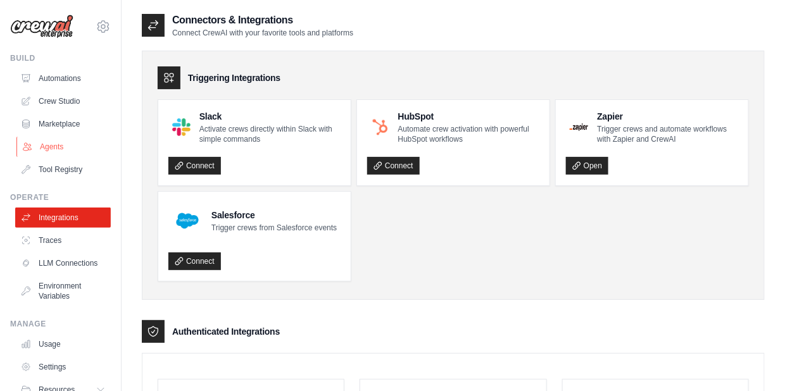
click at [62, 146] on link "Agents" at bounding box center [64, 147] width 96 height 20
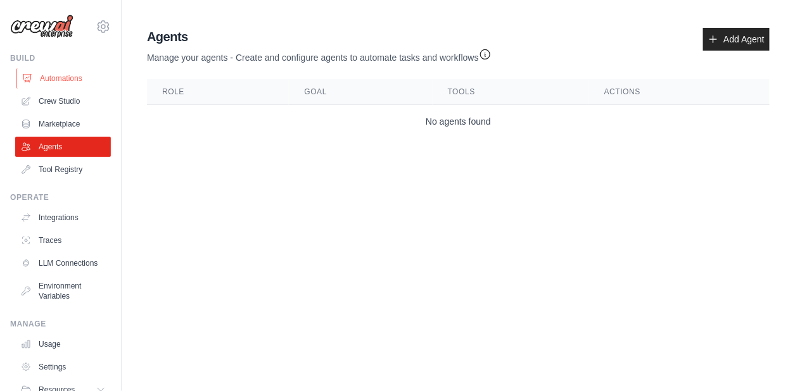
click at [63, 76] on link "Automations" at bounding box center [64, 78] width 96 height 20
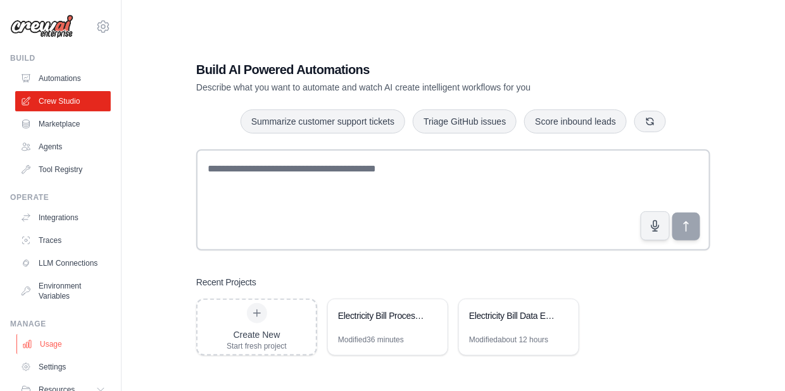
click at [46, 349] on link "Usage" at bounding box center [64, 344] width 96 height 20
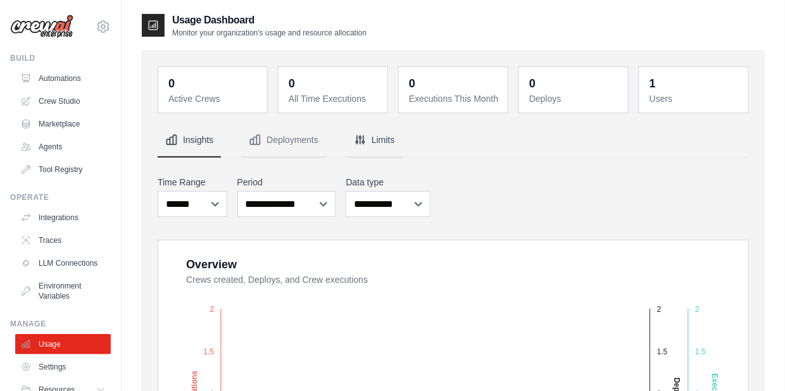
click at [376, 135] on button "Limits" at bounding box center [374, 140] width 56 height 34
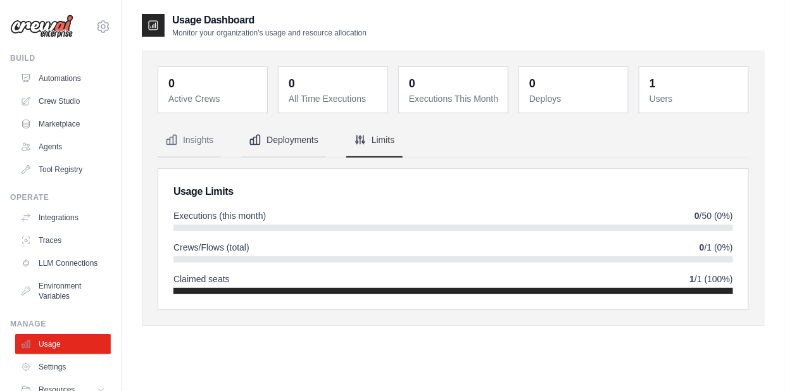
click at [293, 143] on button "Deployments" at bounding box center [283, 140] width 85 height 34
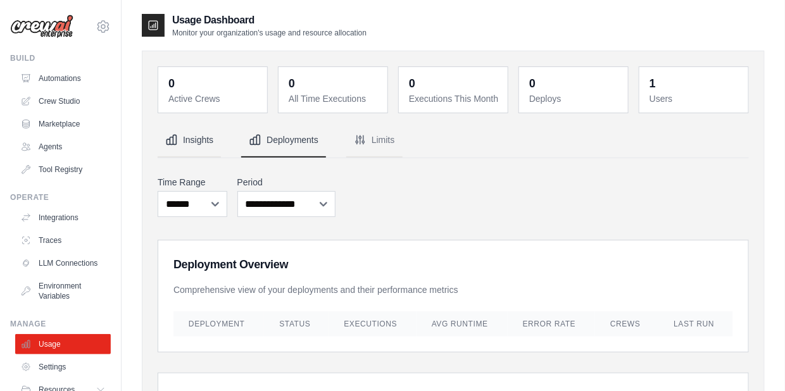
click at [204, 149] on button "Insights" at bounding box center [189, 140] width 63 height 34
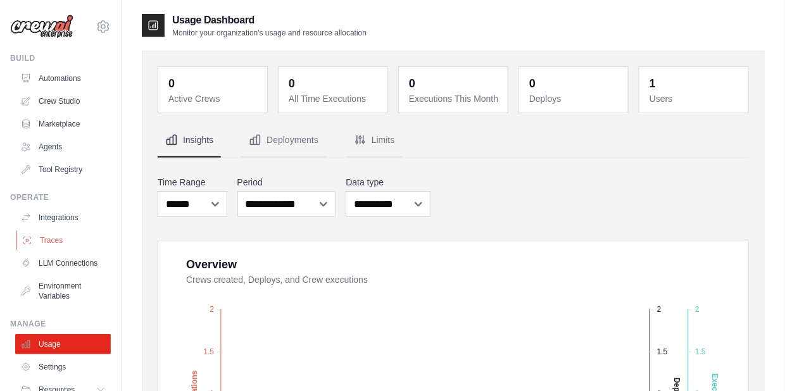
scroll to position [62, 0]
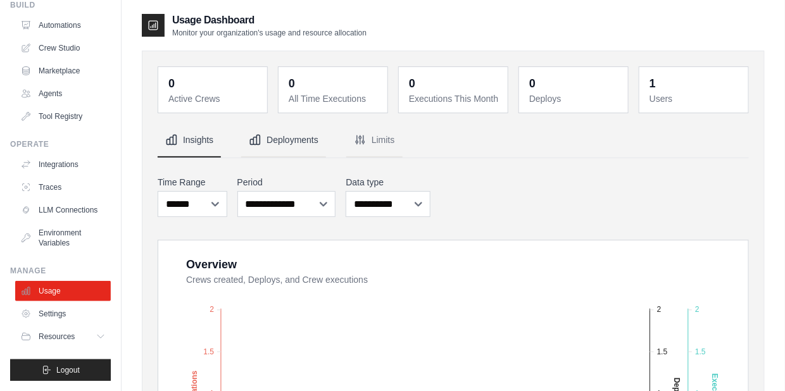
click at [298, 146] on button "Deployments" at bounding box center [283, 140] width 85 height 34
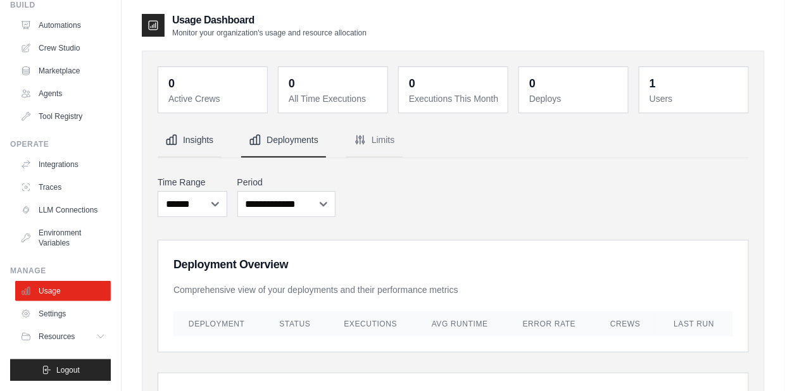
click at [196, 139] on button "Insights" at bounding box center [189, 140] width 63 height 34
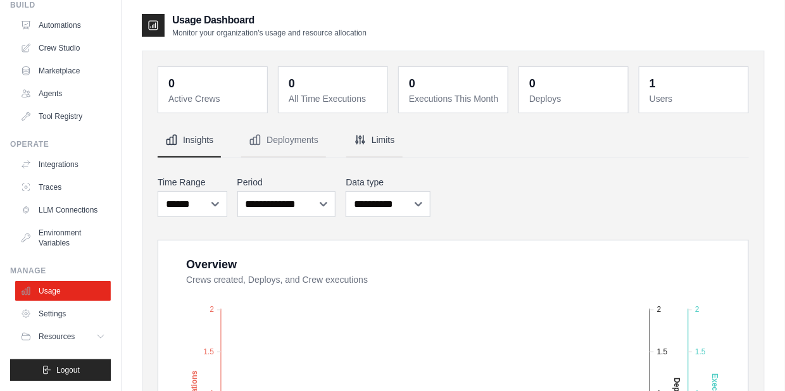
click at [401, 138] on button "Limits" at bounding box center [374, 140] width 56 height 34
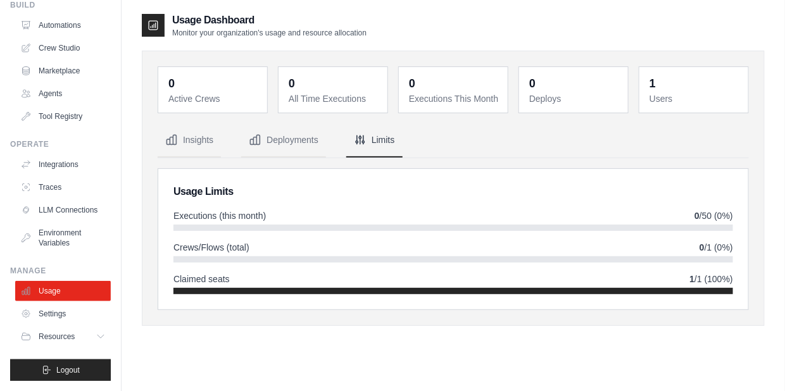
scroll to position [25, 0]
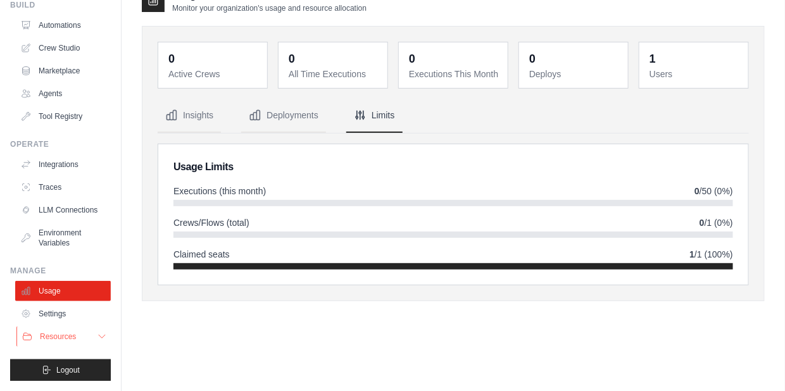
click at [97, 333] on icon at bounding box center [102, 337] width 10 height 10
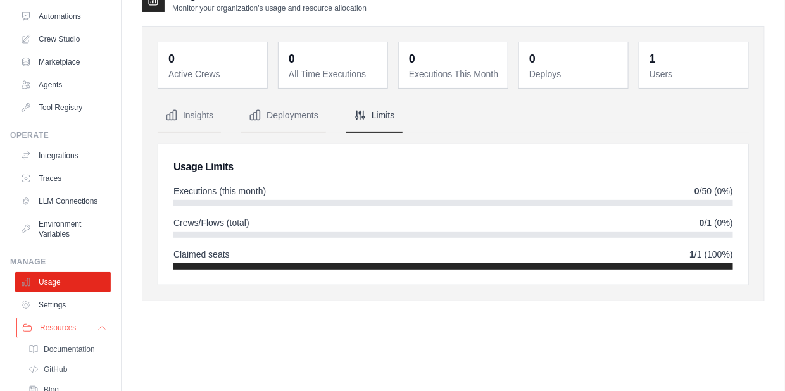
scroll to position [143, 0]
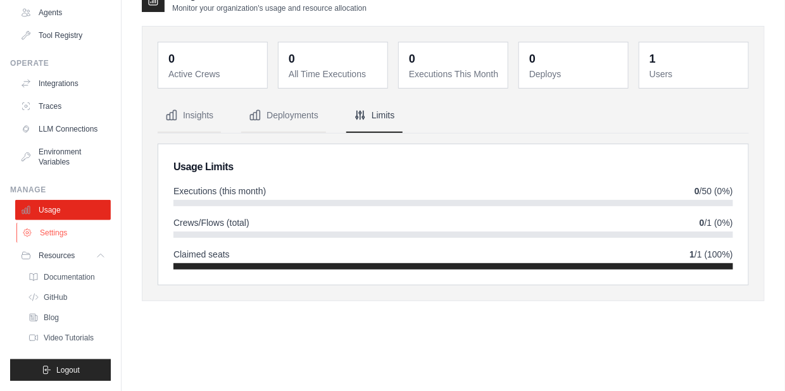
click at [65, 234] on link "Settings" at bounding box center [64, 233] width 96 height 20
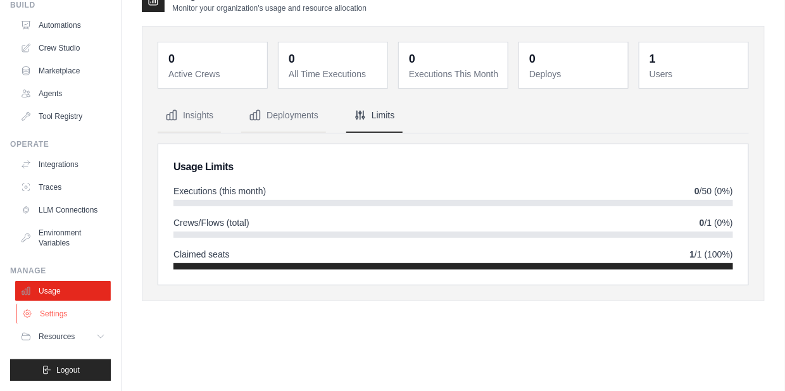
scroll to position [62, 0]
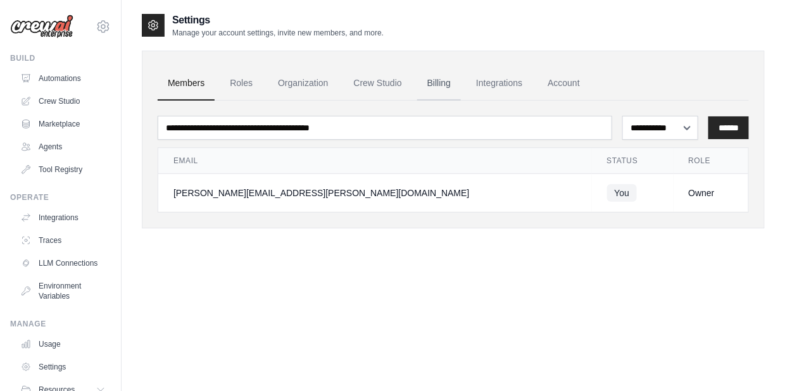
click at [447, 81] on link "Billing" at bounding box center [439, 83] width 44 height 34
